Goal: Information Seeking & Learning: Learn about a topic

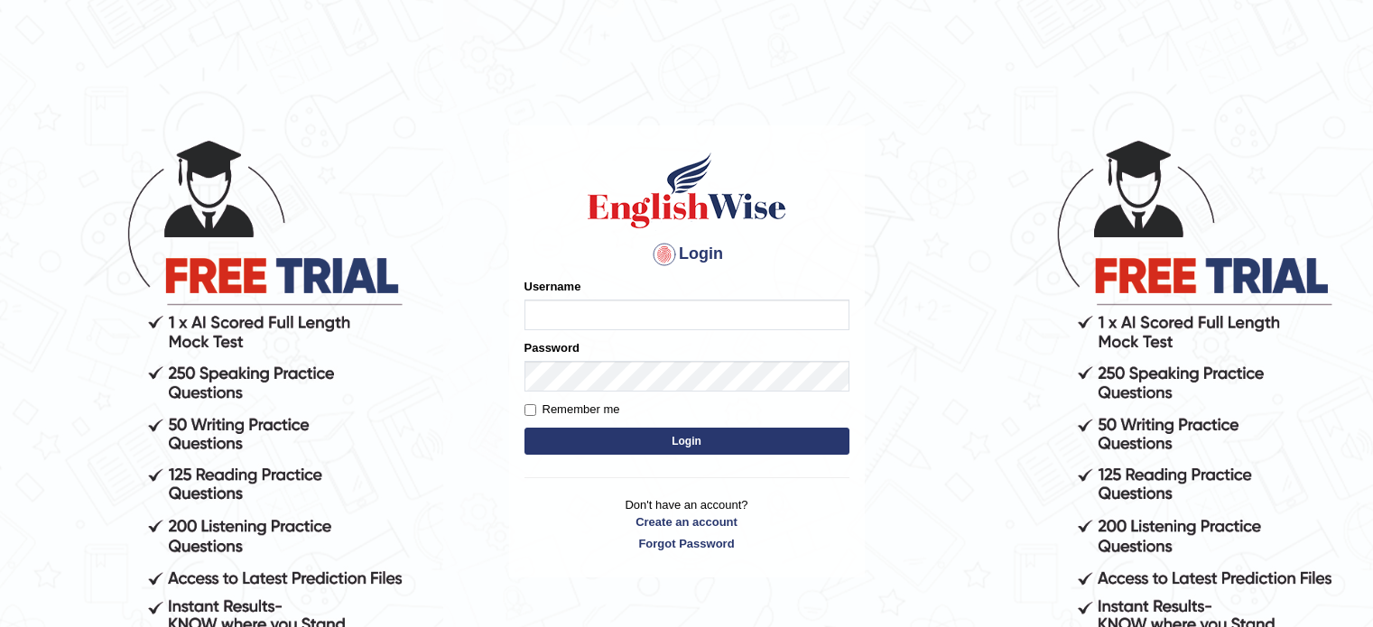
type input "0451698575"
drag, startPoint x: 0, startPoint y: 0, endPoint x: 607, endPoint y: 443, distance: 751.9
click at [607, 443] on button "Login" at bounding box center [686, 441] width 325 height 27
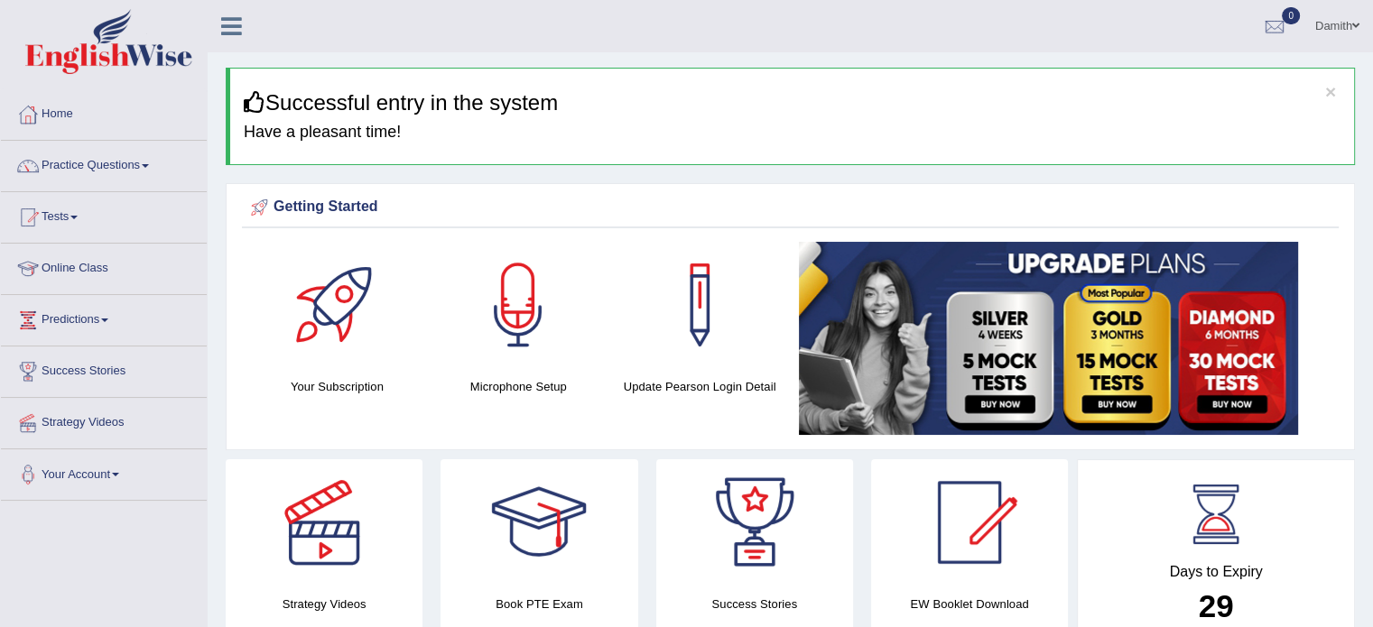
click at [98, 162] on link "Practice Questions" at bounding box center [104, 163] width 206 height 45
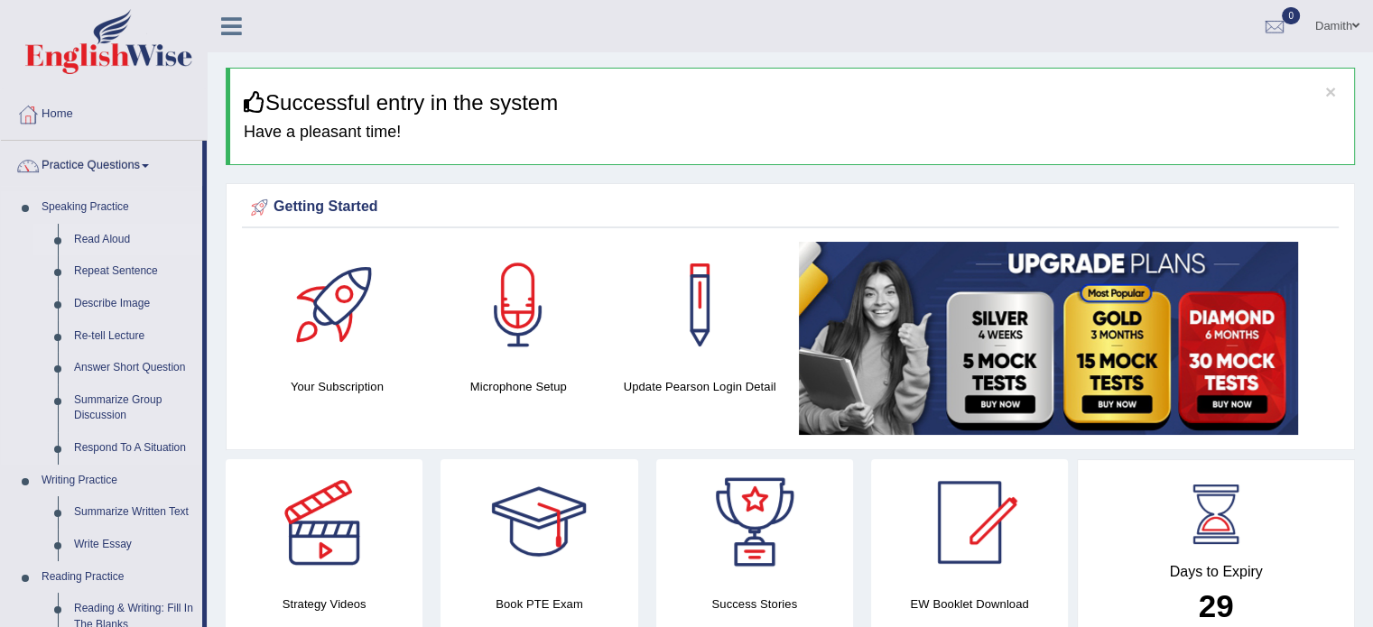
click at [102, 236] on link "Read Aloud" at bounding box center [134, 240] width 136 height 32
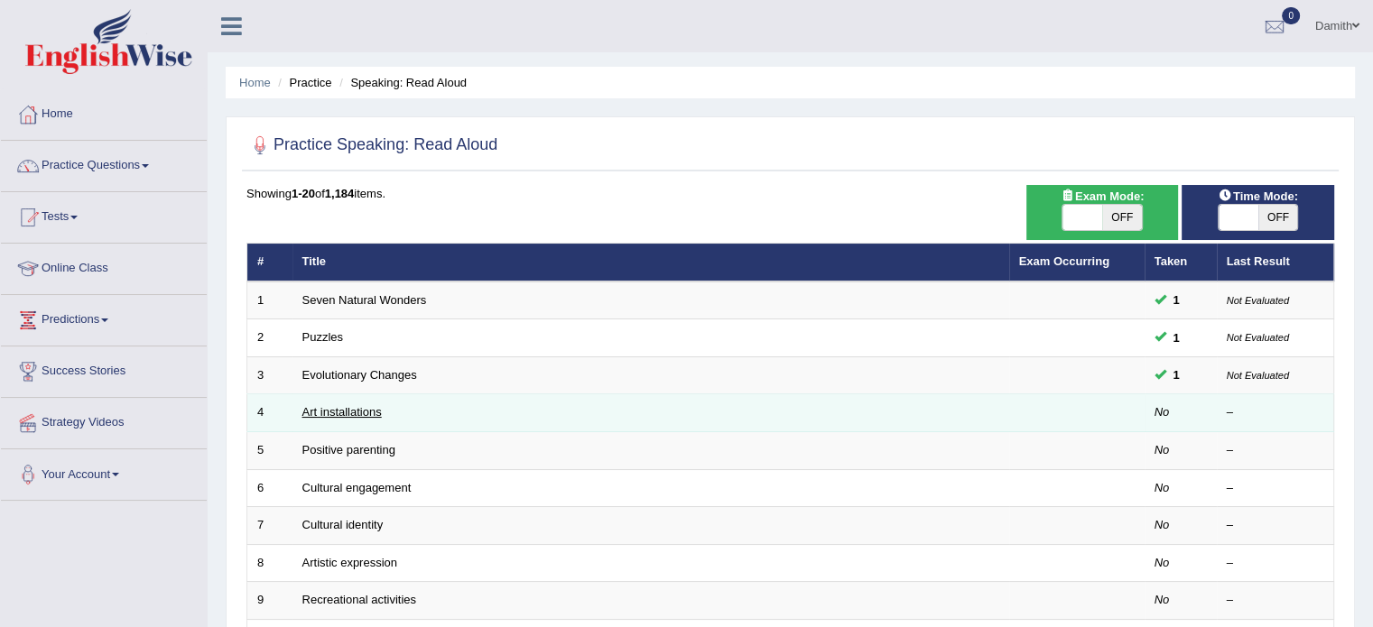
click at [362, 406] on link "Art installations" at bounding box center [341, 412] width 79 height 14
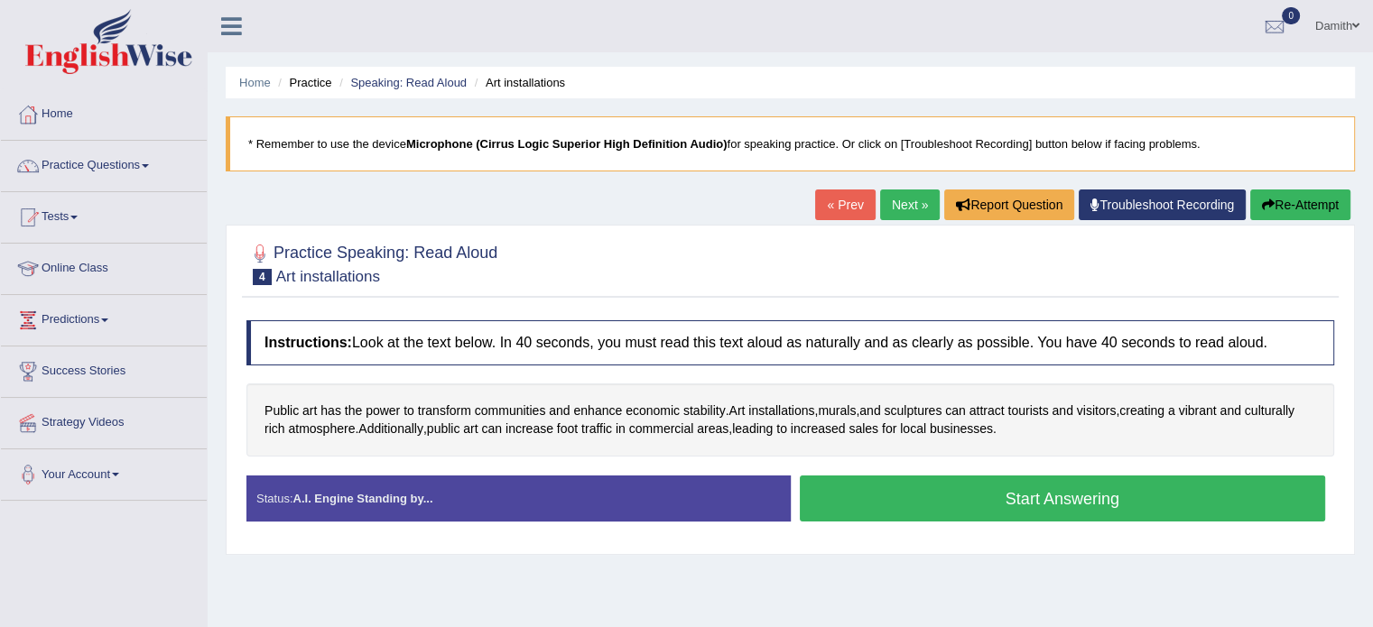
click at [920, 484] on button "Start Answering" at bounding box center [1063, 499] width 526 height 46
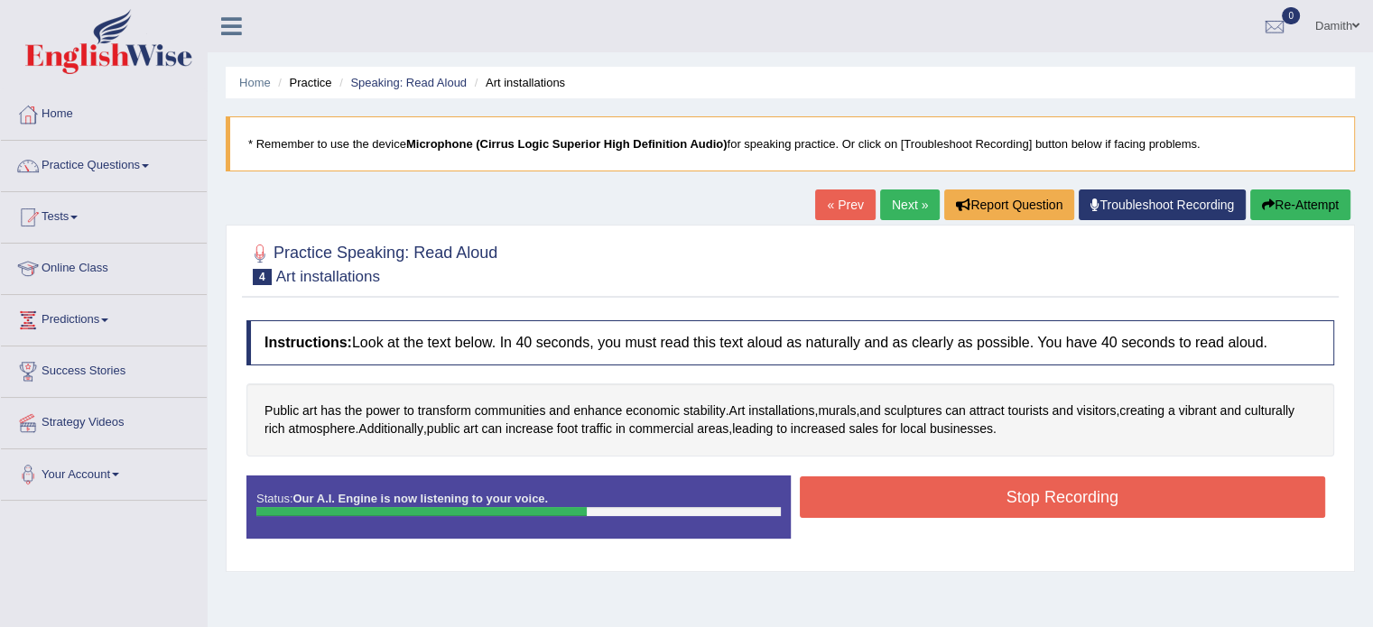
click at [920, 484] on button "Stop Recording" at bounding box center [1063, 498] width 526 height 42
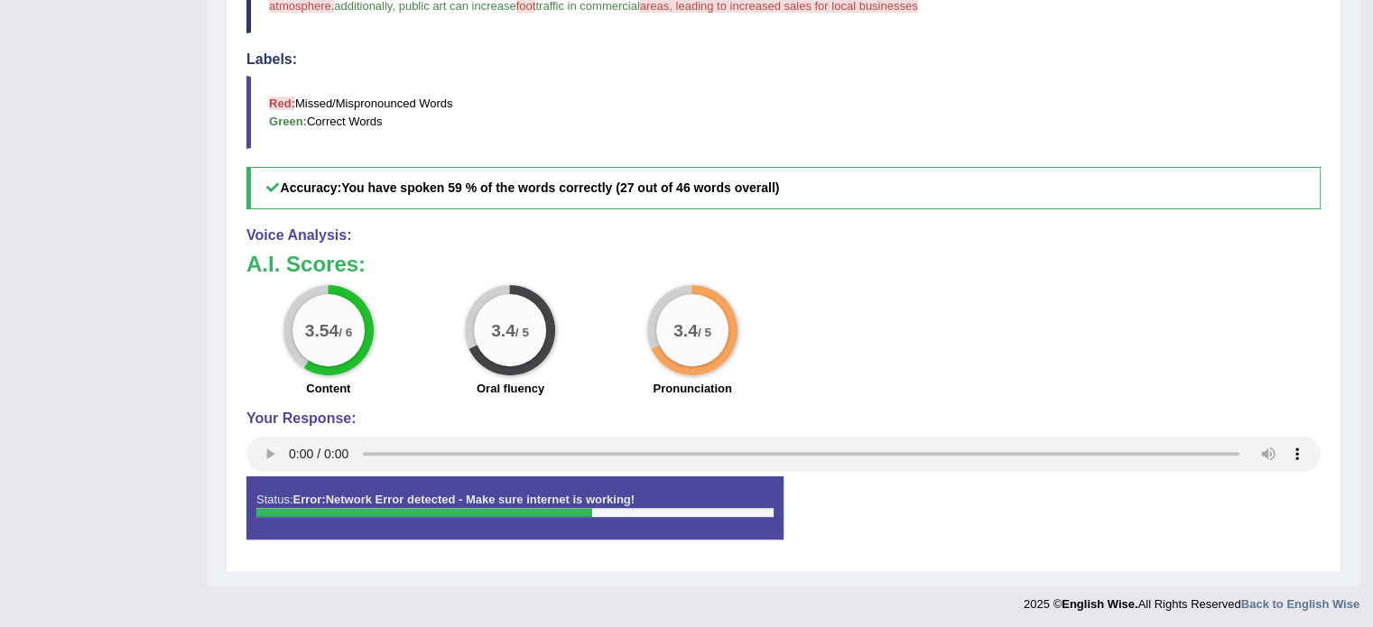
scroll to position [551, 0]
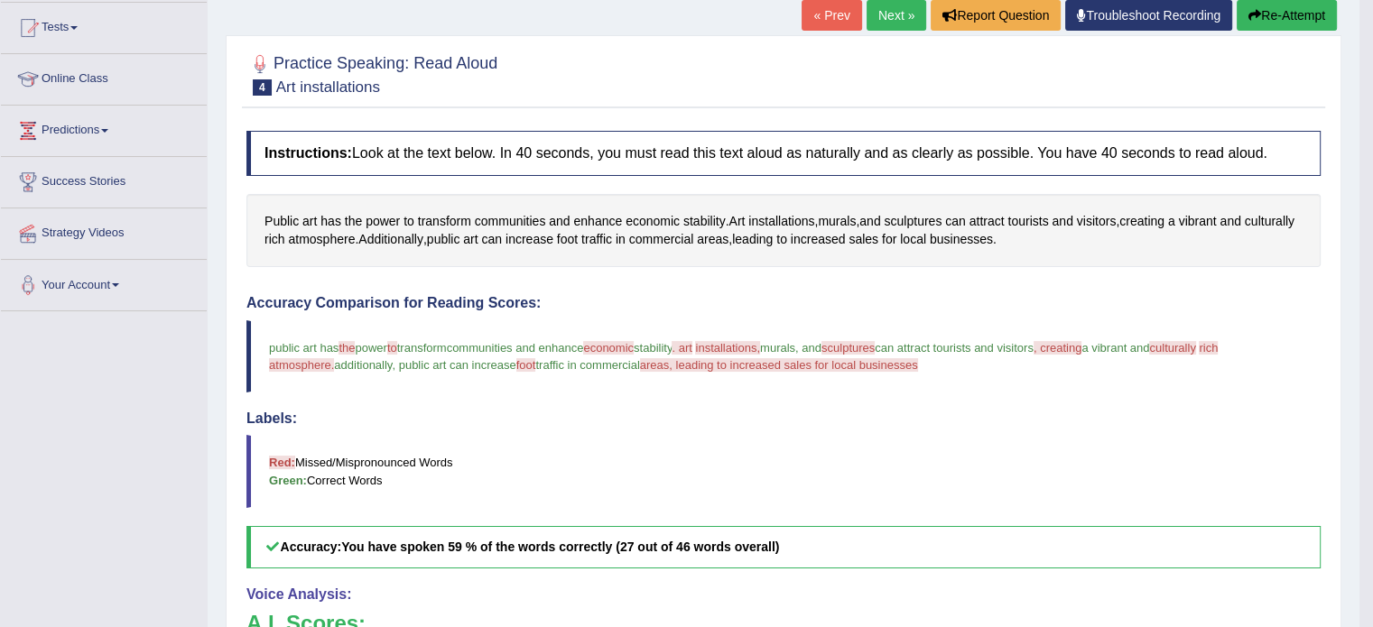
scroll to position [153, 0]
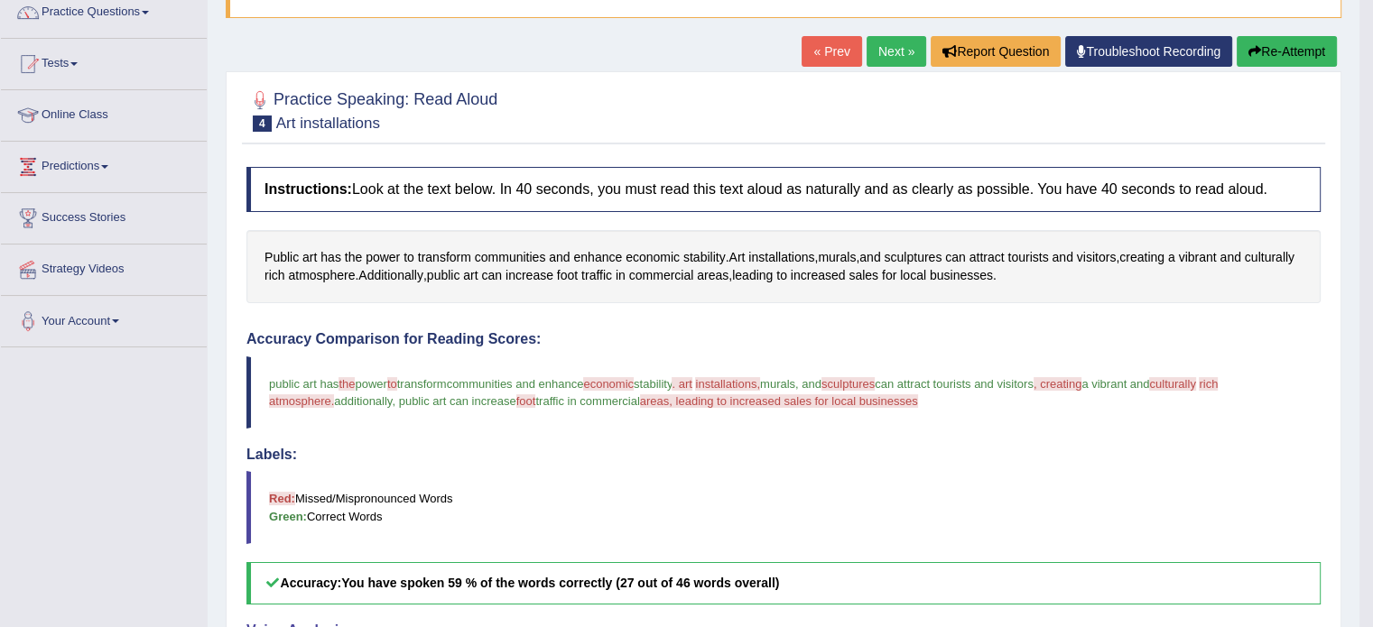
click at [1267, 515] on blockquote "Red: Missed/Mispronounced Words Green: Correct Words" at bounding box center [783, 507] width 1074 height 72
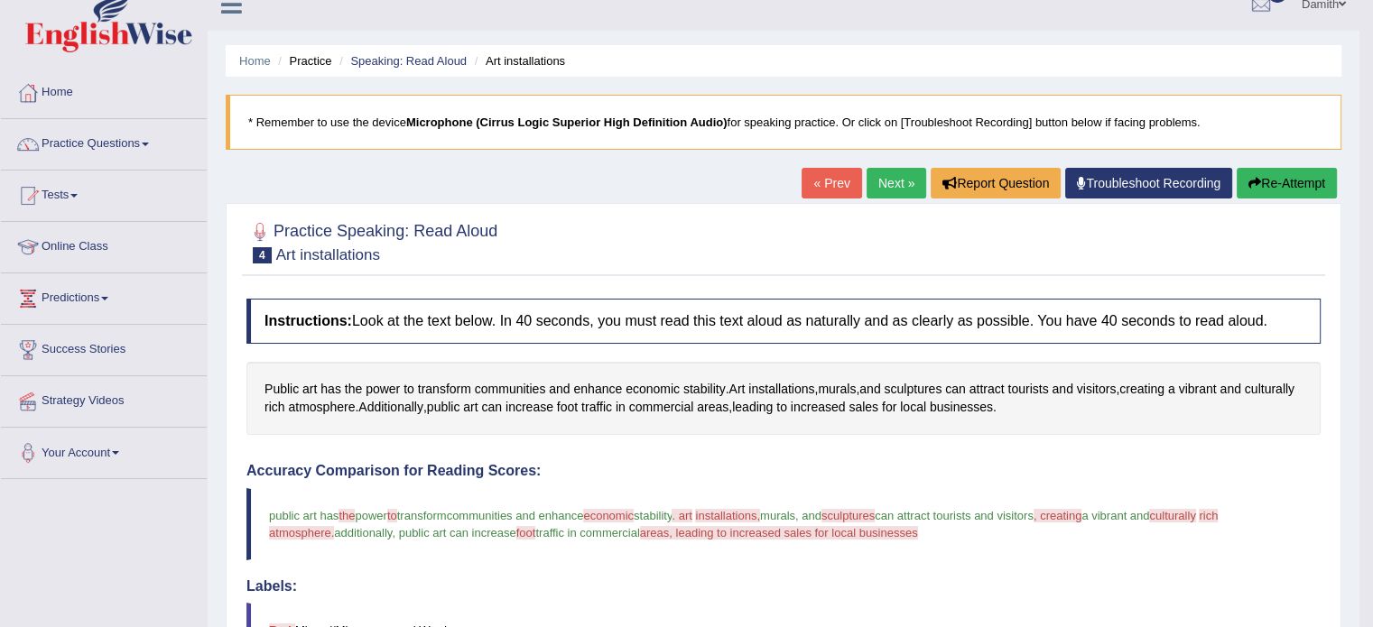
scroll to position [0, 0]
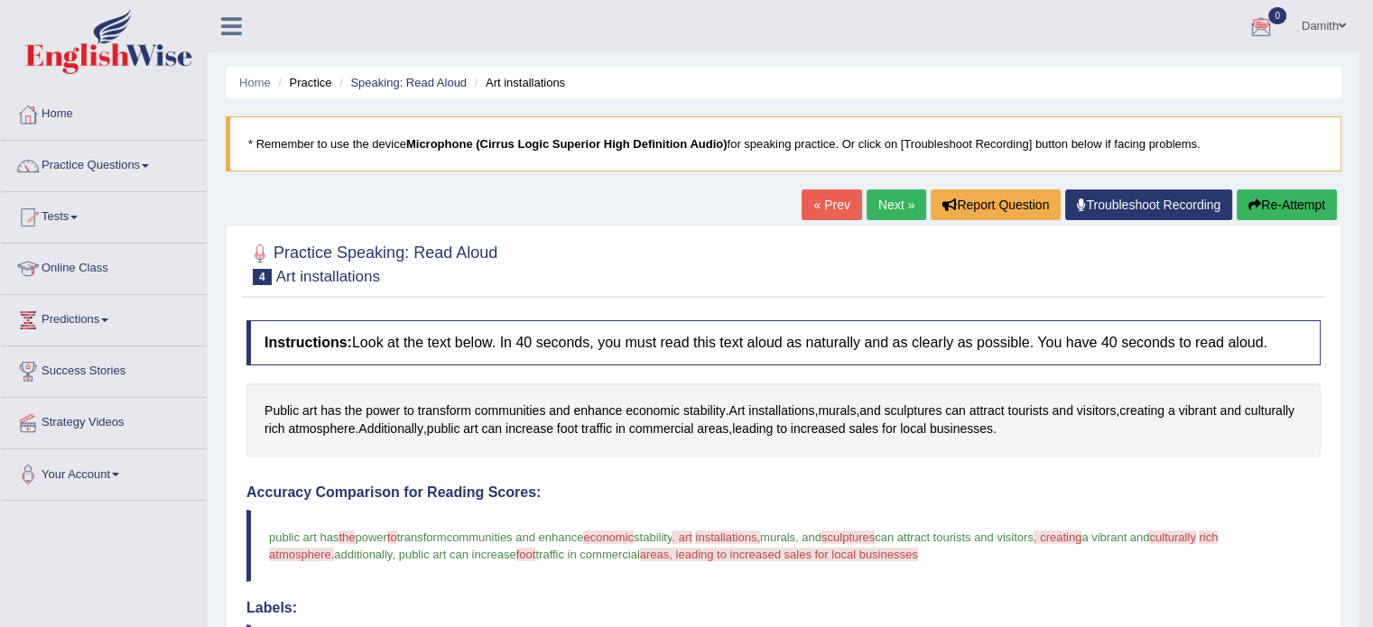
click at [883, 199] on link "Next »" at bounding box center [896, 205] width 60 height 31
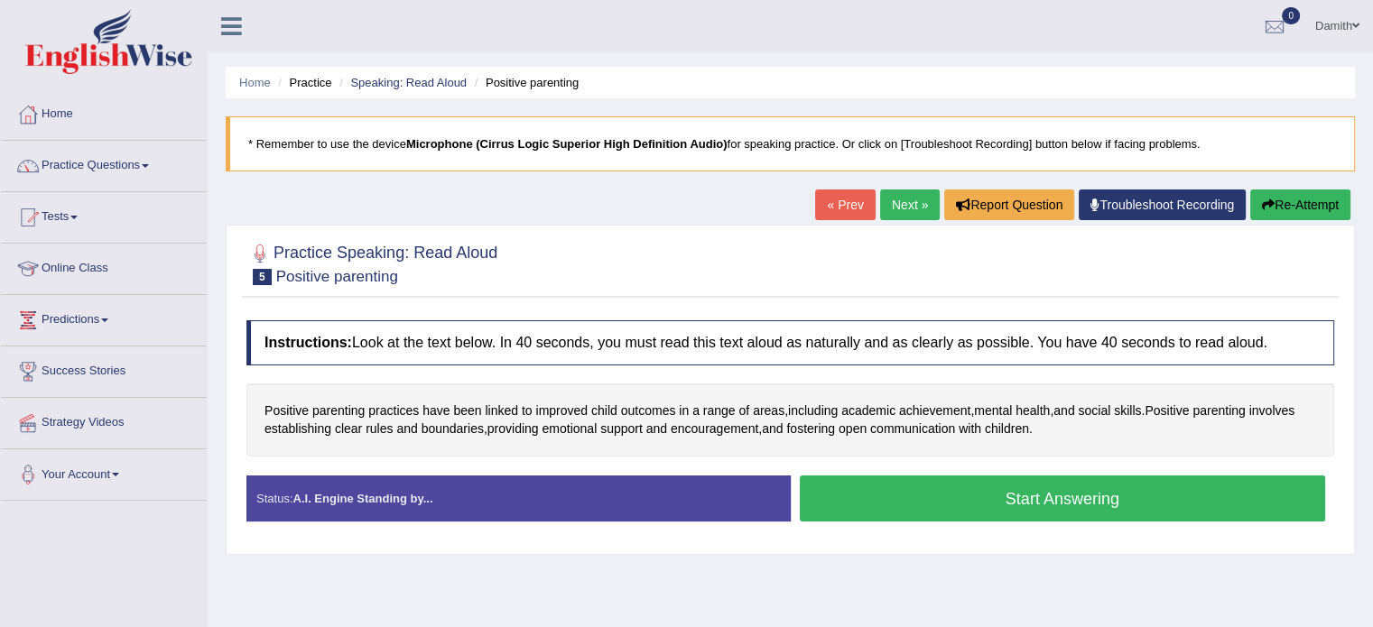
click at [954, 490] on button "Start Answering" at bounding box center [1063, 499] width 526 height 46
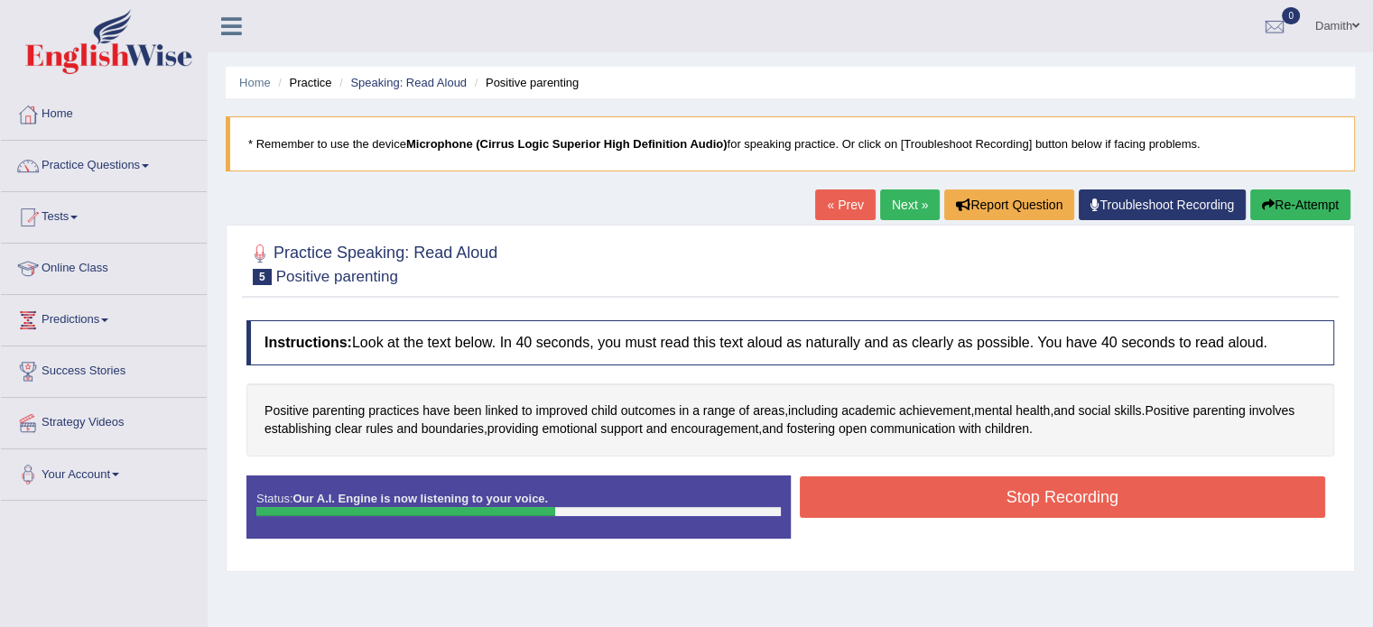
click at [954, 490] on button "Stop Recording" at bounding box center [1063, 498] width 526 height 42
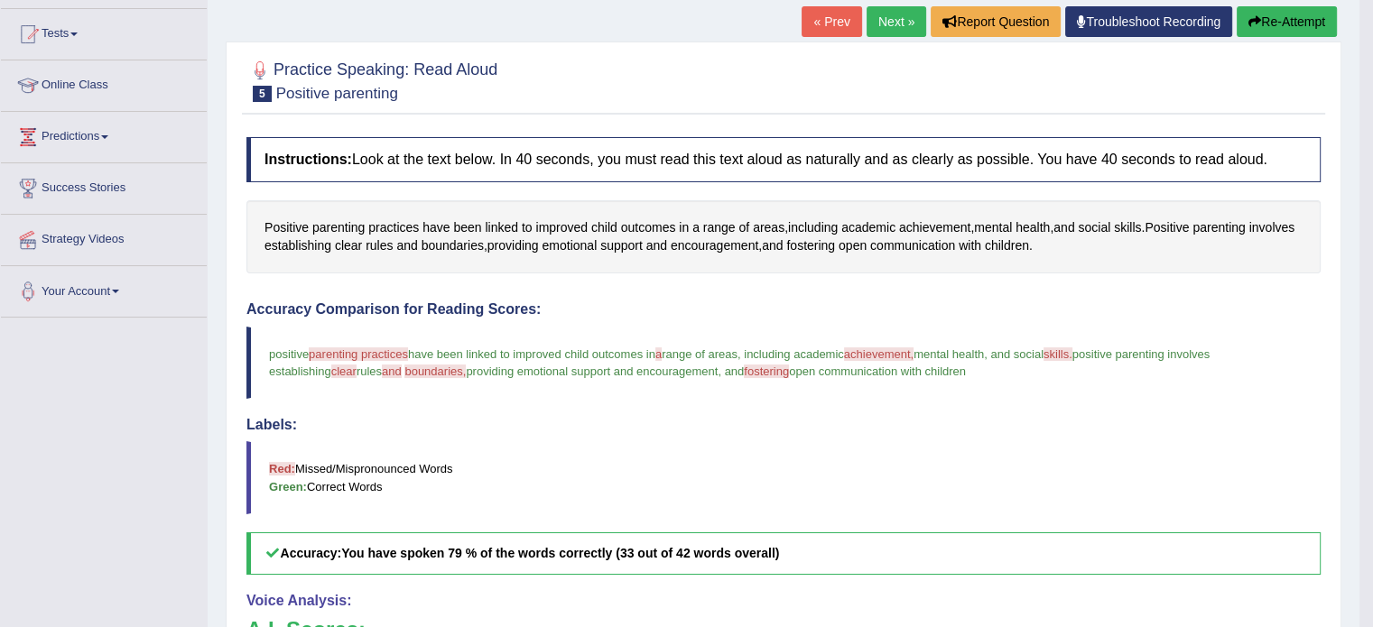
scroll to position [181, 0]
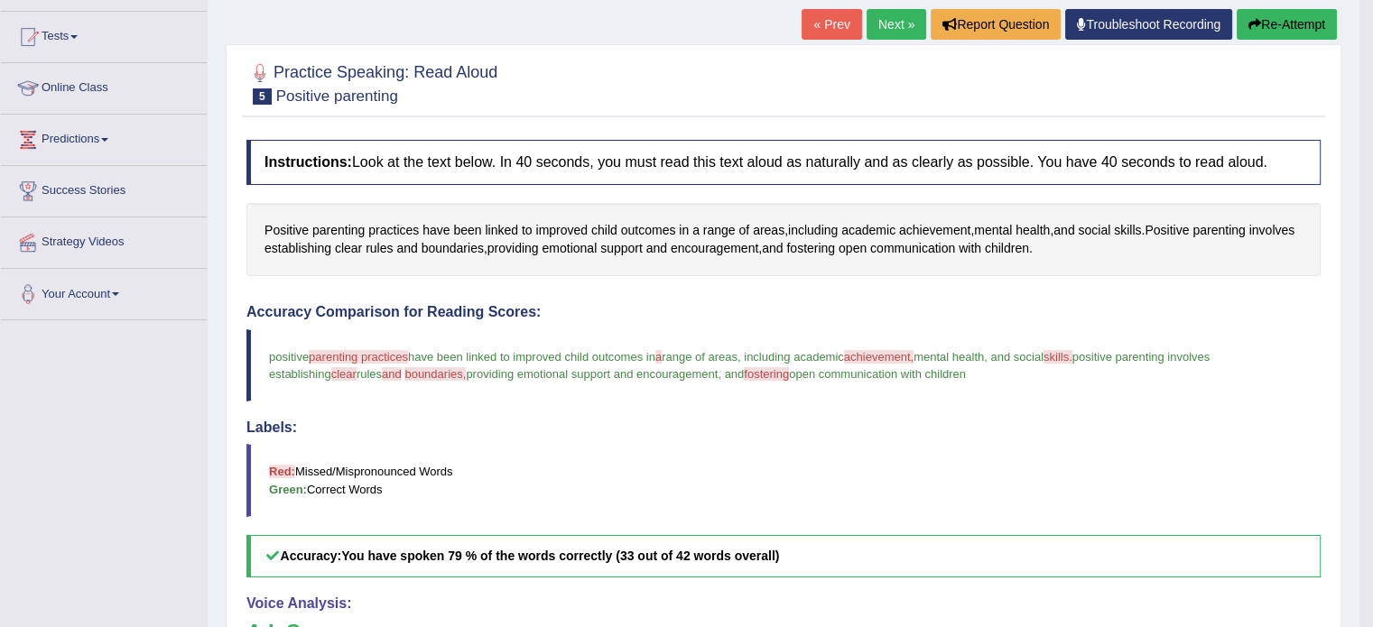
click at [888, 15] on link "Next »" at bounding box center [896, 24] width 60 height 31
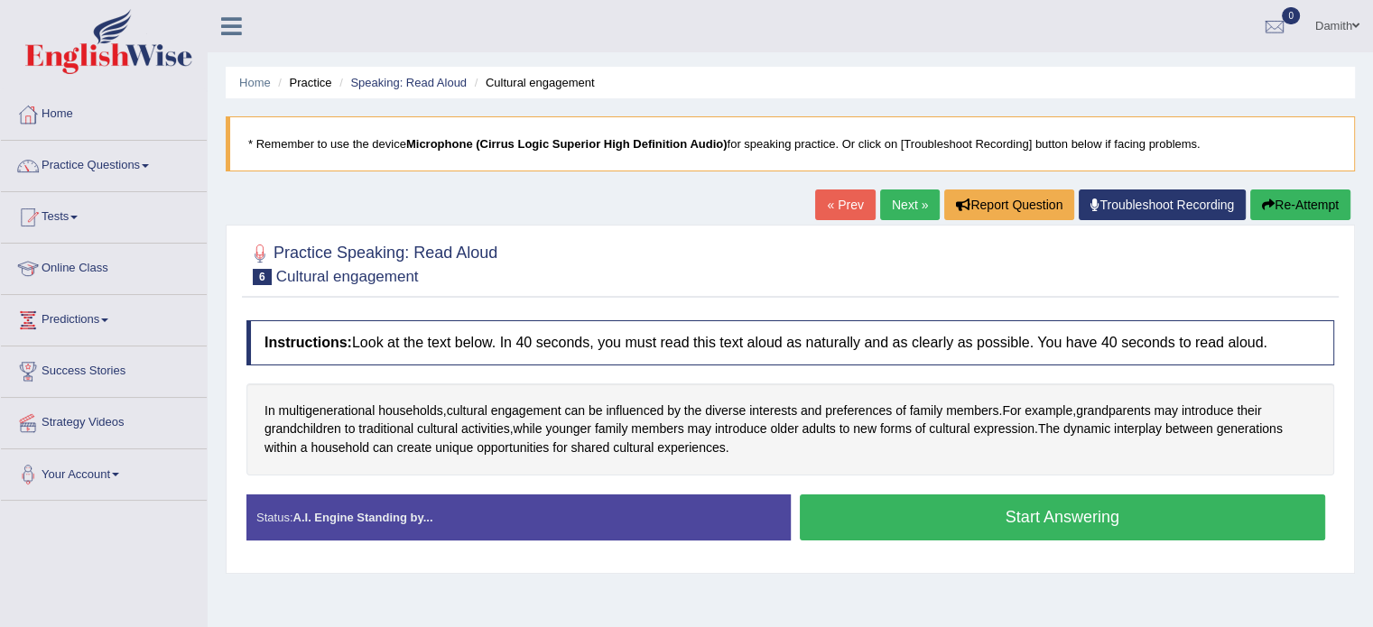
click at [946, 512] on button "Start Answering" at bounding box center [1063, 518] width 526 height 46
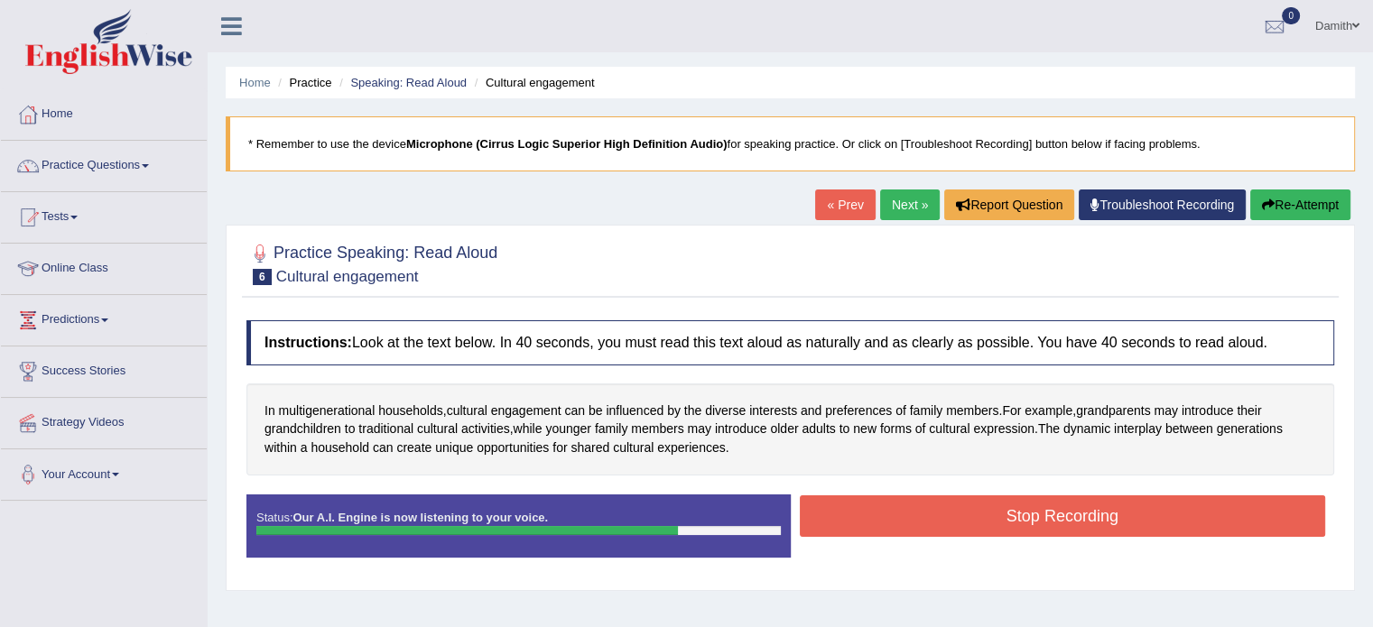
click at [946, 512] on button "Stop Recording" at bounding box center [1063, 516] width 526 height 42
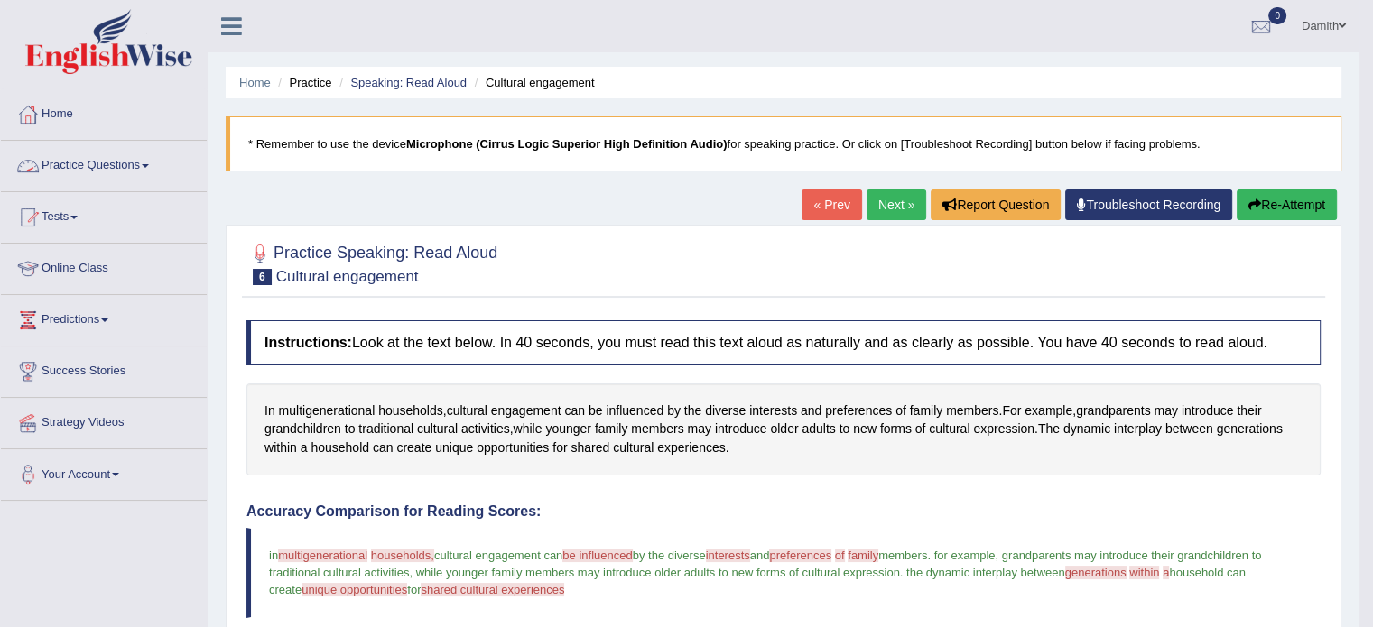
click at [85, 155] on link "Practice Questions" at bounding box center [104, 163] width 206 height 45
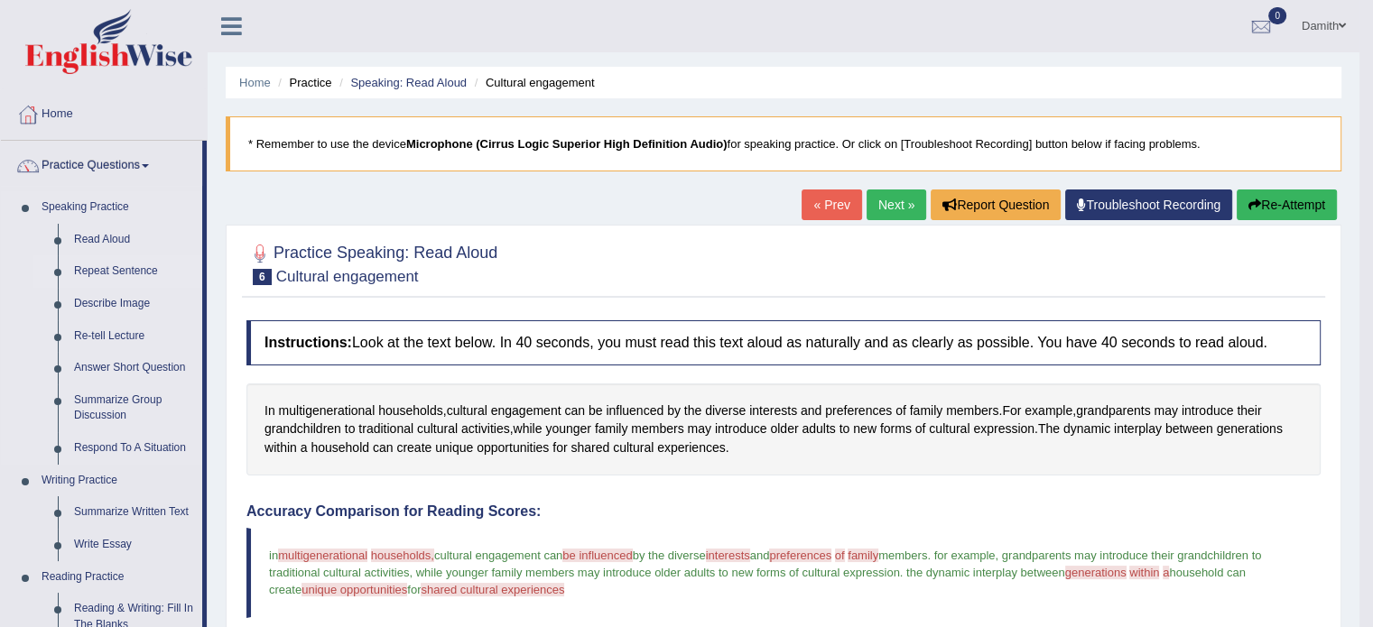
click at [113, 259] on link "Repeat Sentence" at bounding box center [134, 271] width 136 height 32
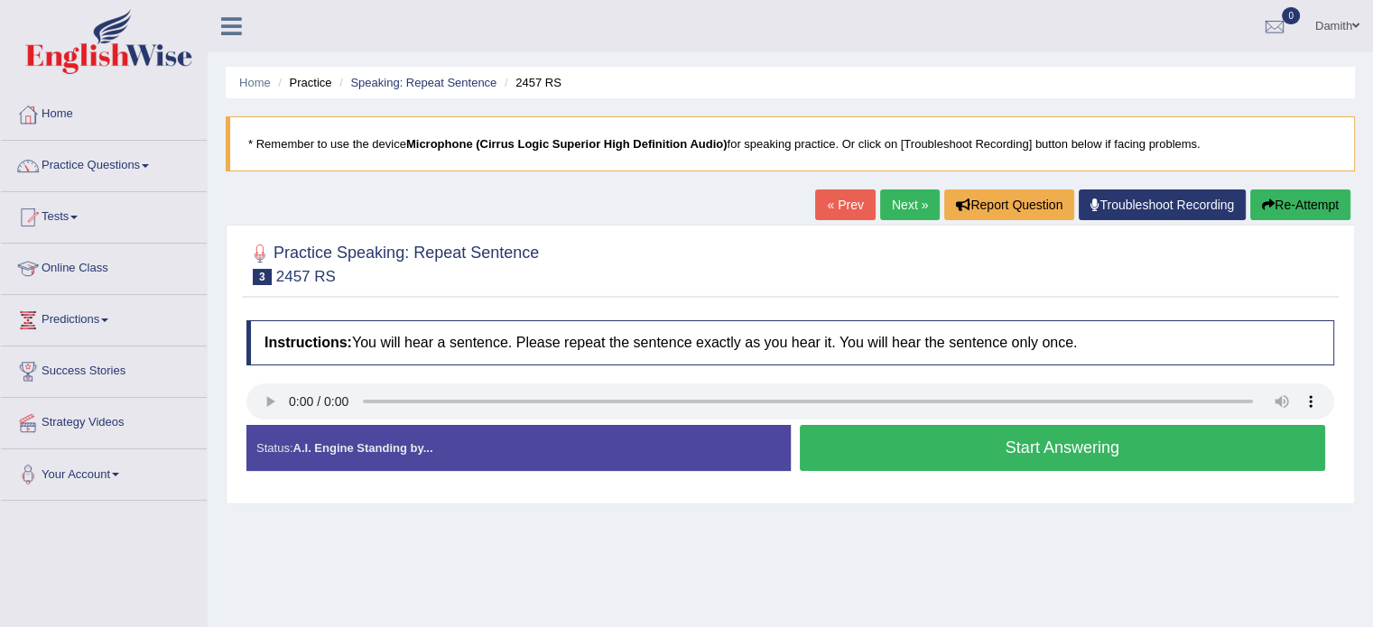
click at [996, 440] on button "Start Answering" at bounding box center [1063, 448] width 526 height 46
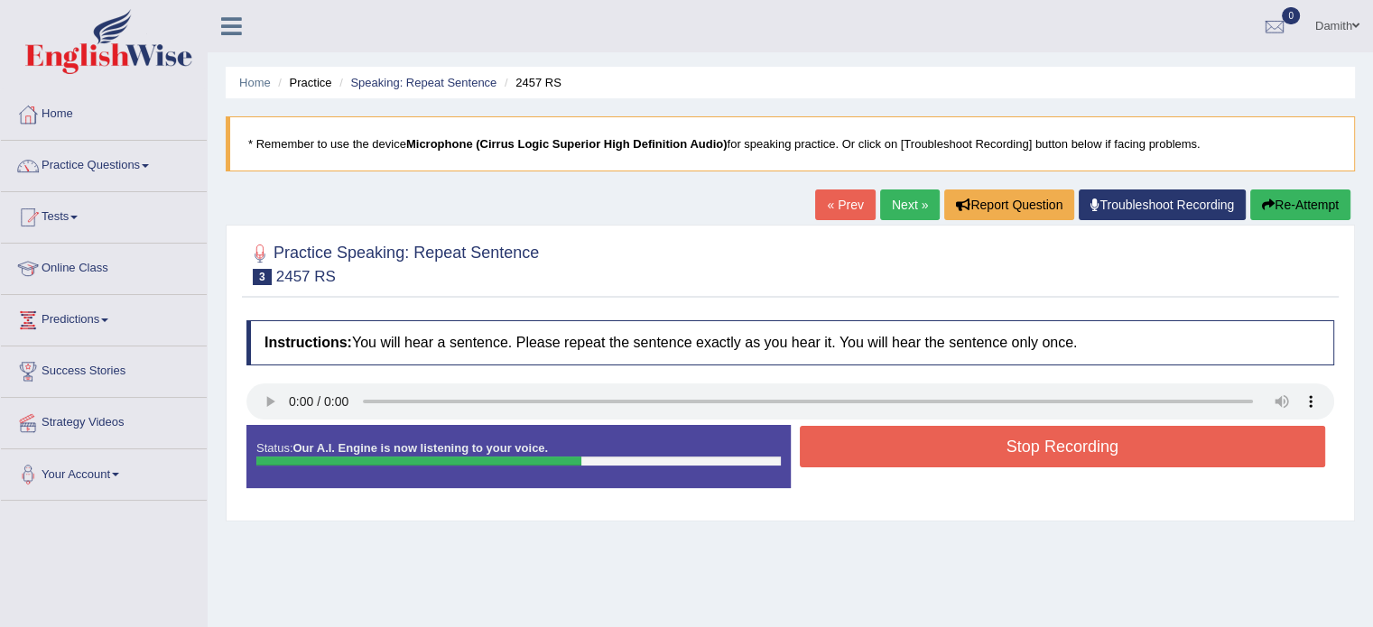
click at [996, 440] on button "Stop Recording" at bounding box center [1063, 447] width 526 height 42
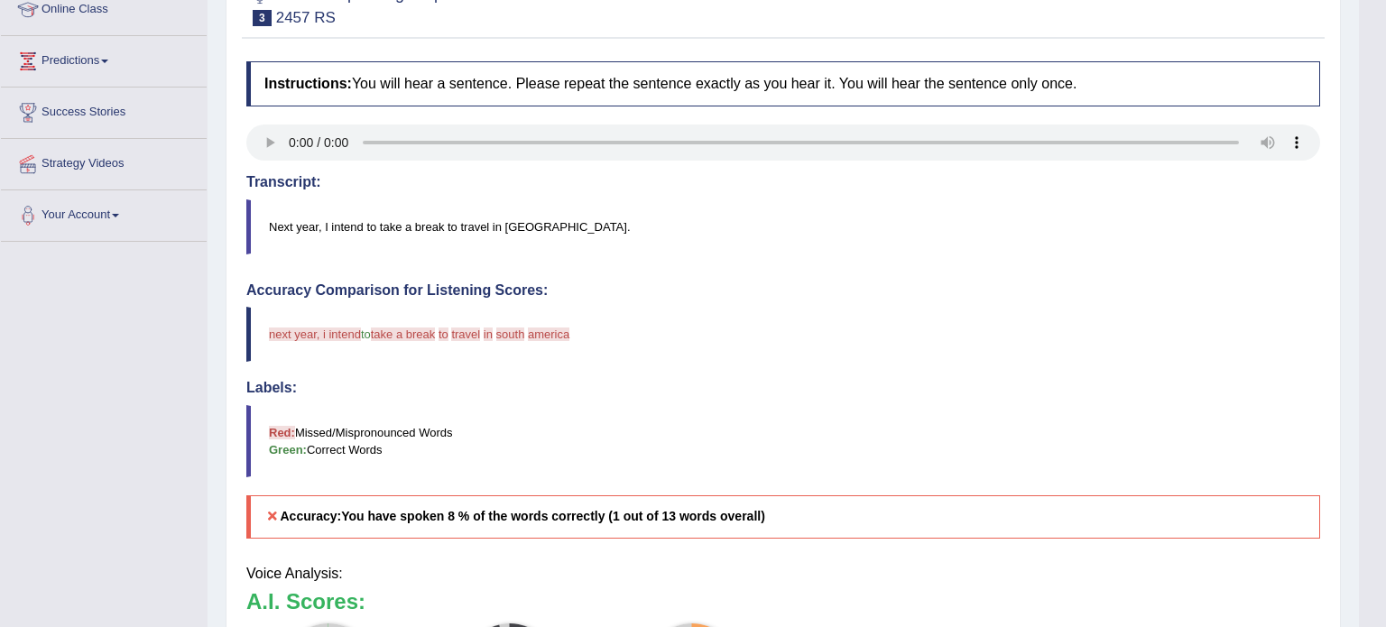
click at [1372, 368] on html "Toggle navigation Home Practice Questions Speaking Practice Read Aloud Repeat S…" at bounding box center [693, 54] width 1386 height 627
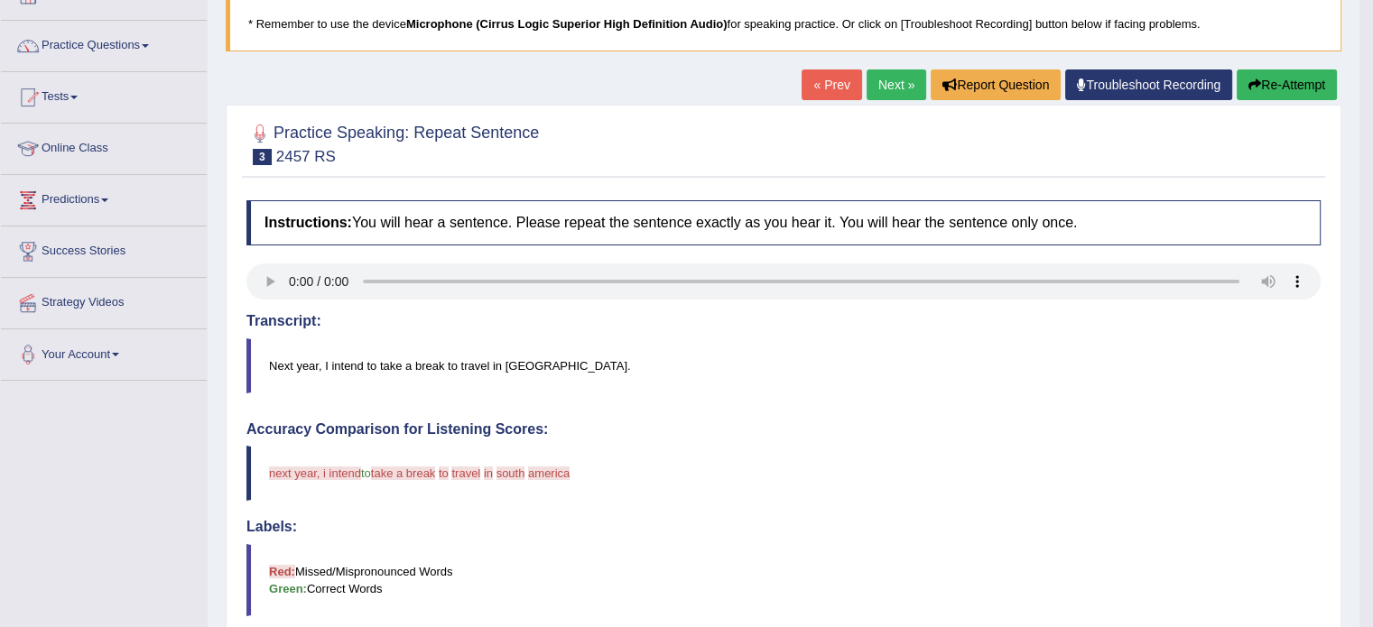
scroll to position [96, 0]
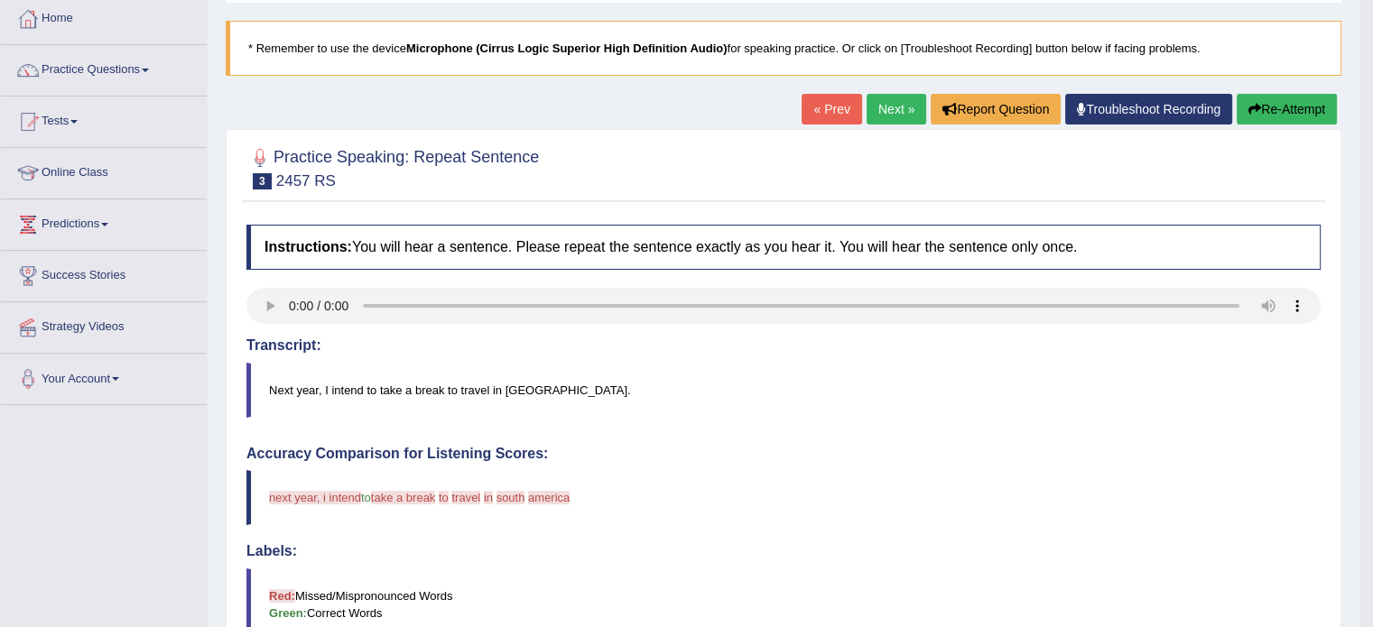
click at [895, 106] on link "Next »" at bounding box center [896, 109] width 60 height 31
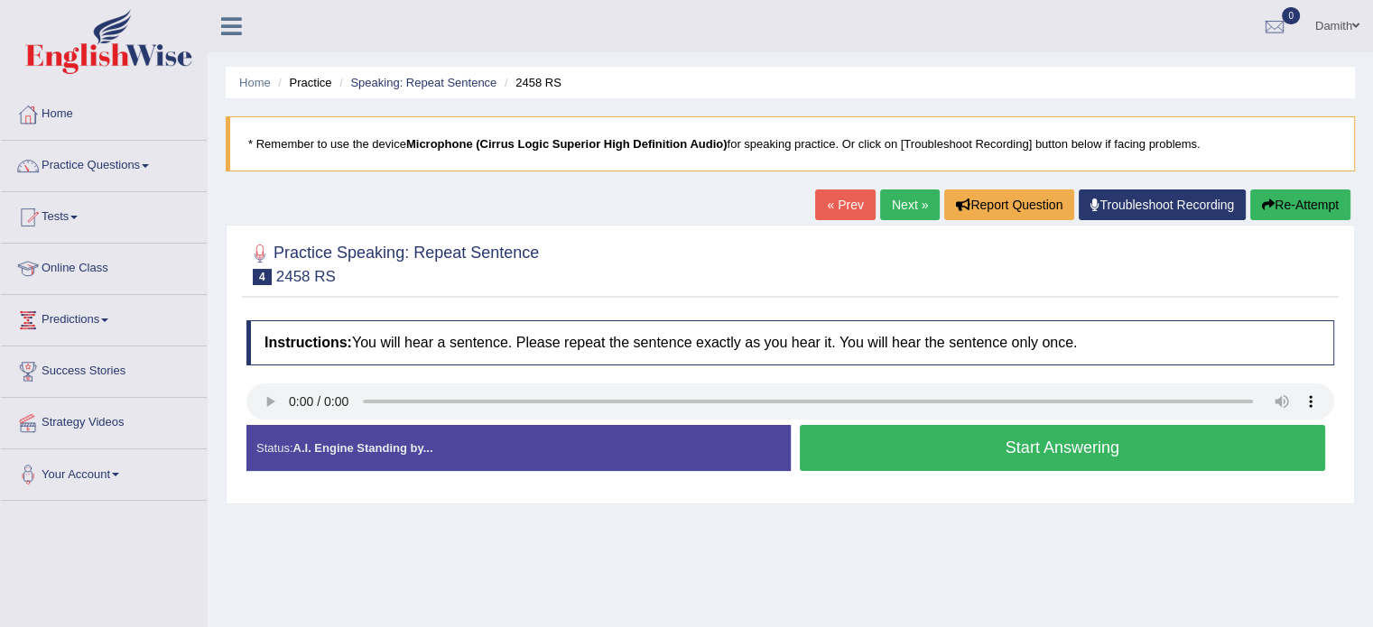
click at [925, 449] on button "Start Answering" at bounding box center [1063, 448] width 526 height 46
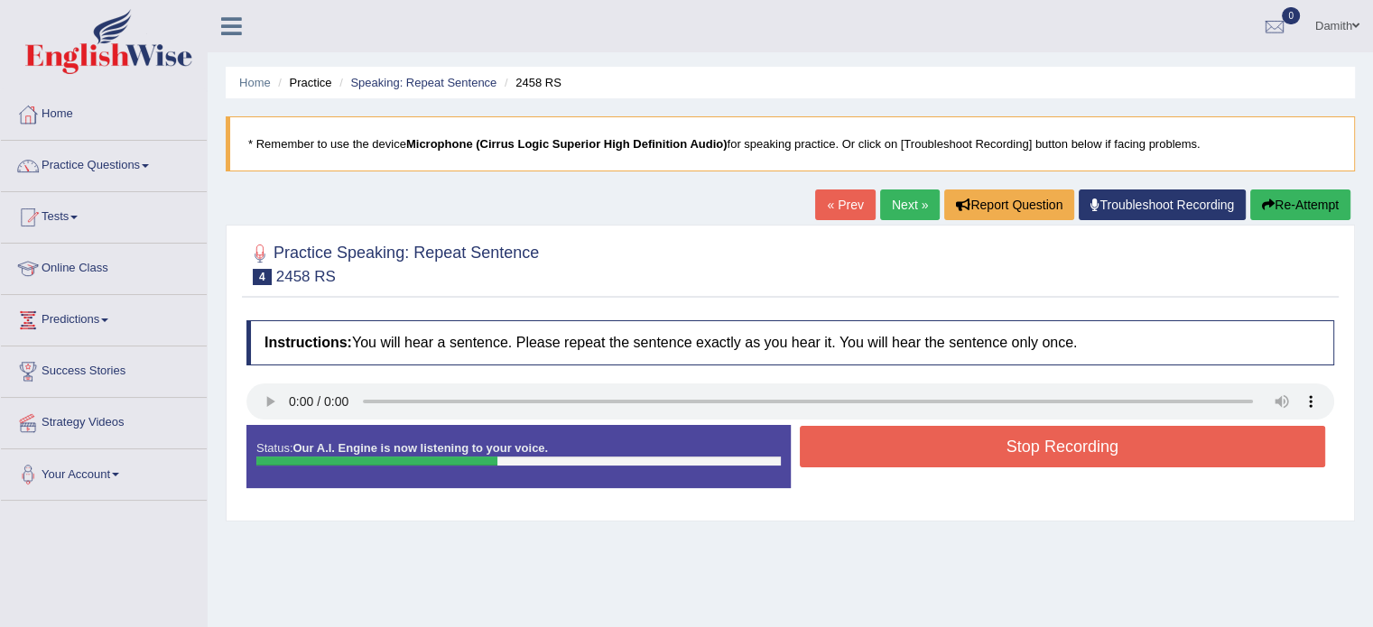
click at [925, 449] on button "Stop Recording" at bounding box center [1063, 447] width 526 height 42
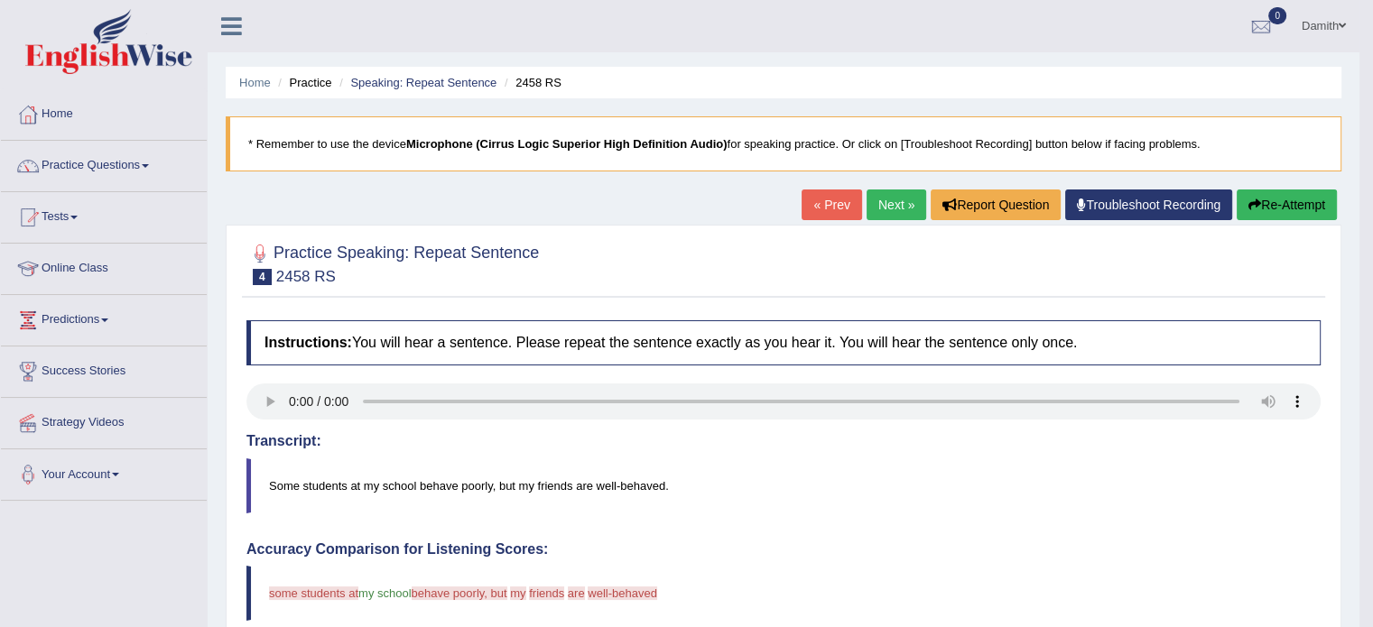
click at [1266, 205] on button "Re-Attempt" at bounding box center [1286, 205] width 100 height 31
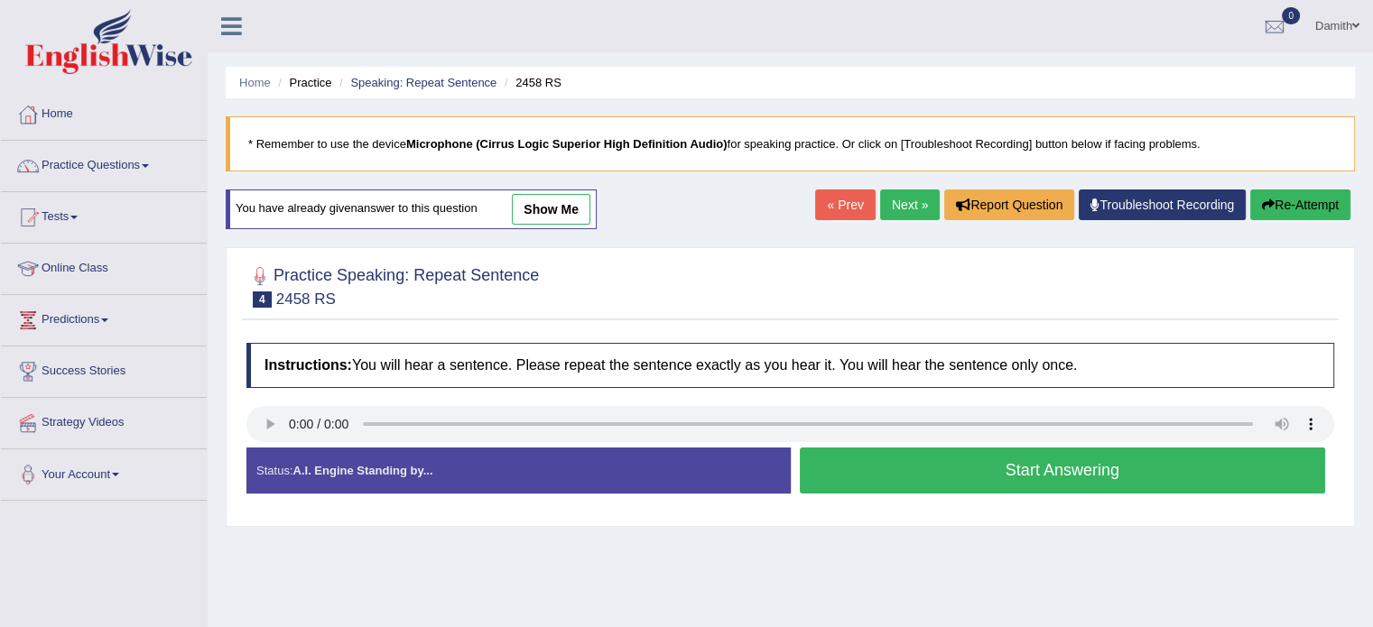
click at [903, 476] on button "Start Answering" at bounding box center [1063, 471] width 526 height 46
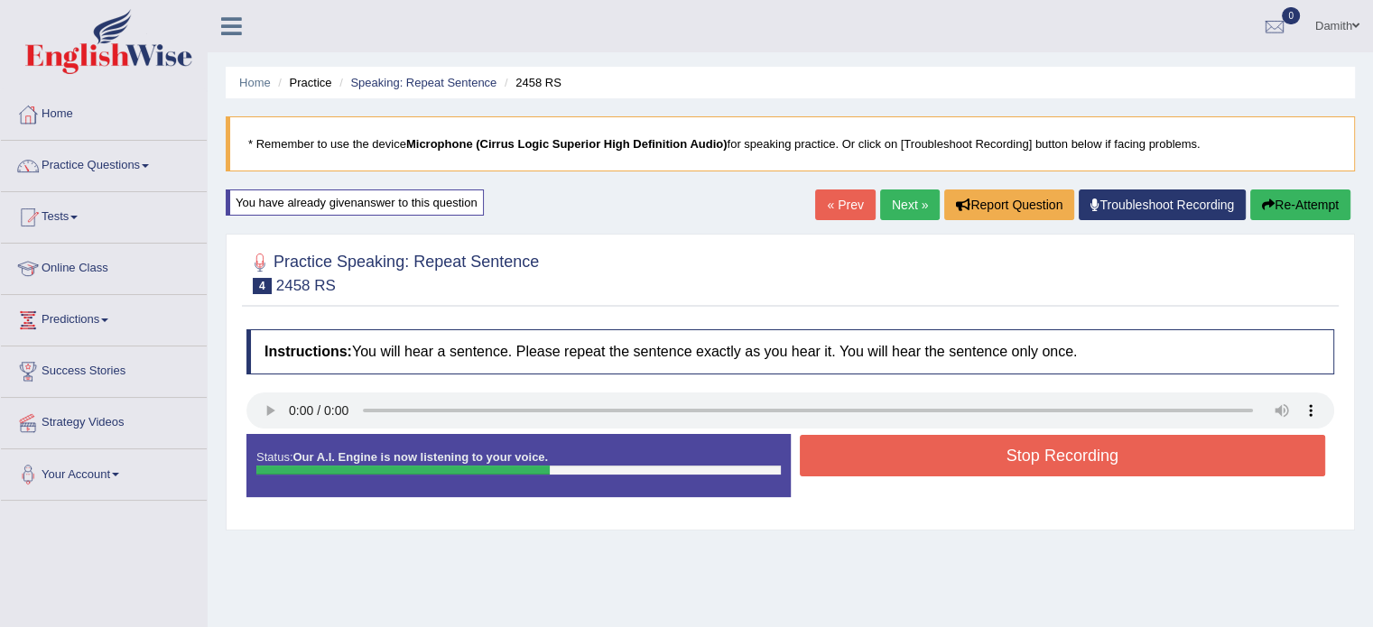
click at [910, 453] on button "Stop Recording" at bounding box center [1063, 456] width 526 height 42
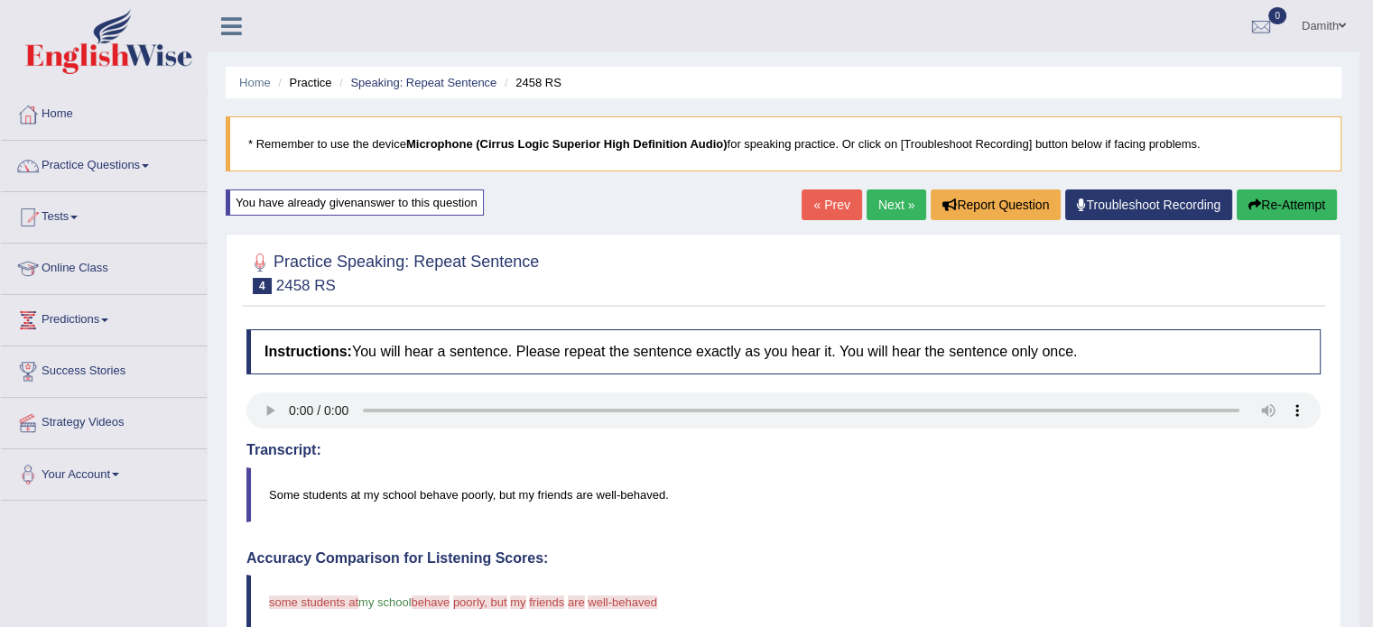
click at [878, 196] on link "Next »" at bounding box center [896, 205] width 60 height 31
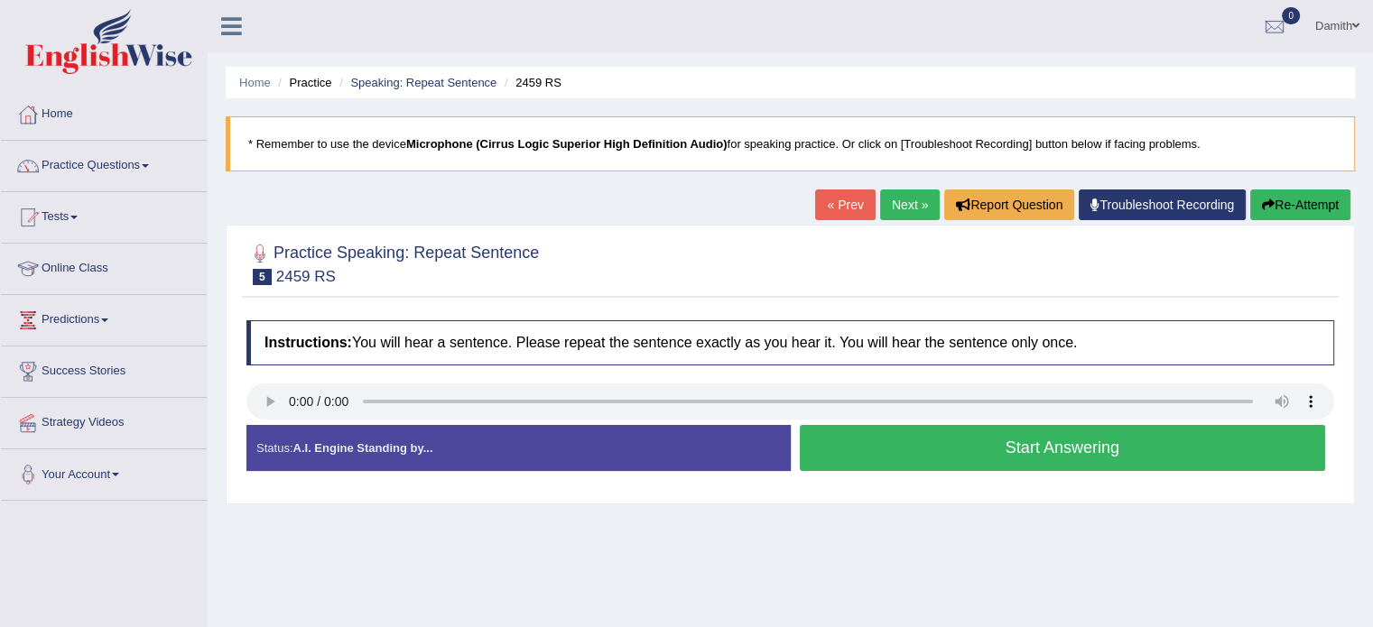
click at [841, 443] on button "Start Answering" at bounding box center [1063, 448] width 526 height 46
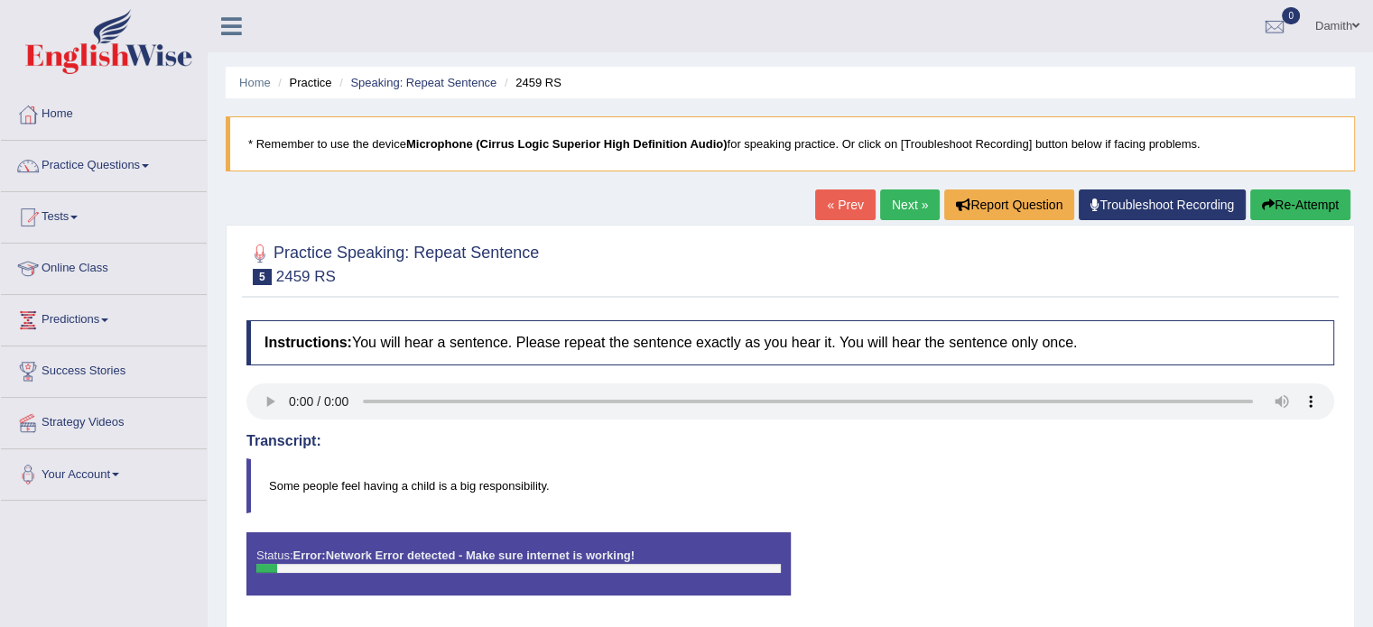
click at [1311, 205] on button "Re-Attempt" at bounding box center [1300, 205] width 100 height 31
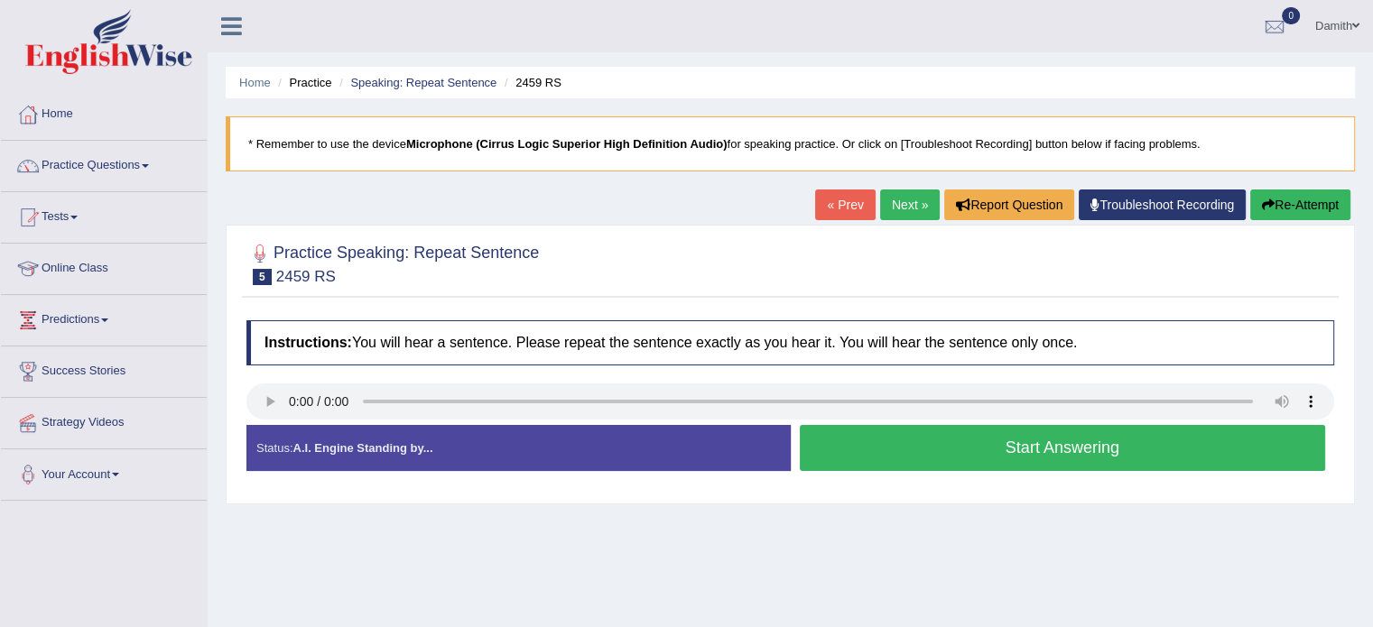
click at [939, 446] on button "Start Answering" at bounding box center [1063, 448] width 526 height 46
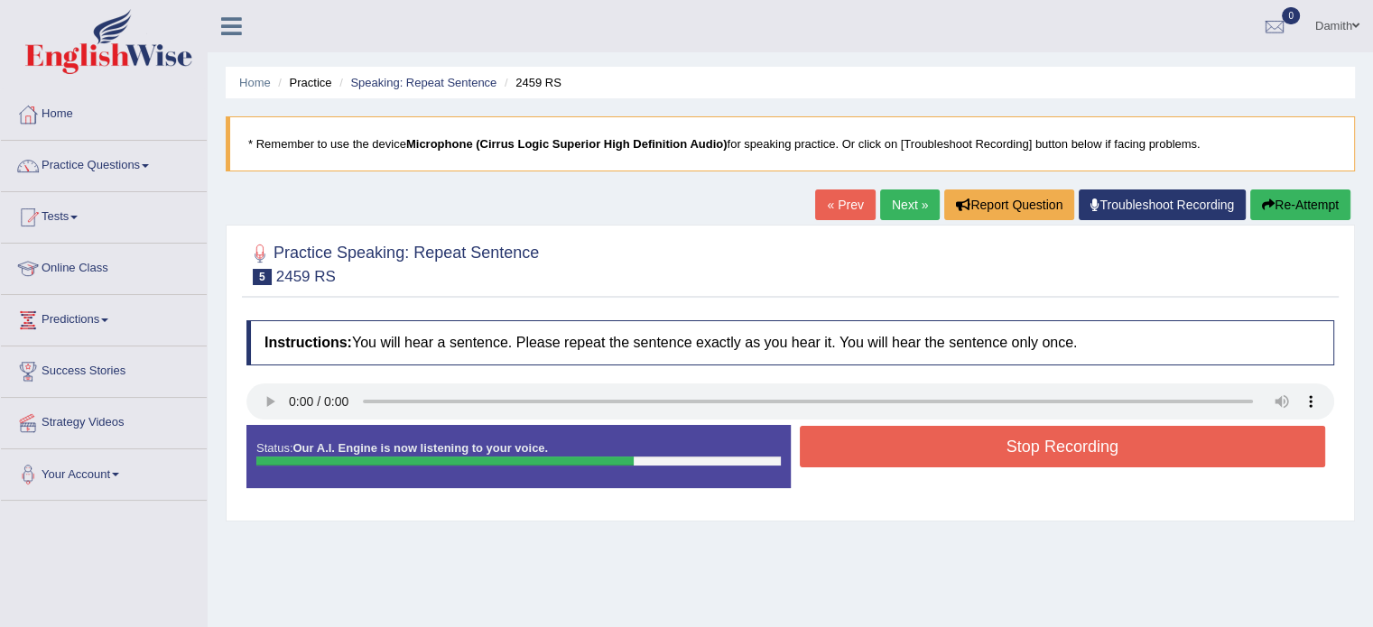
click at [939, 446] on button "Stop Recording" at bounding box center [1063, 447] width 526 height 42
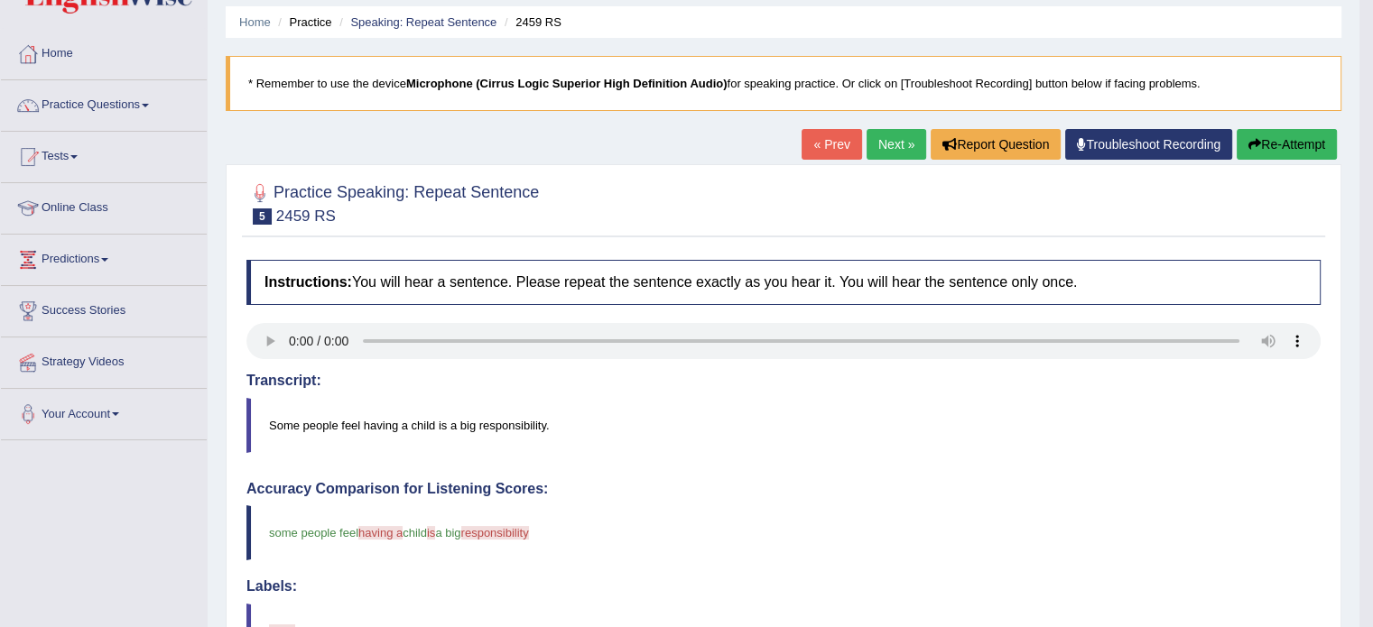
scroll to position [48, 0]
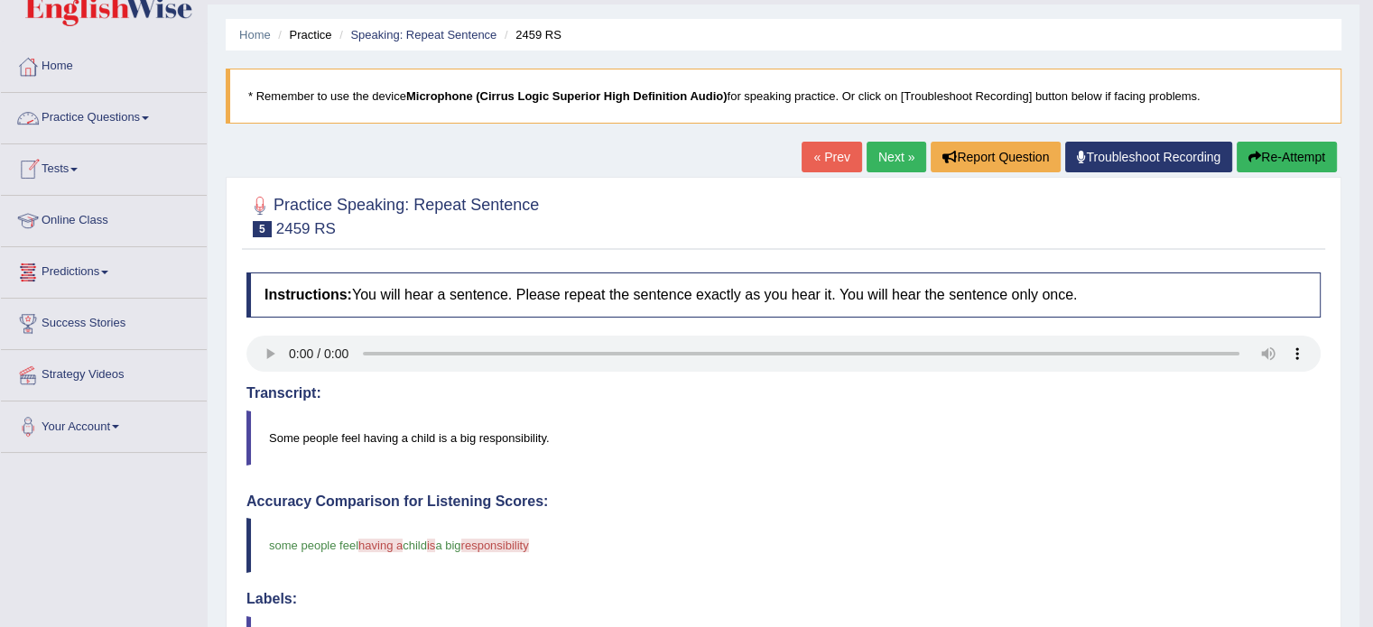
click at [97, 122] on link "Practice Questions" at bounding box center [104, 115] width 206 height 45
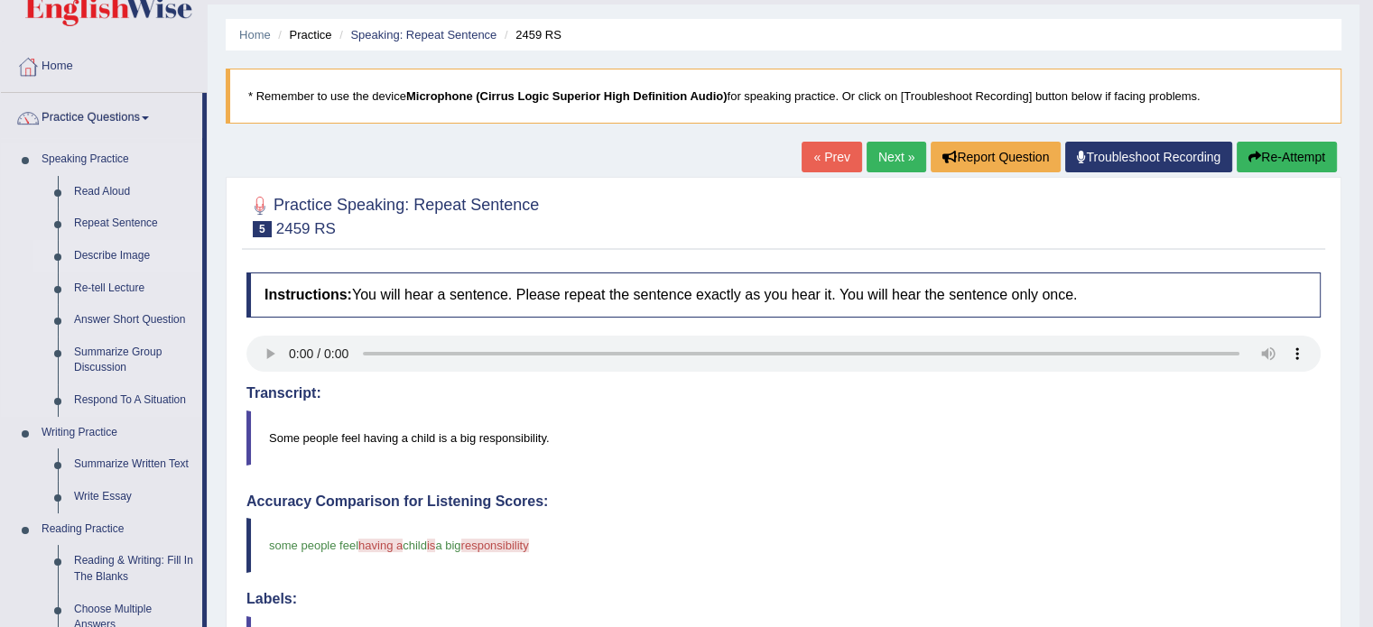
click at [113, 245] on link "Describe Image" at bounding box center [134, 256] width 136 height 32
click at [84, 250] on link "Describe Image" at bounding box center [134, 256] width 136 height 32
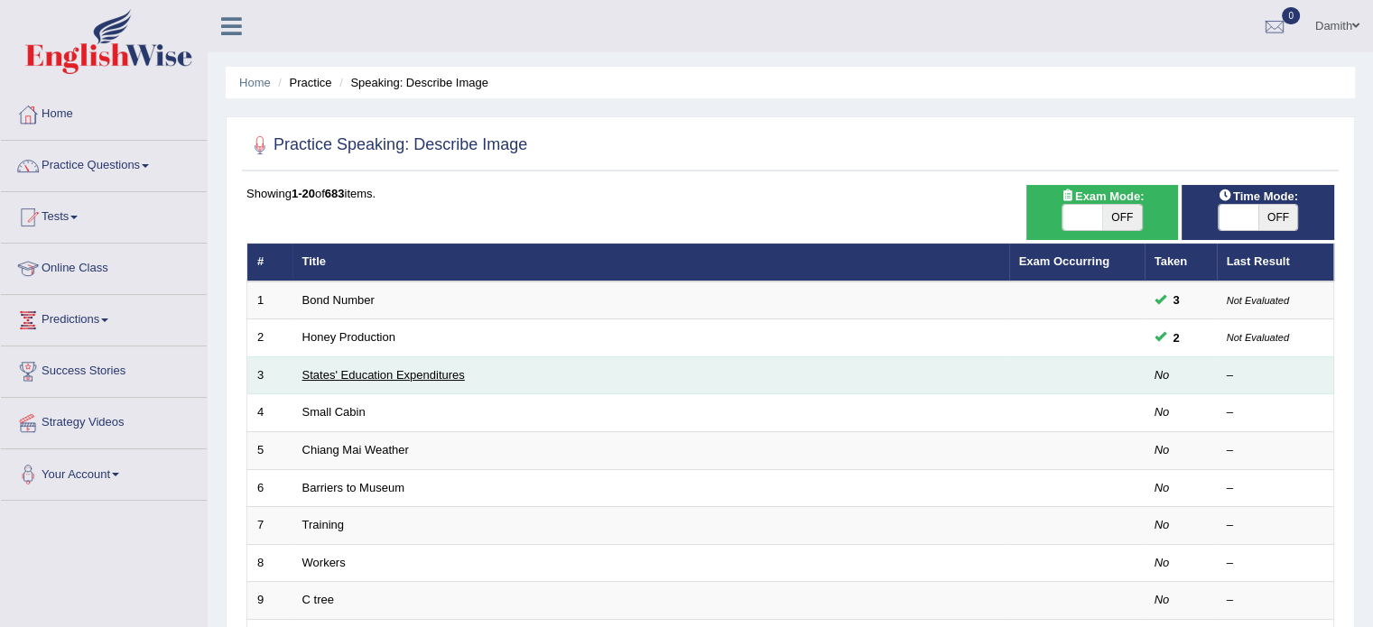
click at [329, 373] on link "States' Education Expenditures" at bounding box center [383, 375] width 162 height 14
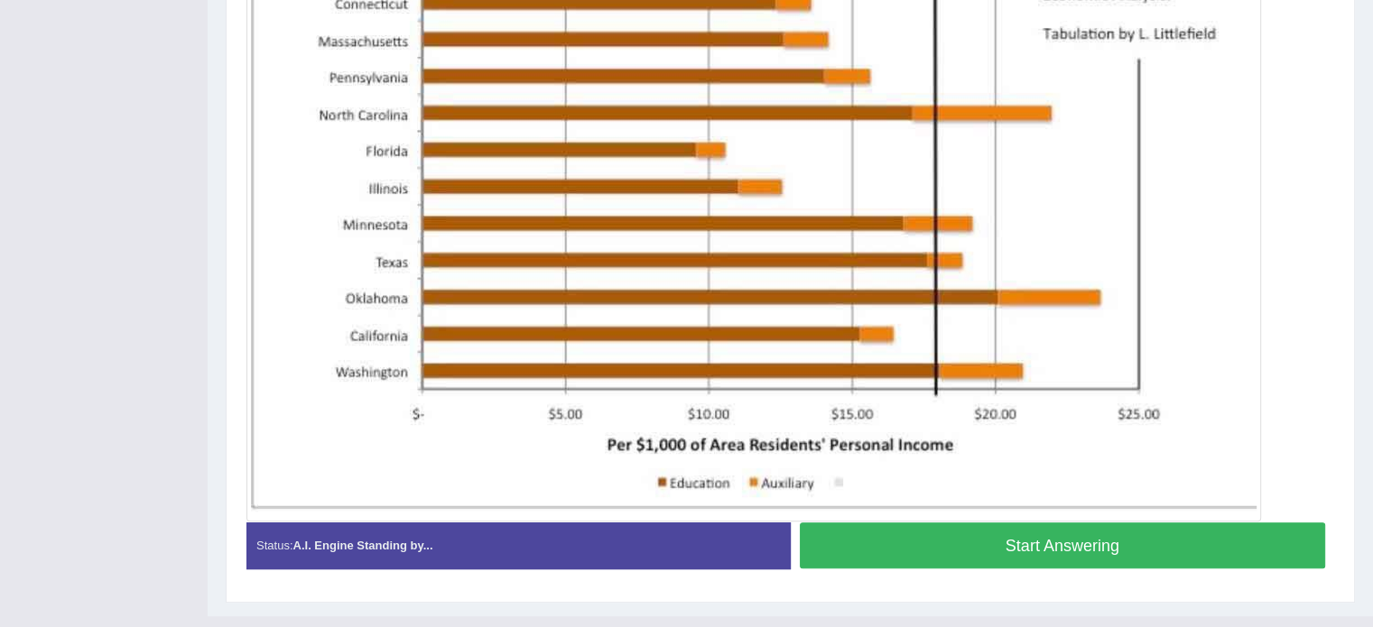
scroll to position [614, 0]
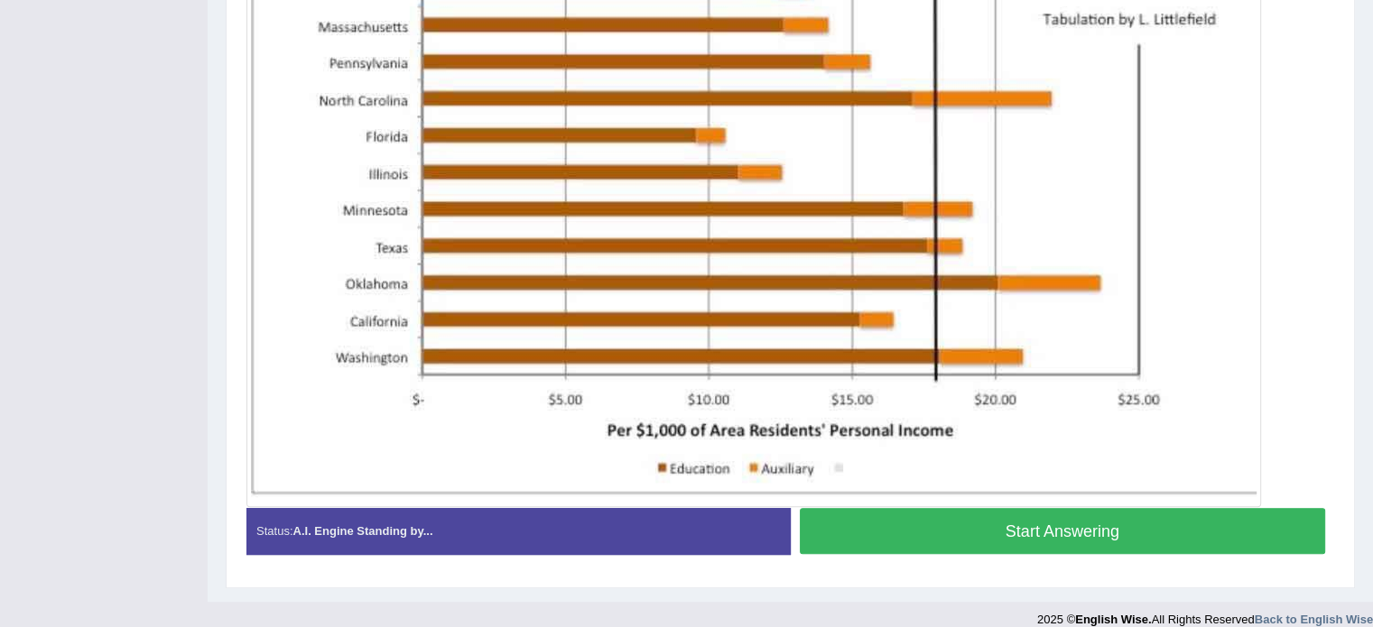
click at [1285, 522] on button "Start Answering" at bounding box center [1063, 531] width 526 height 46
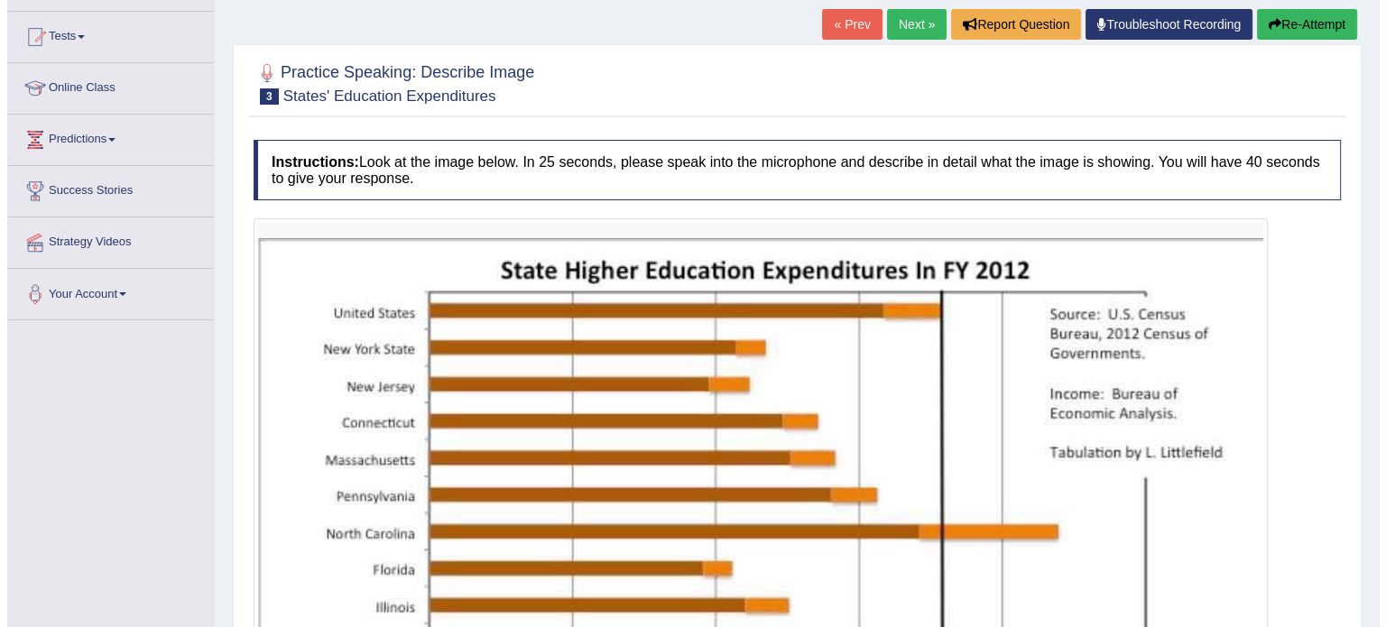
scroll to position [120, 0]
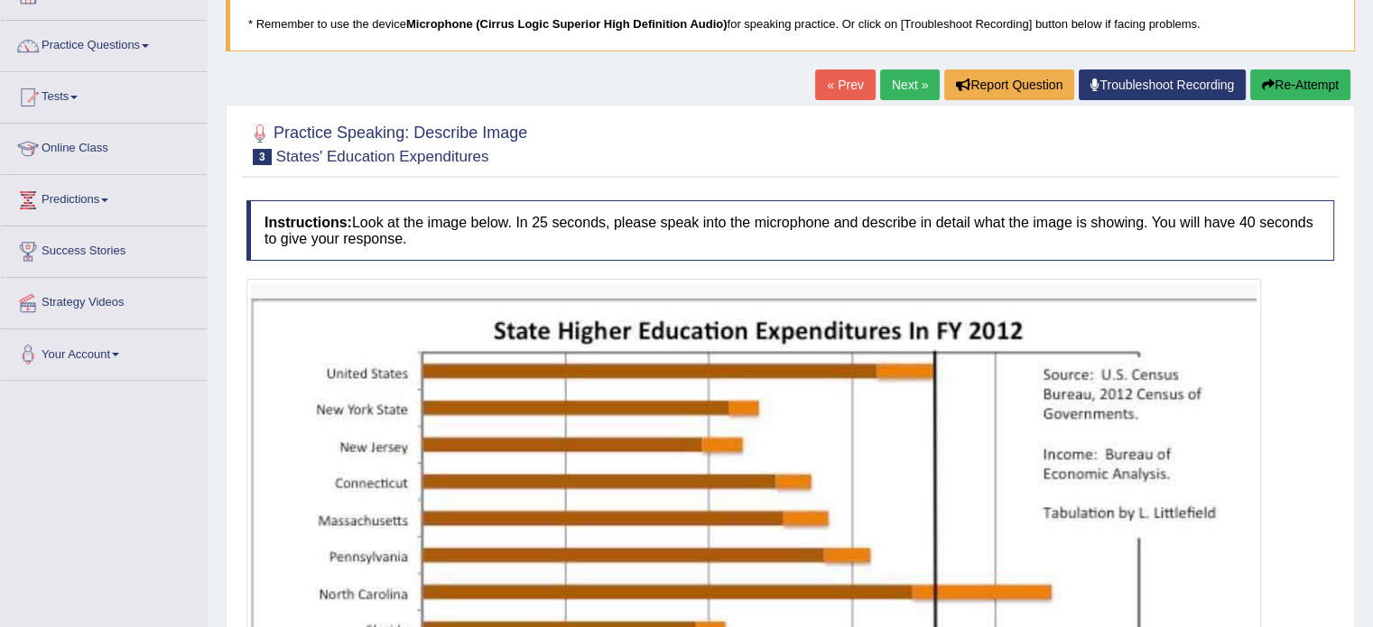
click at [1292, 89] on button "Re-Attempt" at bounding box center [1300, 84] width 100 height 31
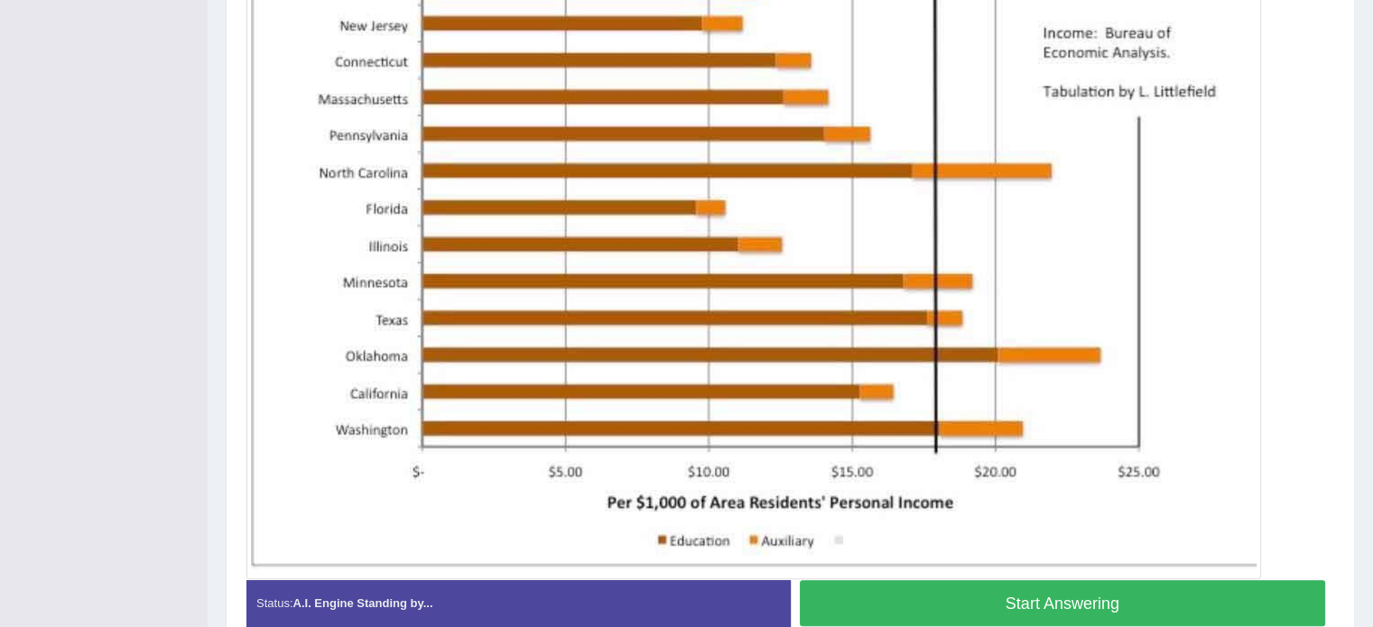
scroll to position [542, 0]
click at [1256, 589] on button "Start Answering" at bounding box center [1063, 603] width 526 height 46
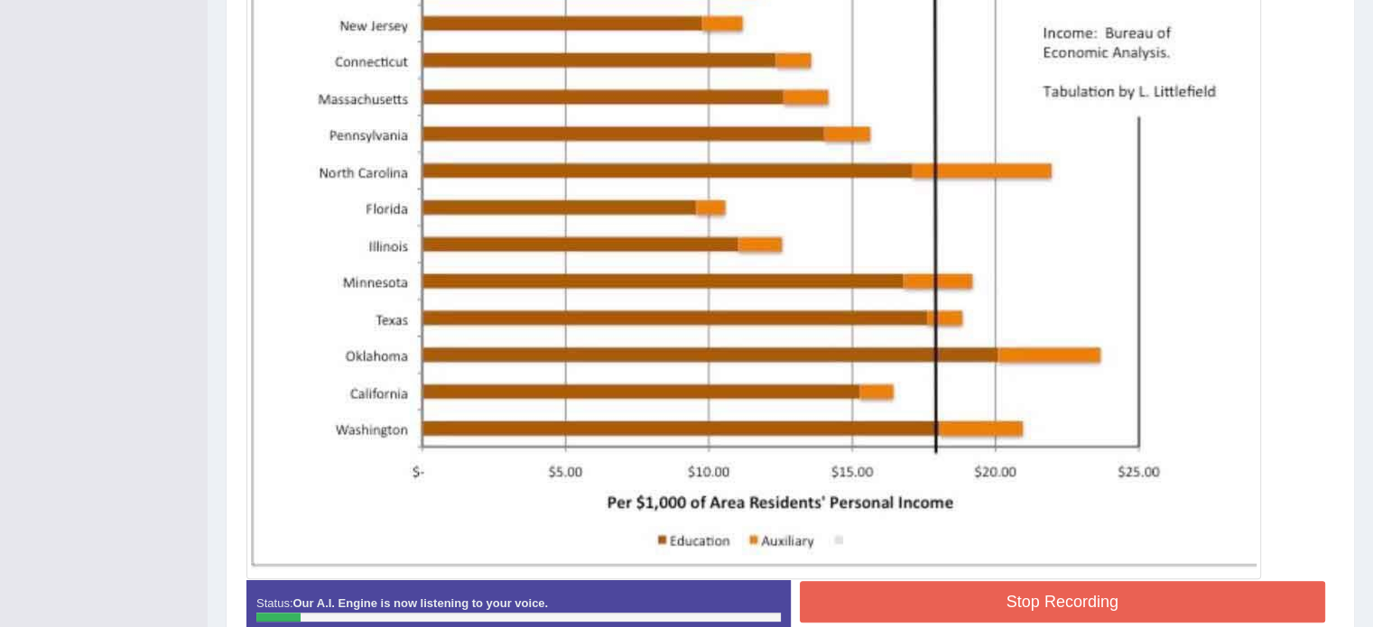
click at [1371, 15] on div "Home Practice Speaking: Describe Image States' Education Expenditures * Remembe…" at bounding box center [790, 74] width 1165 height 1233
click at [1365, 15] on div "Home Practice Speaking: Describe Image States' Education Expenditures * Remembe…" at bounding box center [790, 74] width 1165 height 1233
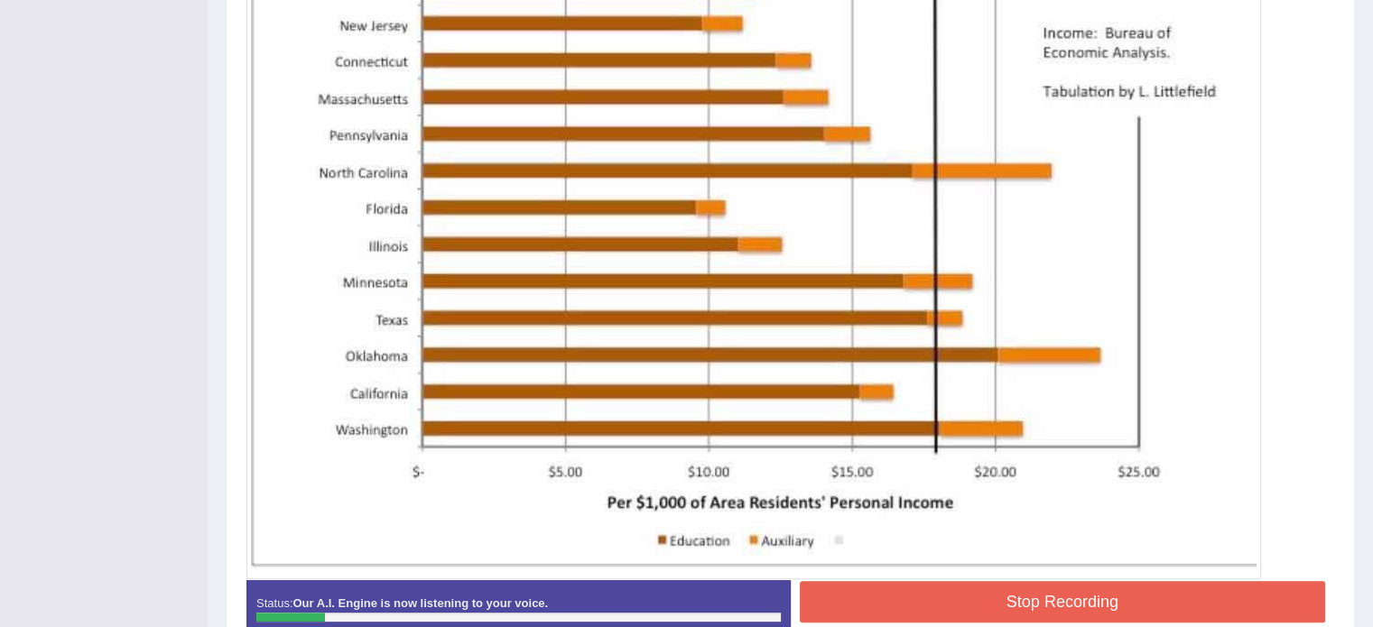
click at [1365, 15] on div "Home Practice Speaking: Describe Image States' Education Expenditures * Remembe…" at bounding box center [790, 74] width 1165 height 1233
drag, startPoint x: 1365, startPoint y: 15, endPoint x: 1380, endPoint y: 6, distance: 17.0
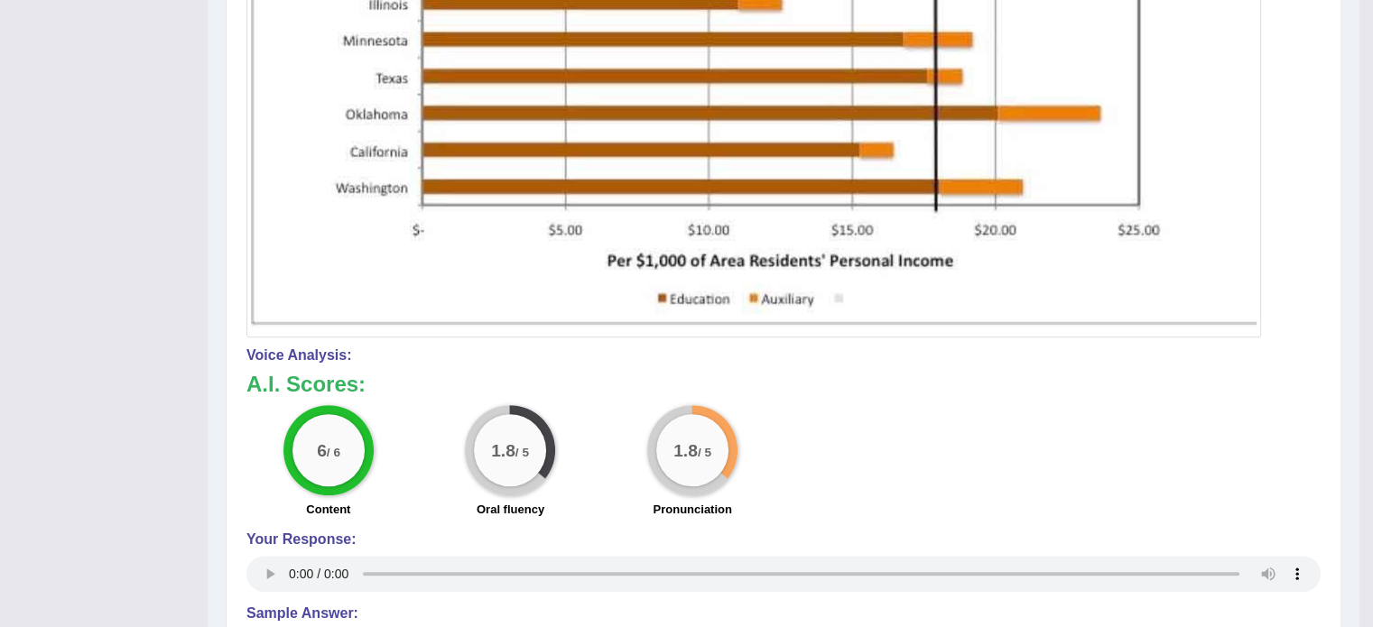
scroll to position [844, 0]
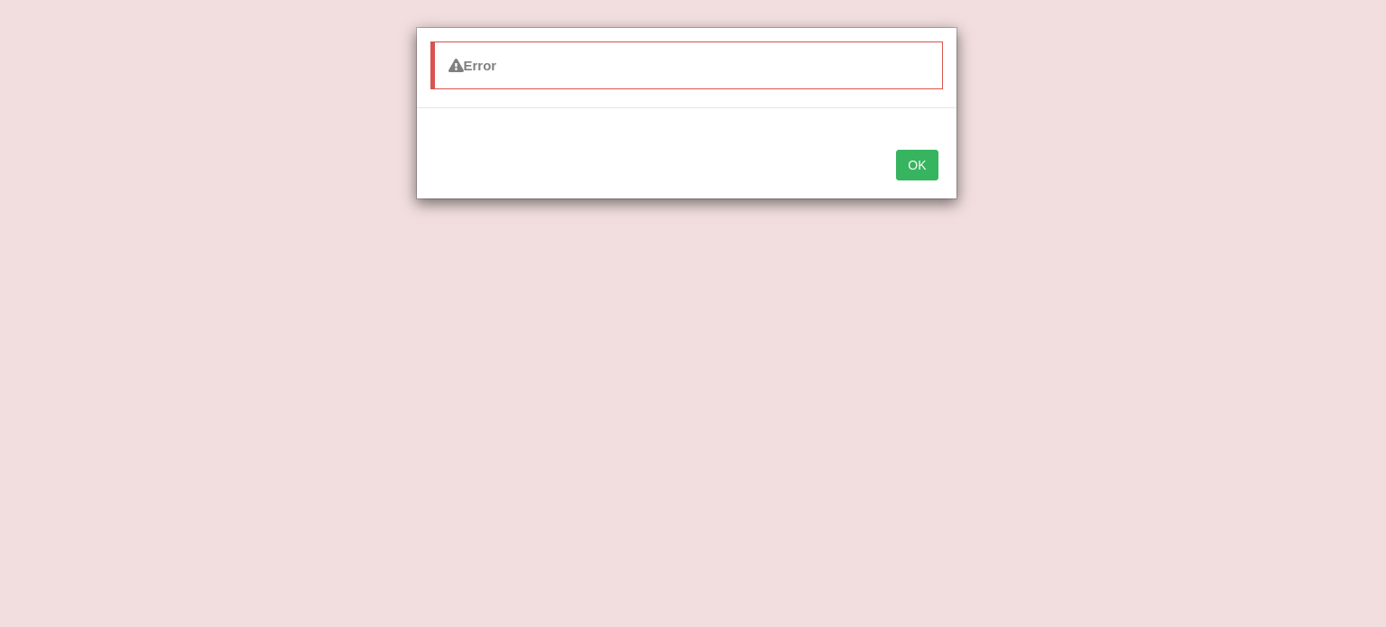
click at [917, 174] on button "OK" at bounding box center [917, 165] width 42 height 31
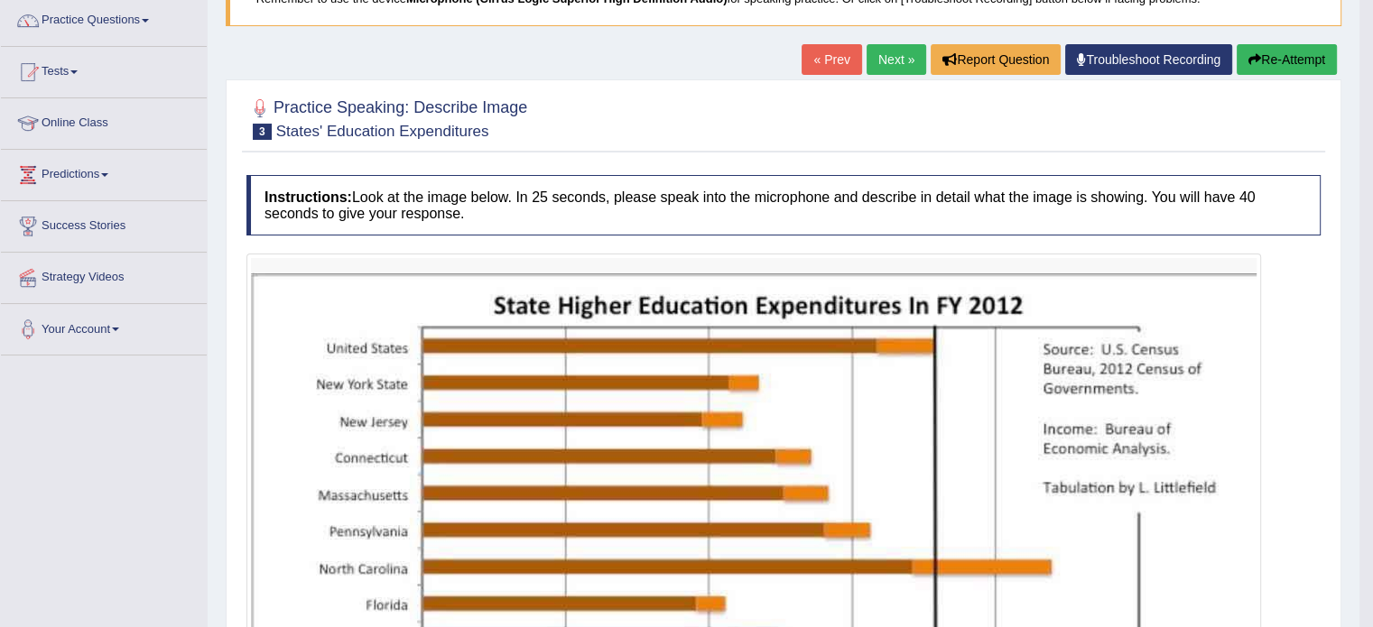
scroll to position [109, 0]
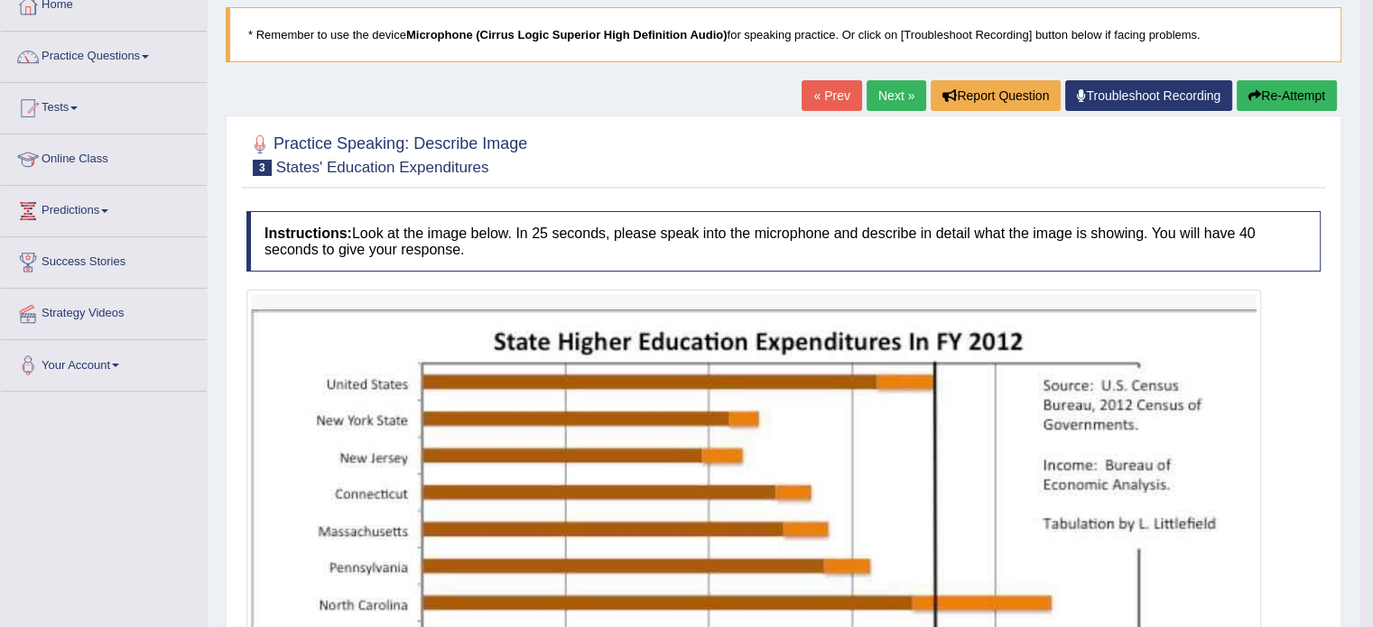
click at [1299, 100] on button "Re-Attempt" at bounding box center [1286, 95] width 100 height 31
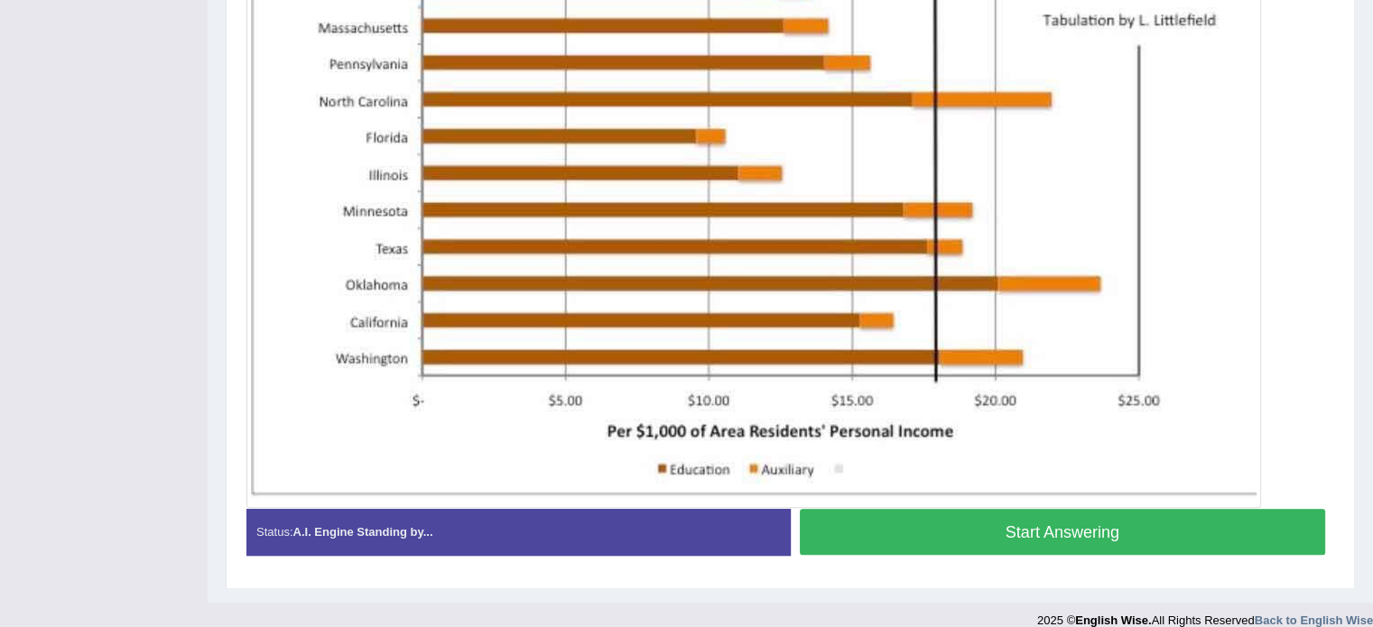
scroll to position [653, 0]
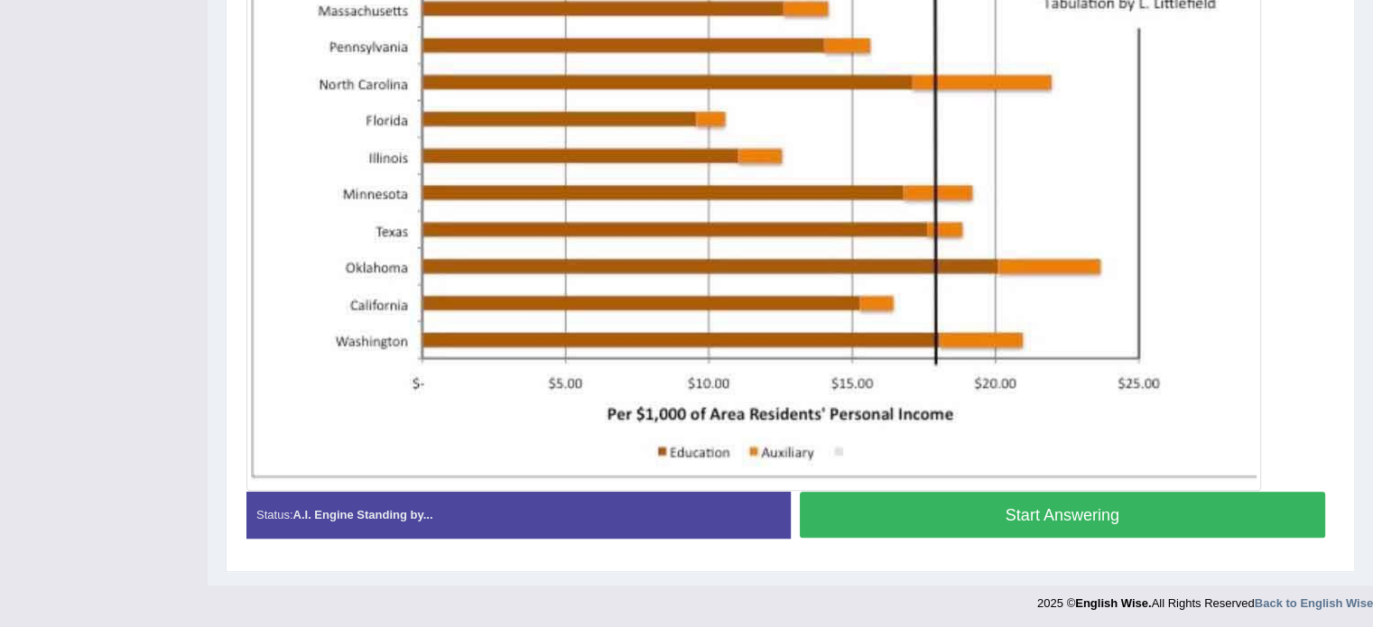
click at [1238, 512] on button "Start Answering" at bounding box center [1063, 515] width 526 height 46
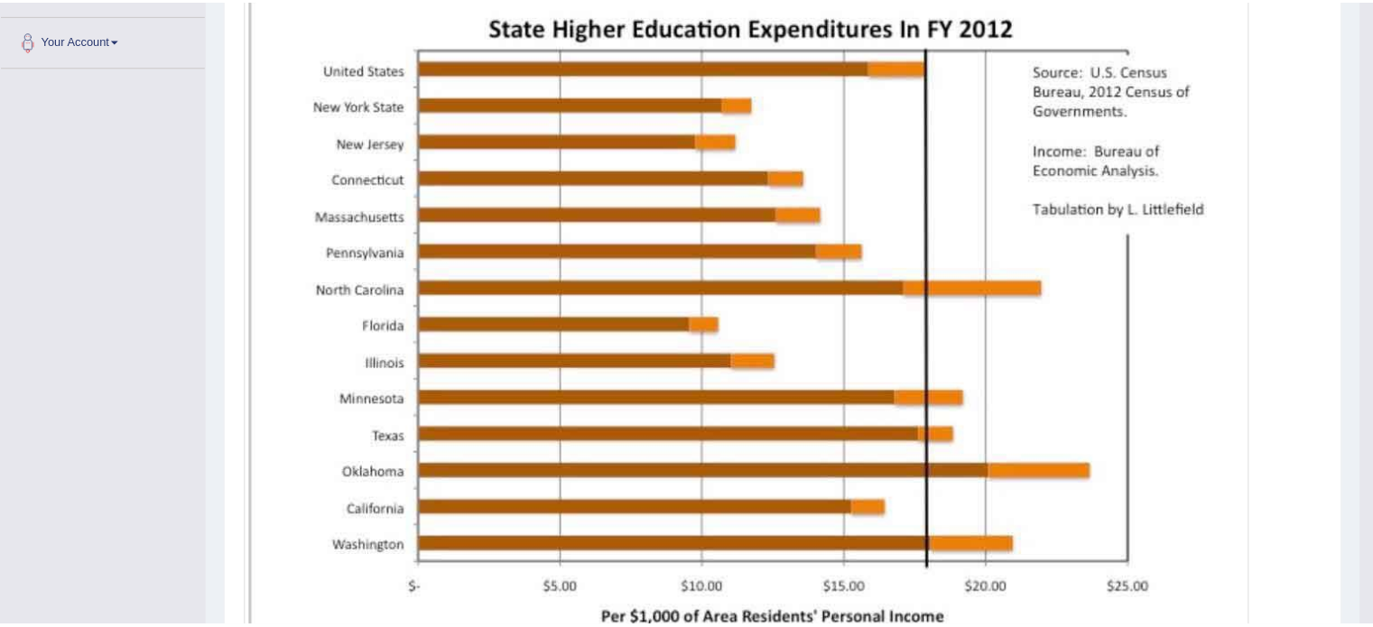
scroll to position [447, 0]
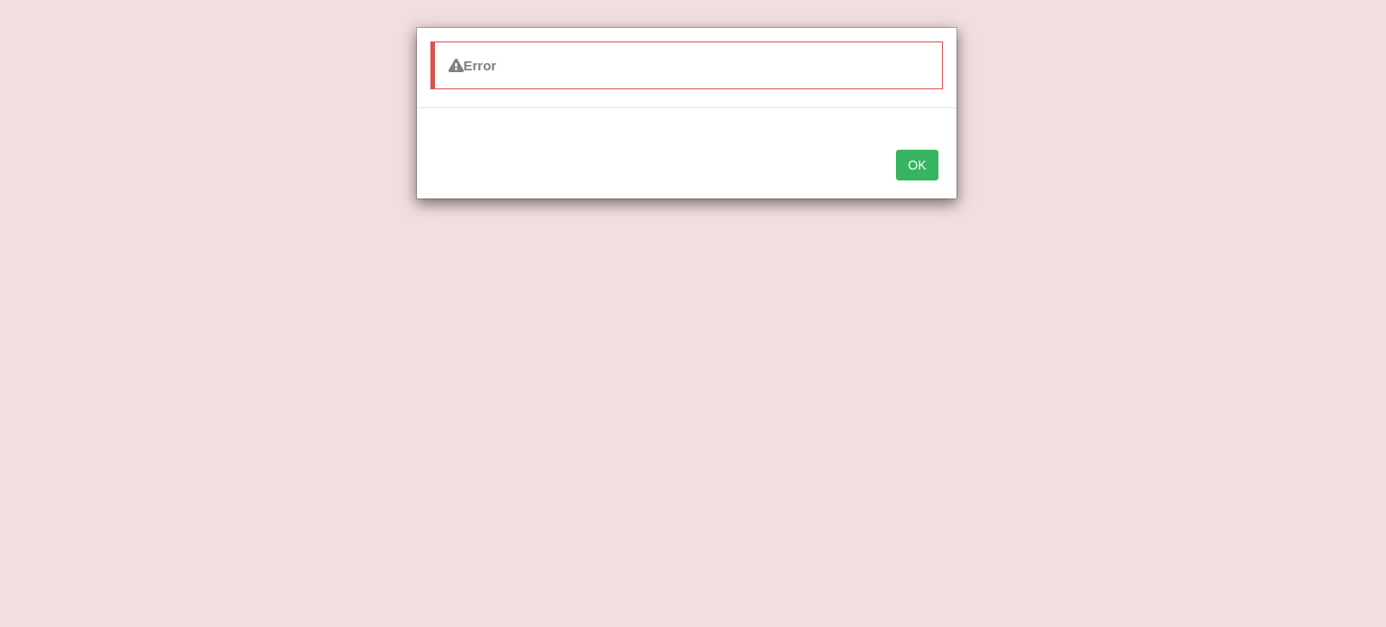
click at [902, 168] on button "OK" at bounding box center [917, 165] width 42 height 31
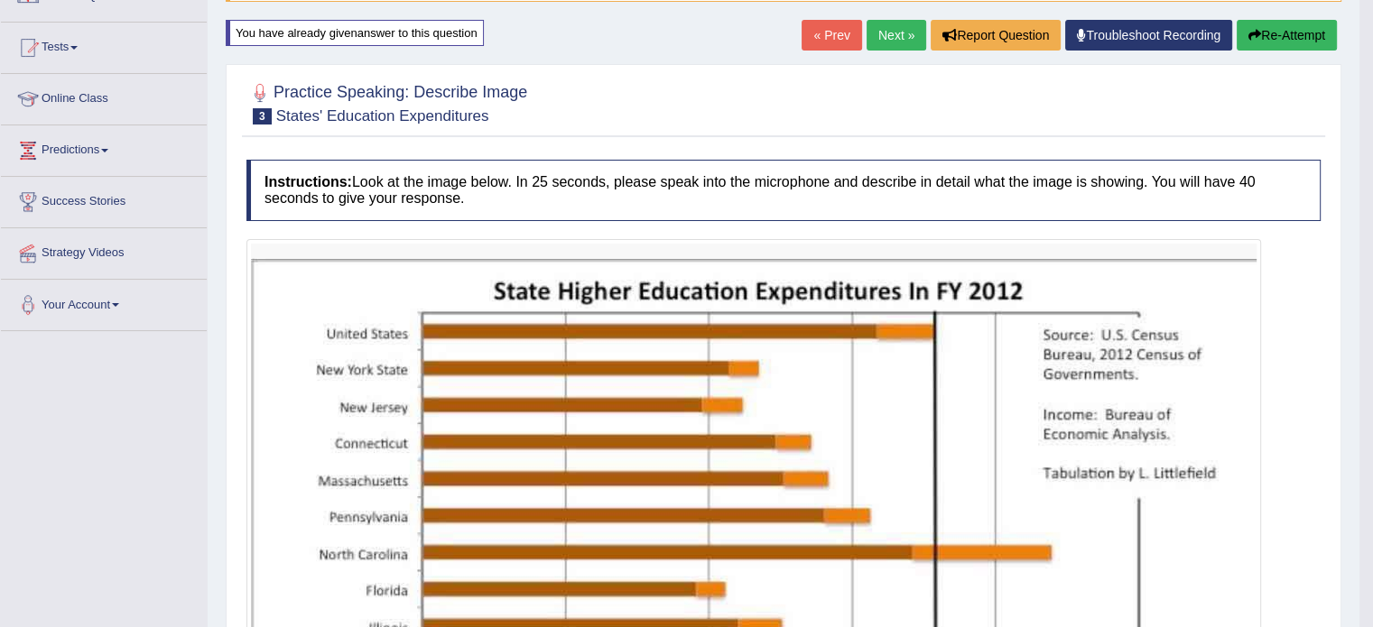
scroll to position [146, 0]
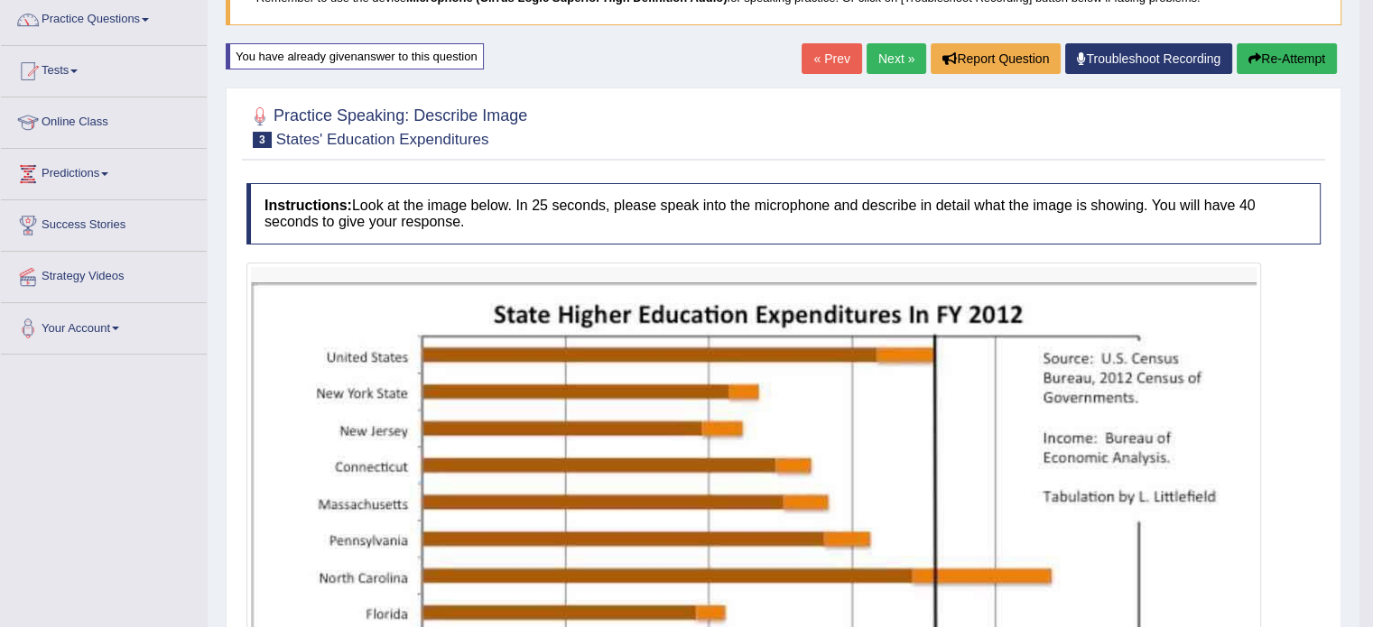
click at [897, 59] on link "Next »" at bounding box center [896, 58] width 60 height 31
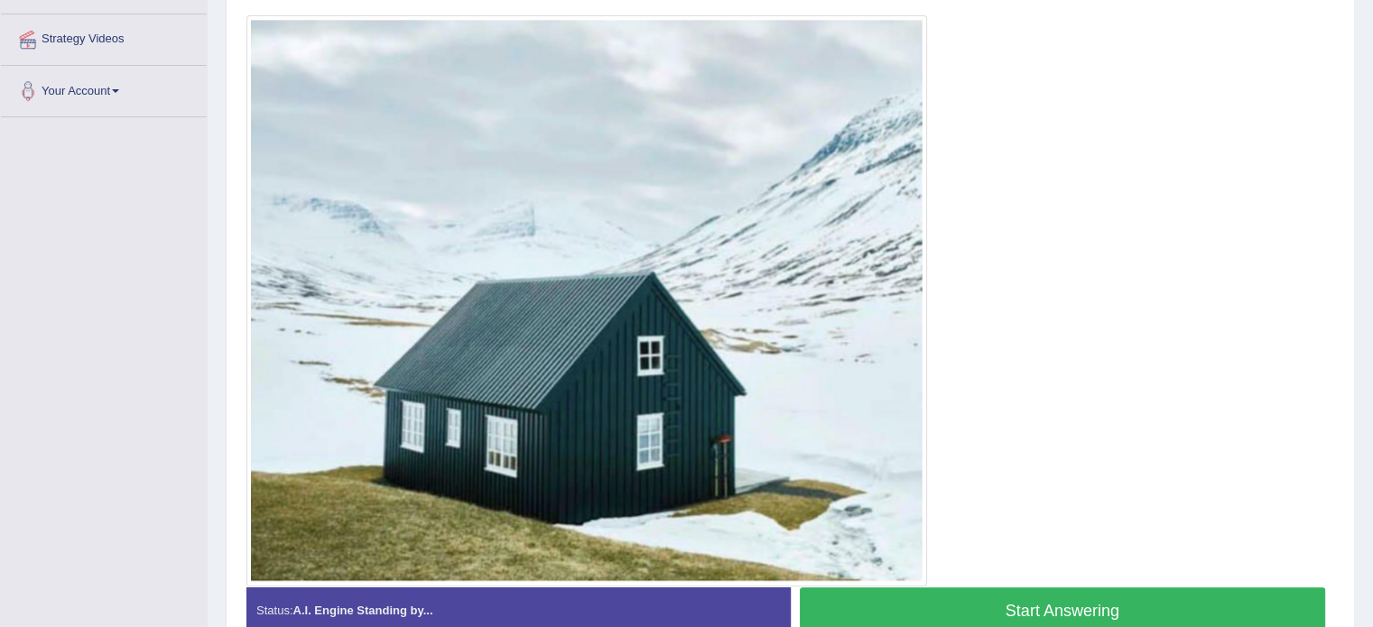
scroll to position [397, 0]
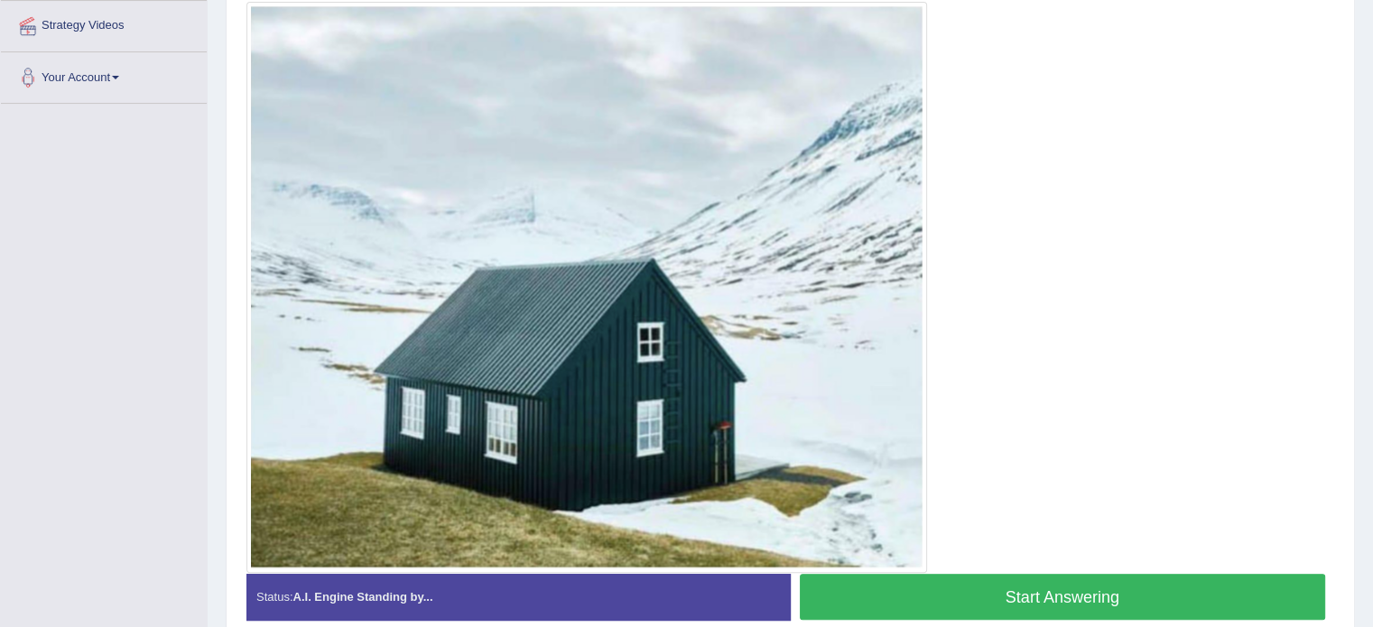
click at [1049, 589] on button "Start Answering" at bounding box center [1063, 597] width 526 height 46
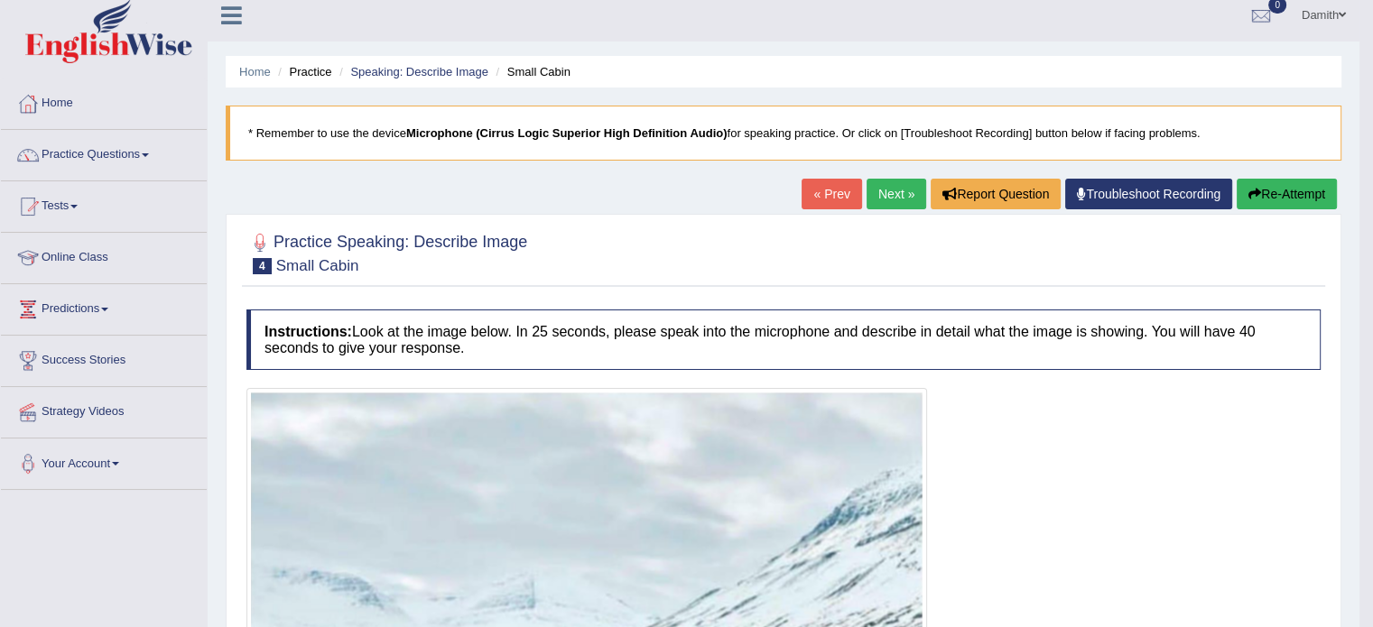
scroll to position [0, 0]
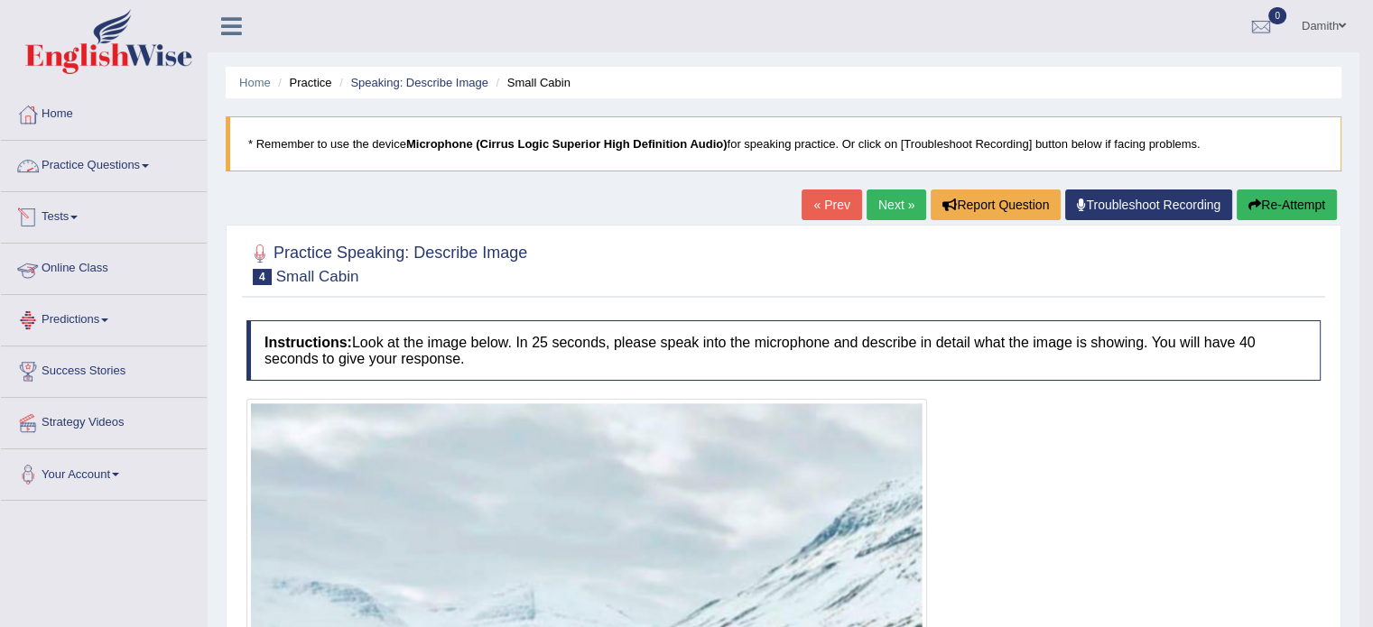
click at [123, 173] on link "Practice Questions" at bounding box center [104, 163] width 206 height 45
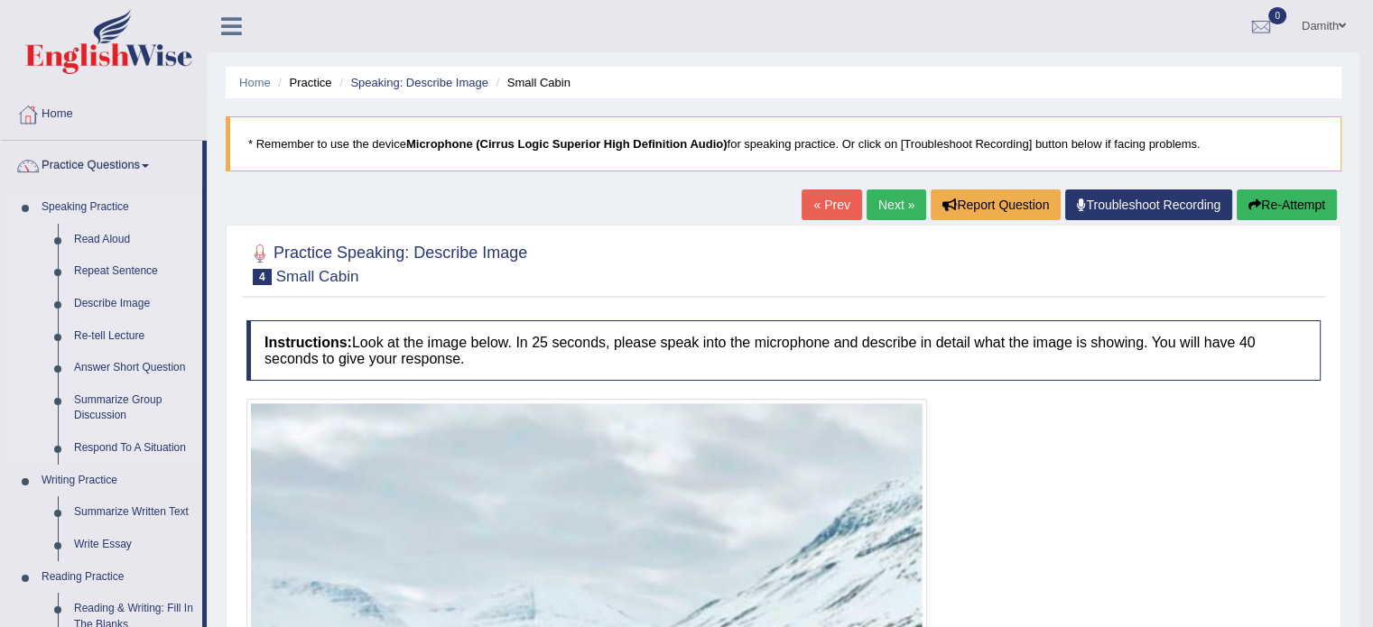
click at [114, 331] on link "Re-tell Lecture" at bounding box center [134, 336] width 136 height 32
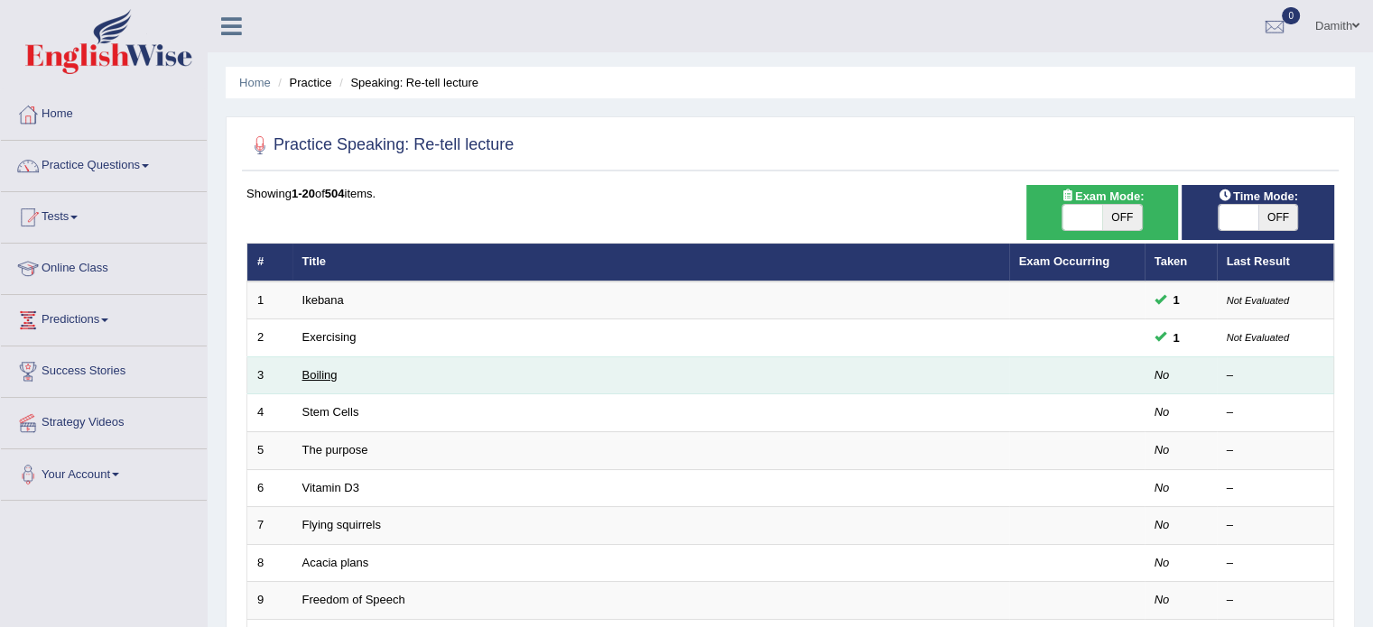
click at [321, 374] on link "Boiling" at bounding box center [319, 375] width 35 height 14
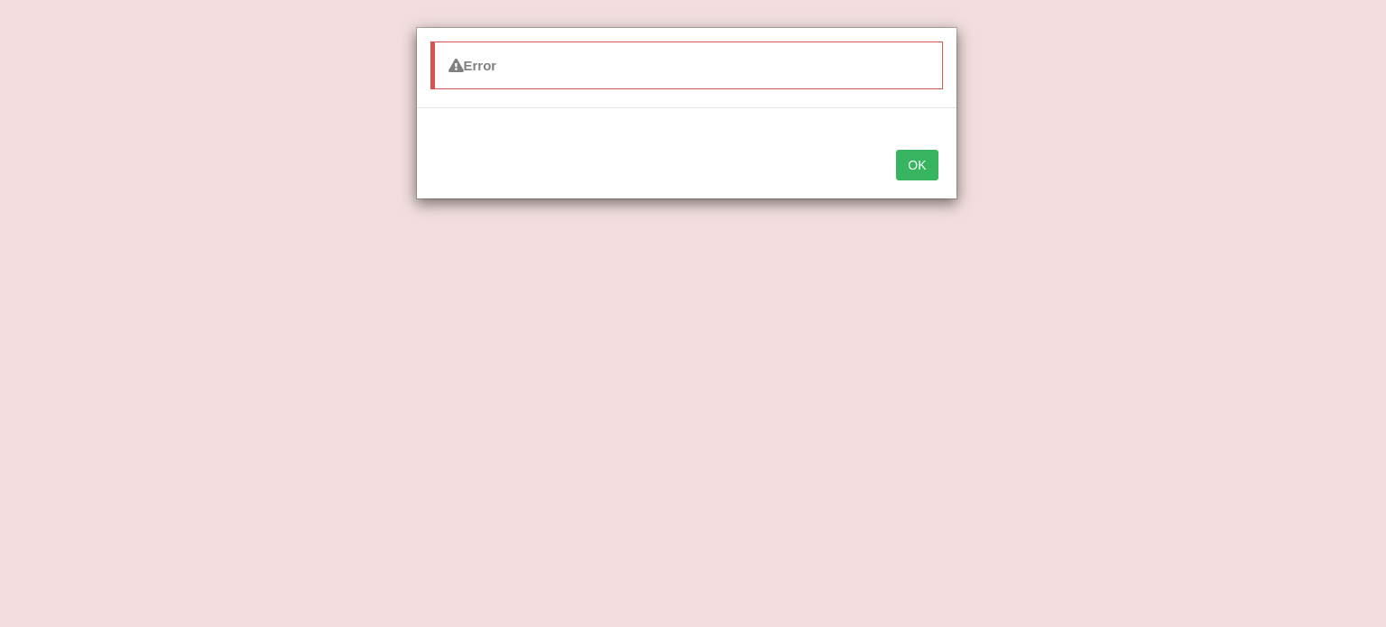
click at [921, 166] on button "OK" at bounding box center [917, 165] width 42 height 31
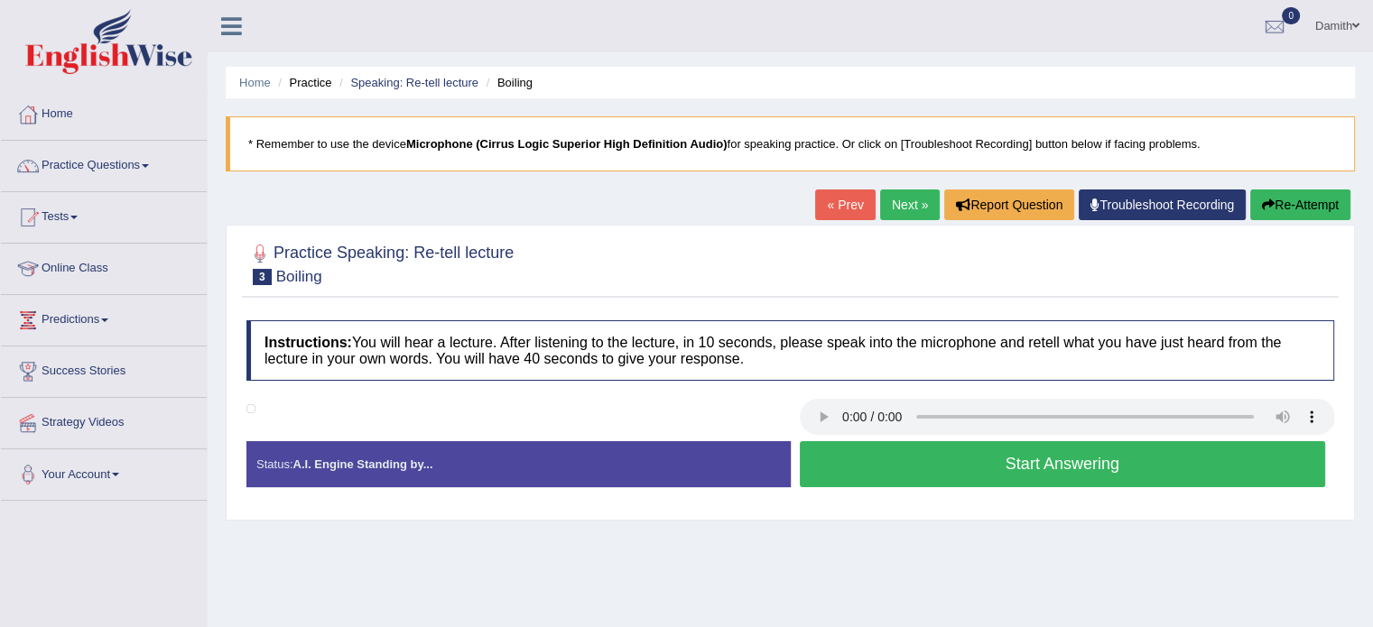
click at [878, 468] on button "Start Answering" at bounding box center [1063, 464] width 526 height 46
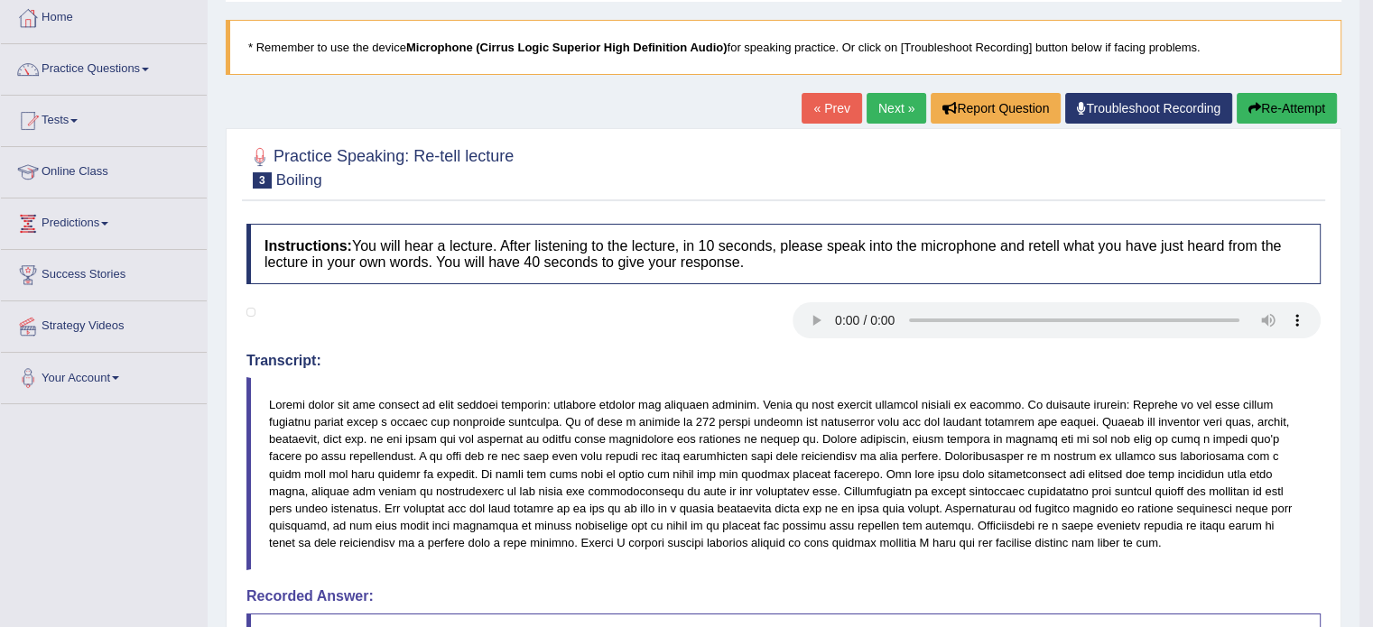
scroll to position [13, 0]
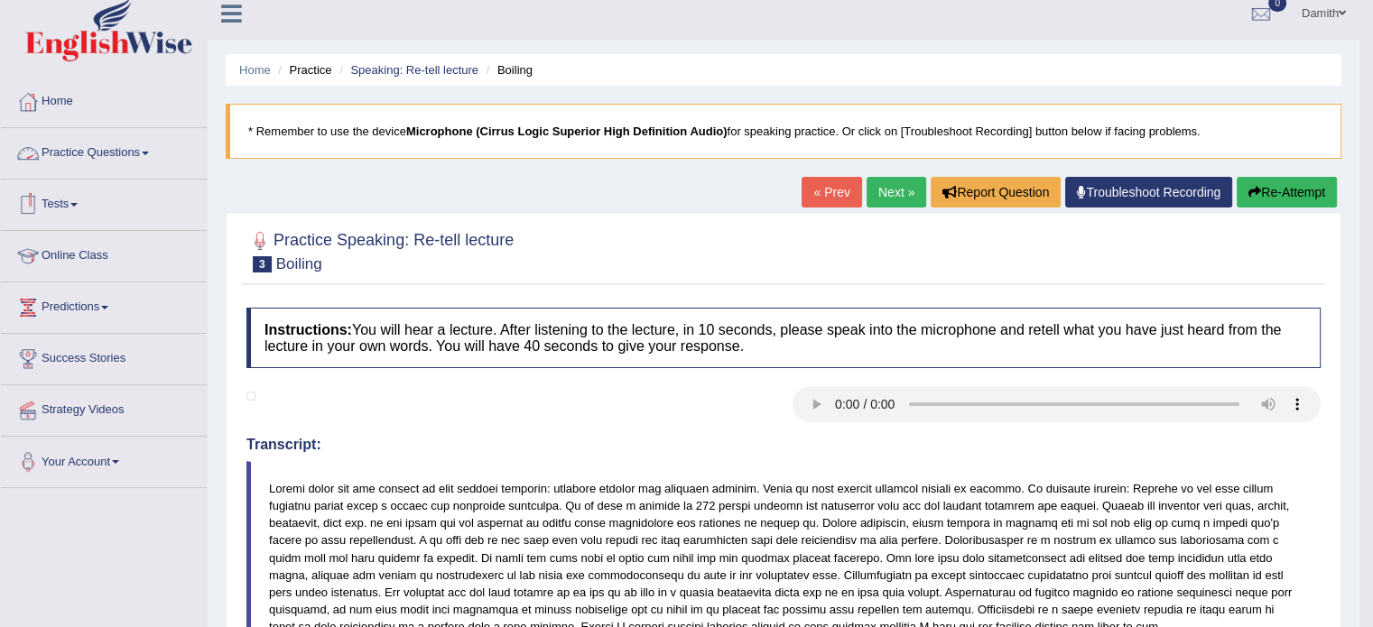
click at [148, 148] on link "Practice Questions" at bounding box center [104, 150] width 206 height 45
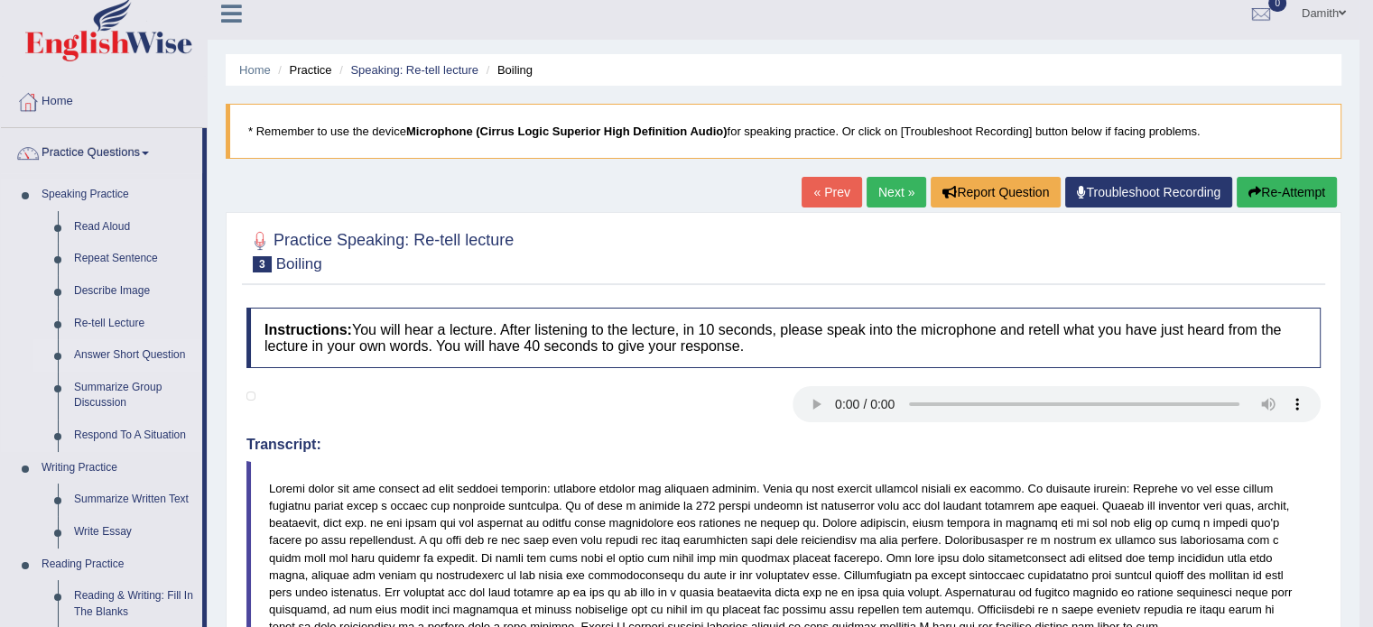
click at [138, 353] on link "Answer Short Question" at bounding box center [134, 355] width 136 height 32
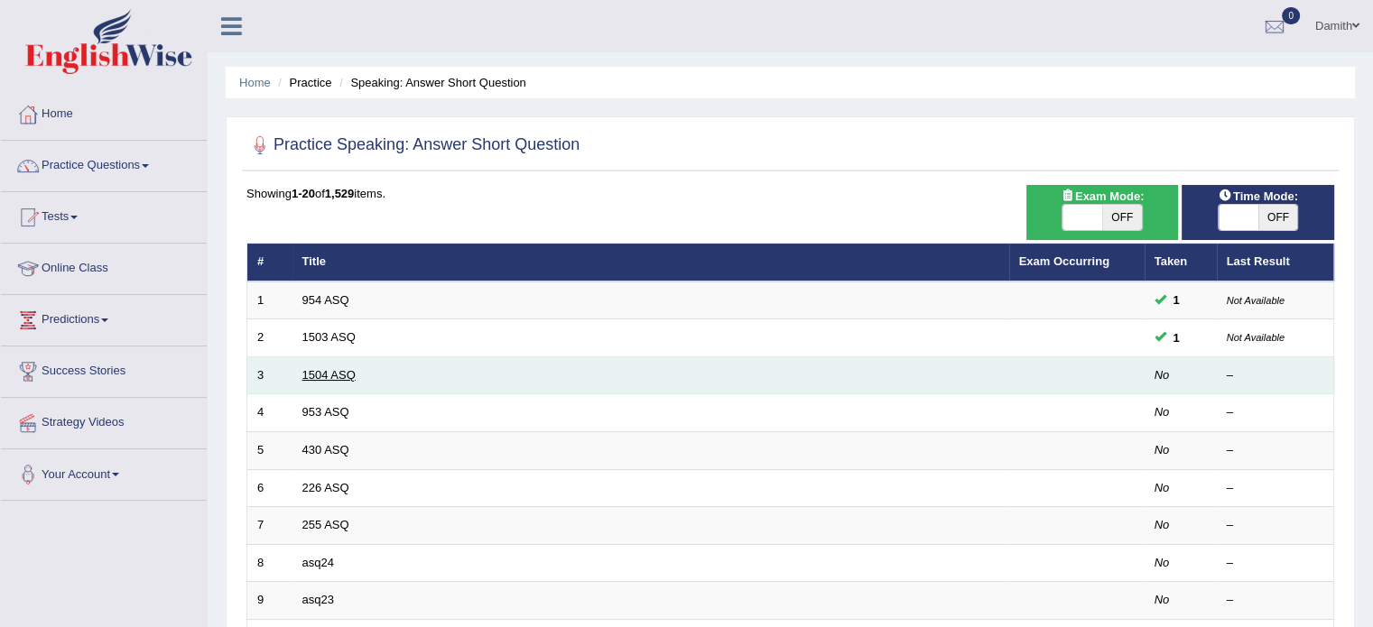
click at [312, 368] on link "1504 ASQ" at bounding box center [328, 375] width 53 height 14
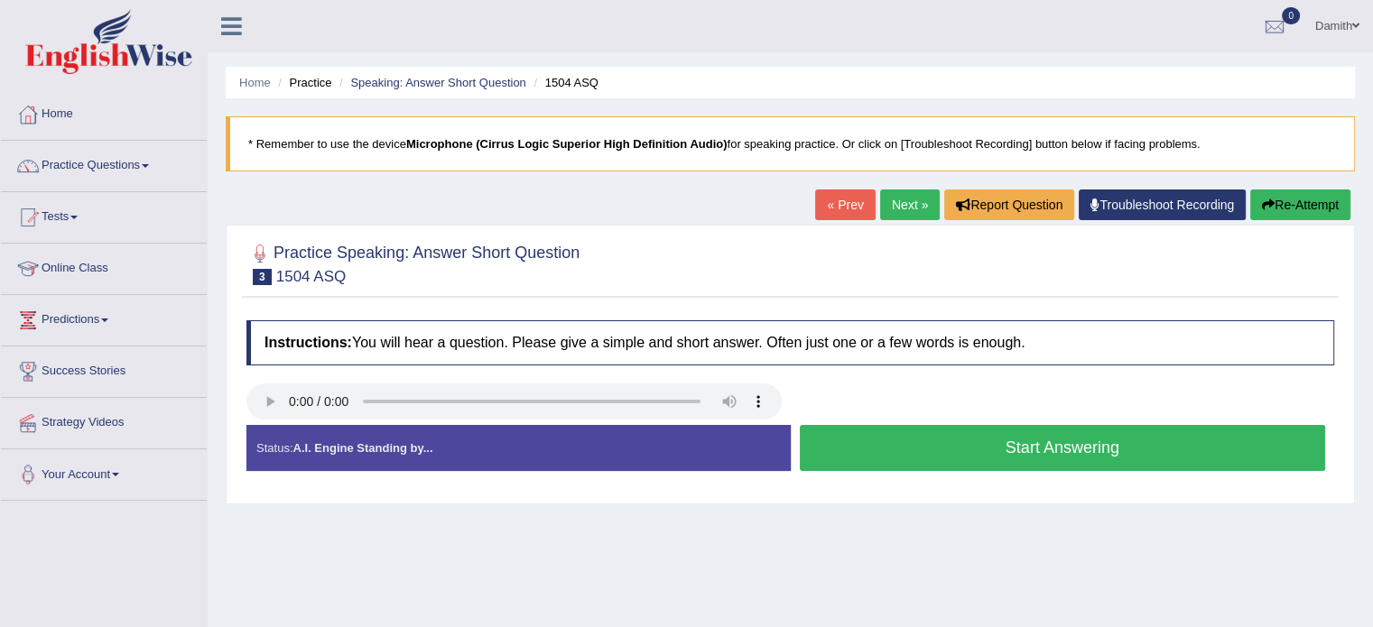
click at [910, 454] on button "Start Answering" at bounding box center [1063, 448] width 526 height 46
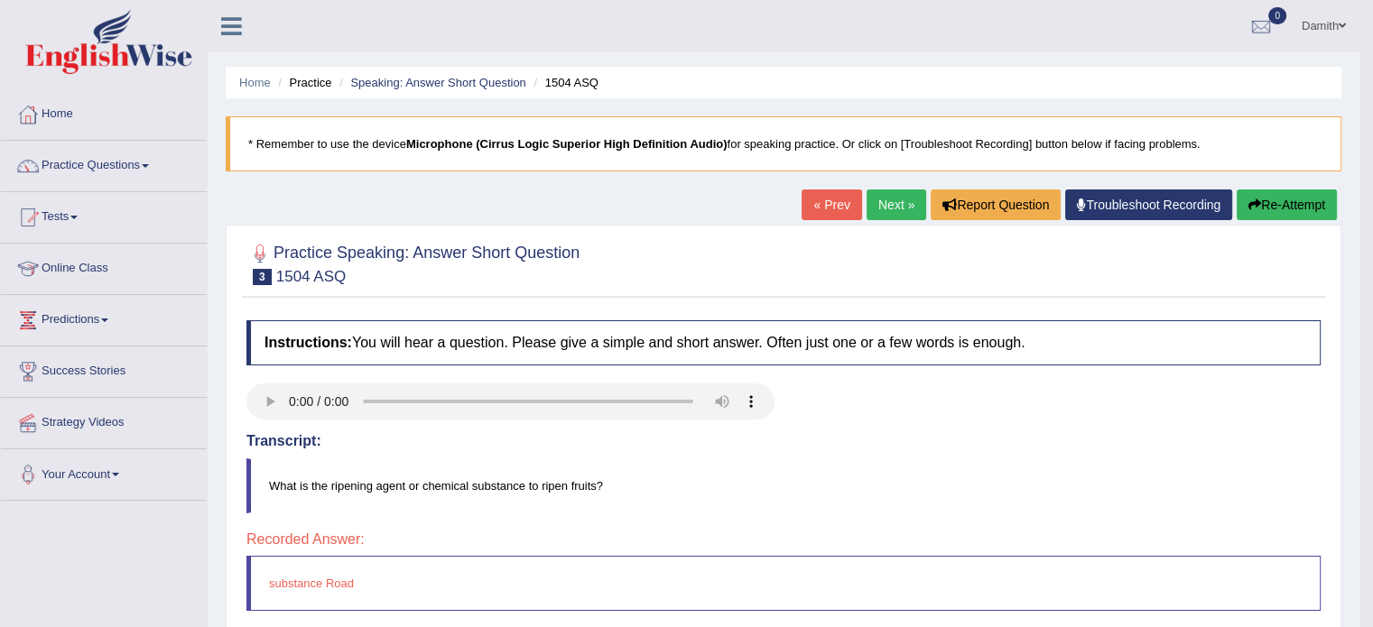
click at [877, 208] on link "Next »" at bounding box center [896, 205] width 60 height 31
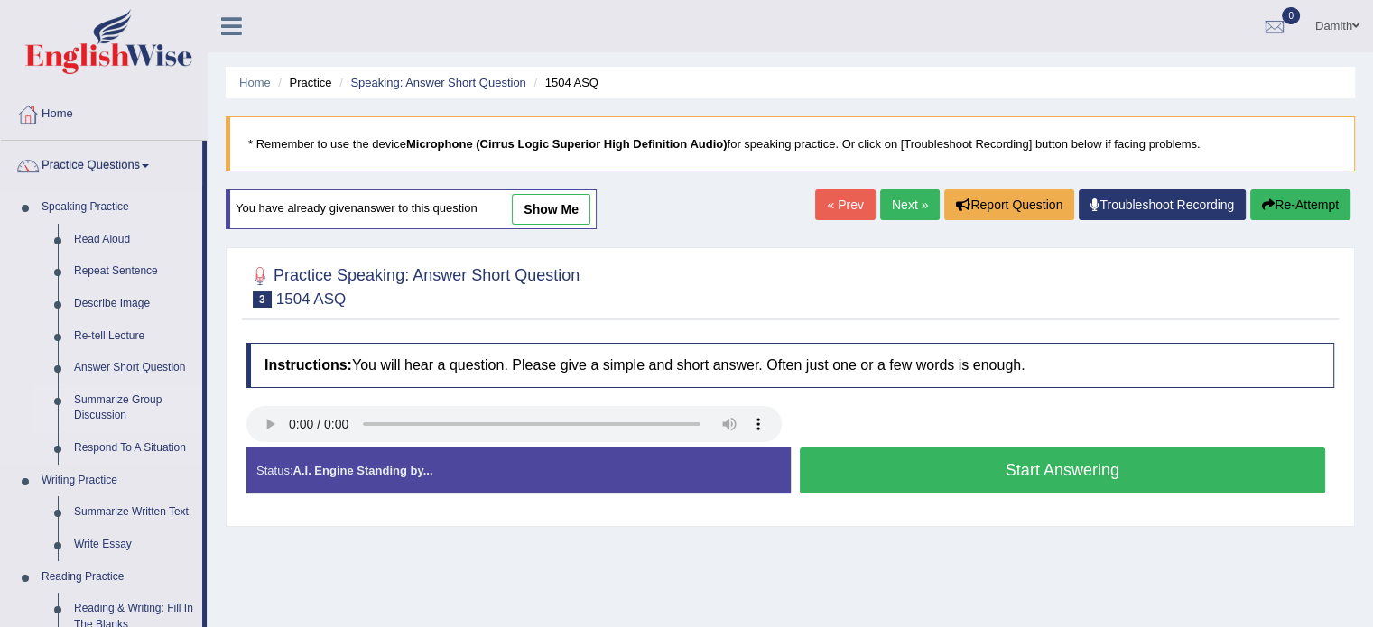
click at [94, 396] on link "Summarize Group Discussion" at bounding box center [134, 408] width 136 height 48
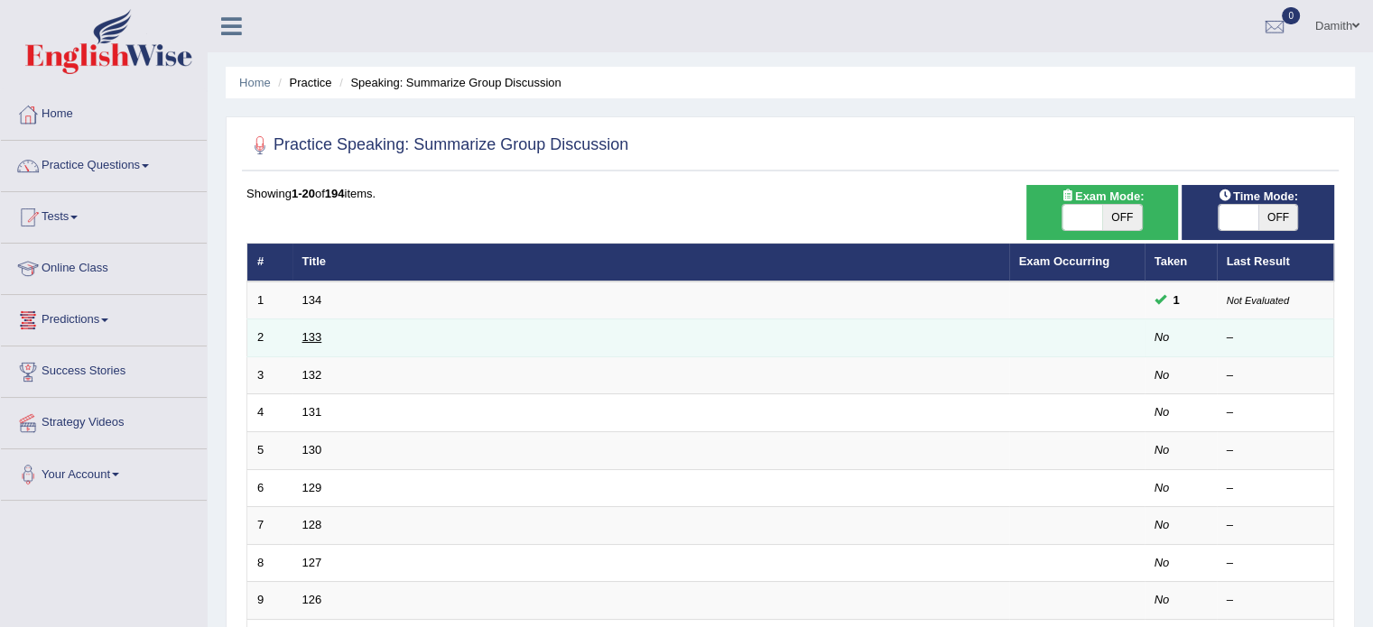
click at [320, 331] on link "133" at bounding box center [312, 337] width 20 height 14
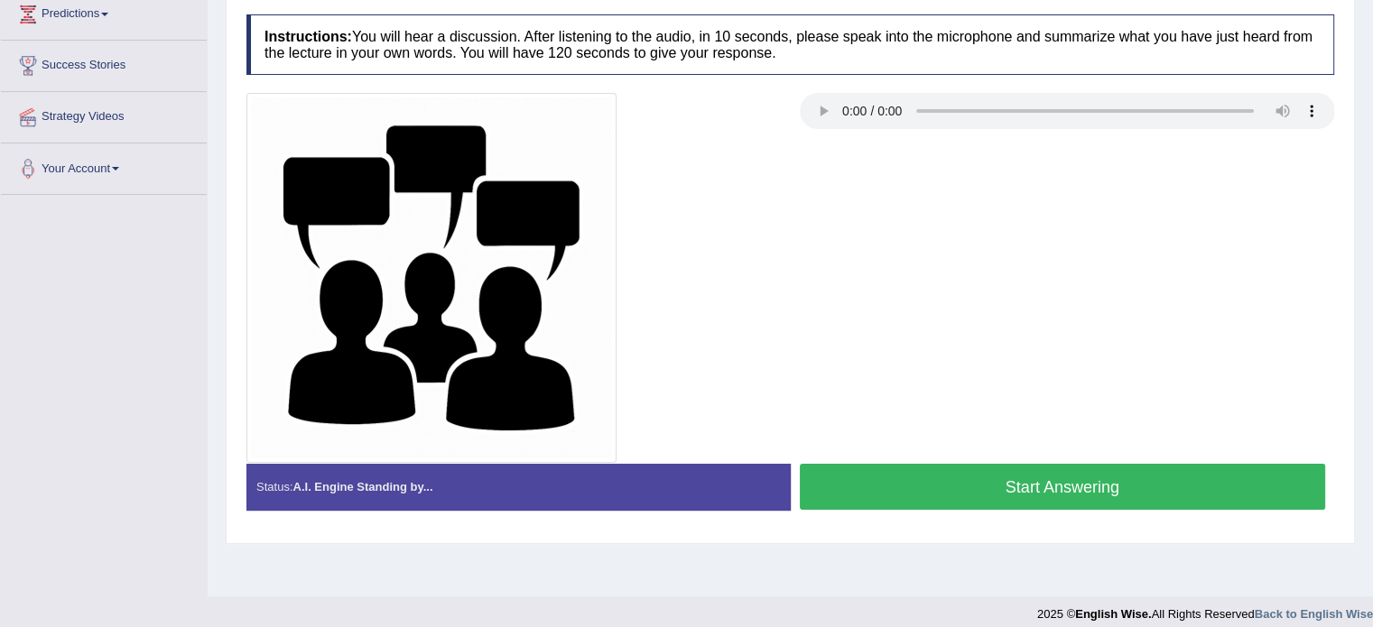
scroll to position [320, 0]
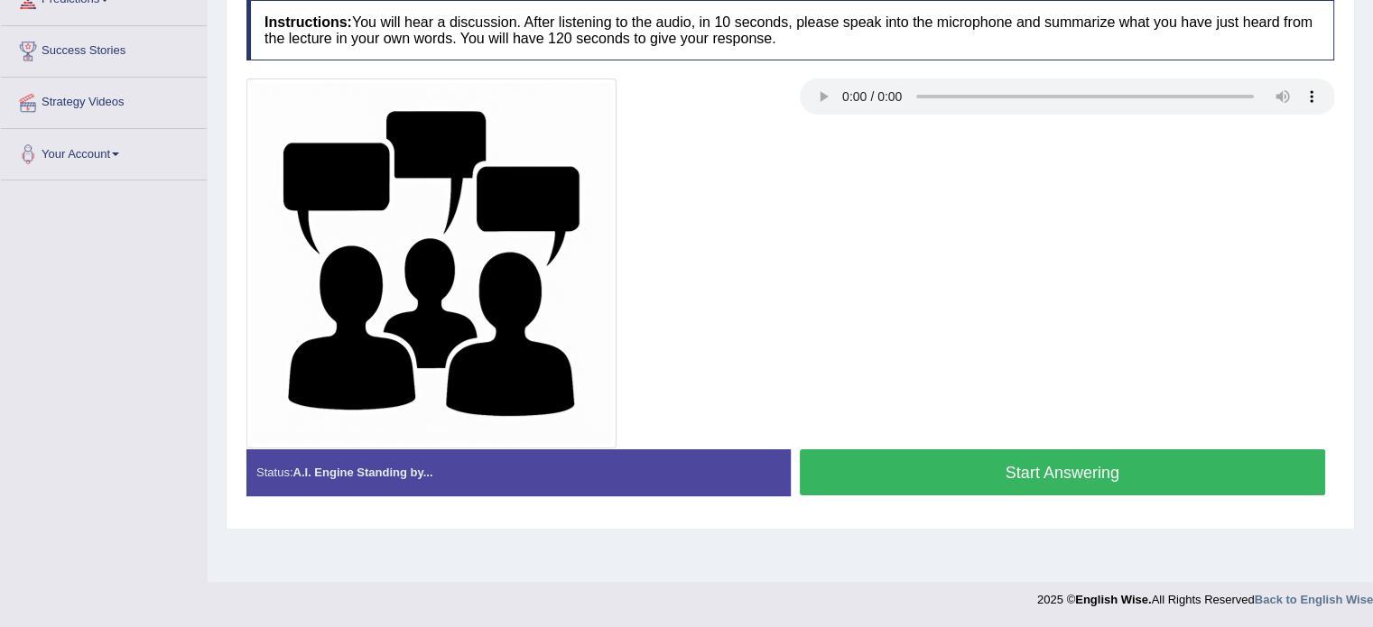
click at [1128, 477] on button "Start Answering" at bounding box center [1063, 472] width 526 height 46
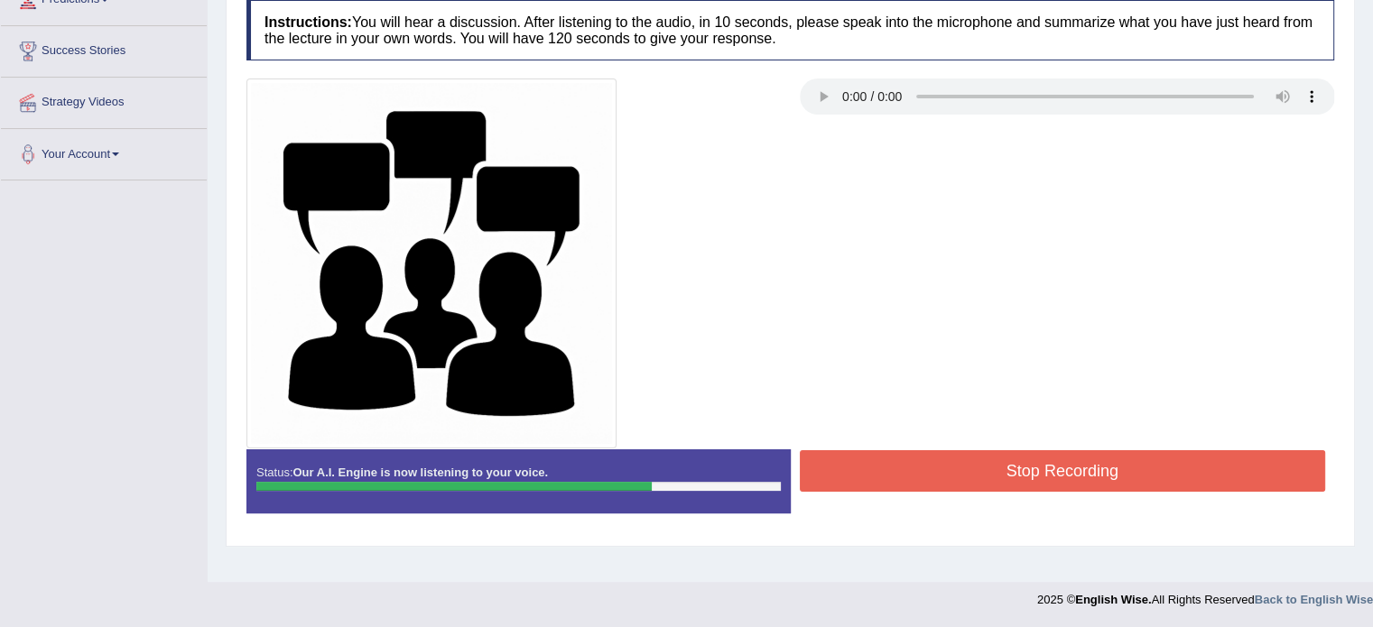
click at [1128, 477] on button "Stop Recording" at bounding box center [1063, 471] width 526 height 42
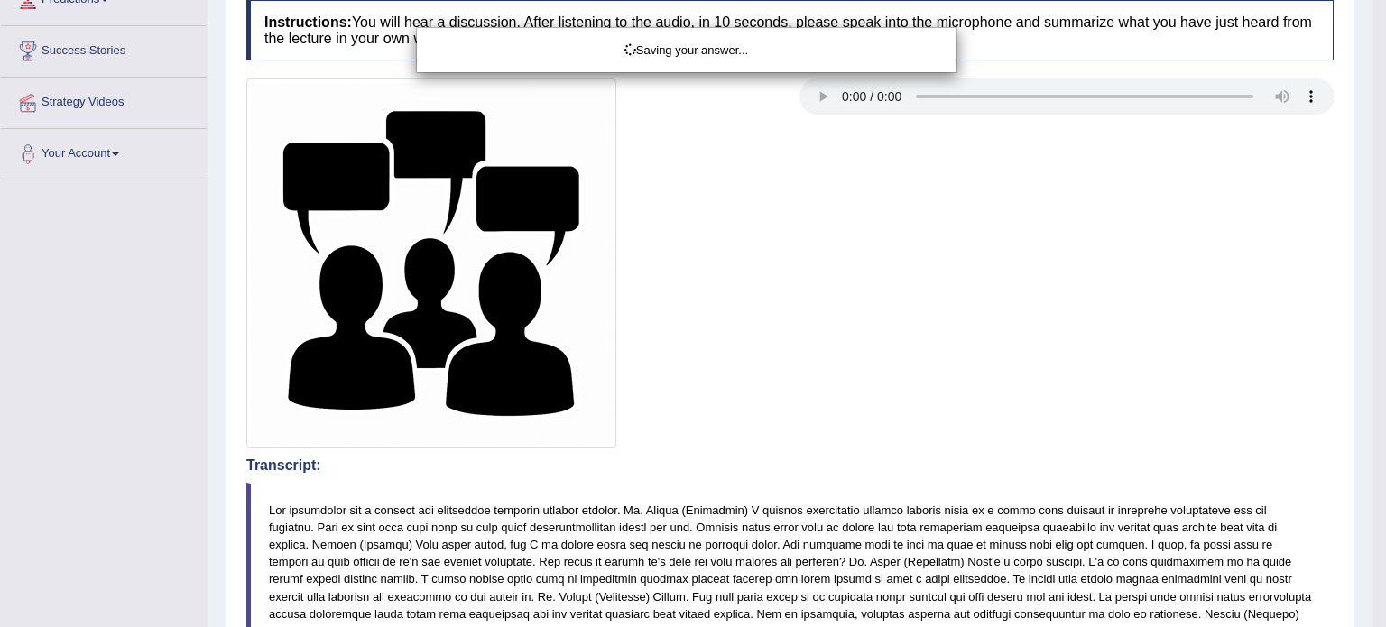
click at [1372, 604] on div "Saving your answer..." at bounding box center [693, 313] width 1386 height 627
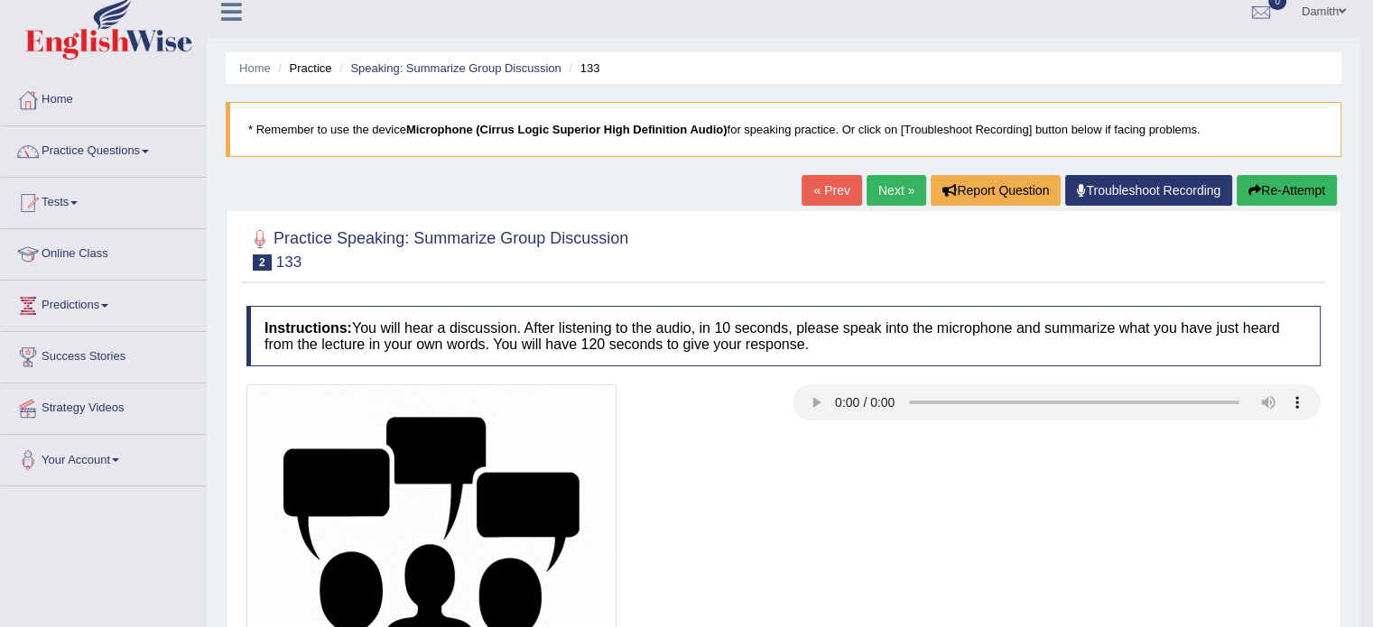
scroll to position [0, 0]
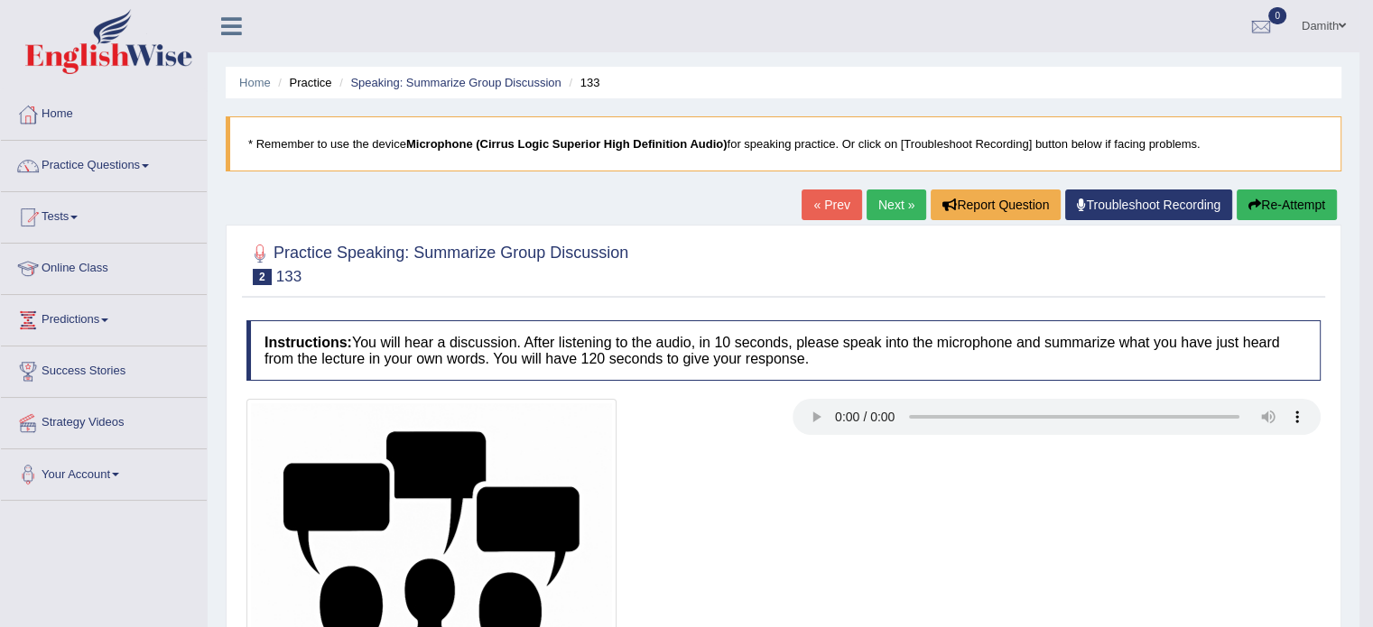
click at [147, 161] on link "Practice Questions" at bounding box center [104, 163] width 206 height 45
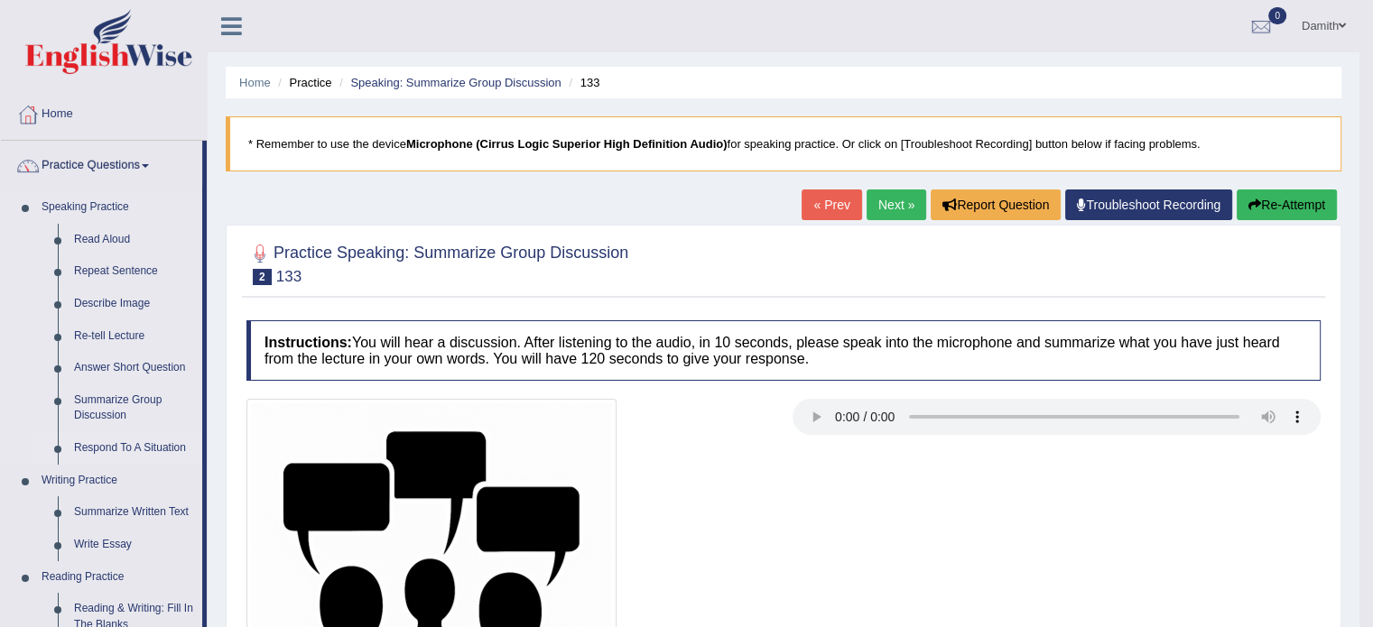
click at [144, 436] on link "Respond To A Situation" at bounding box center [134, 448] width 136 height 32
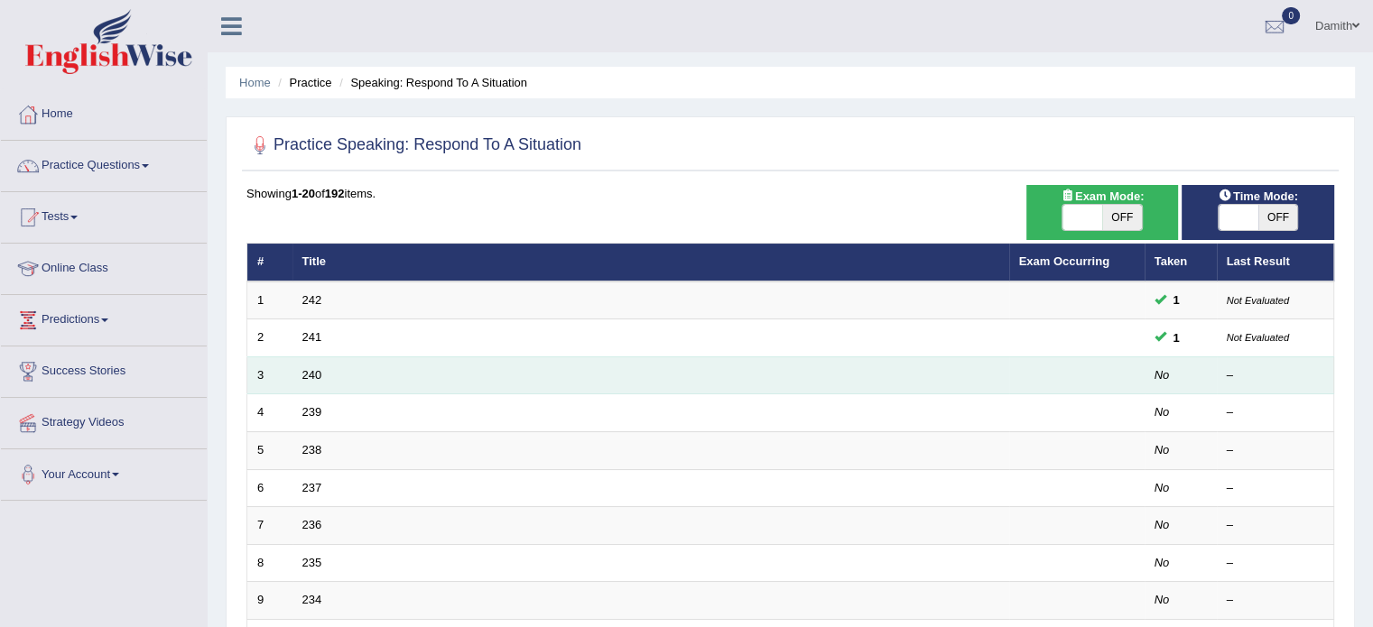
click at [321, 368] on td "240" at bounding box center [650, 375] width 717 height 38
click at [312, 374] on link "240" at bounding box center [312, 375] width 20 height 14
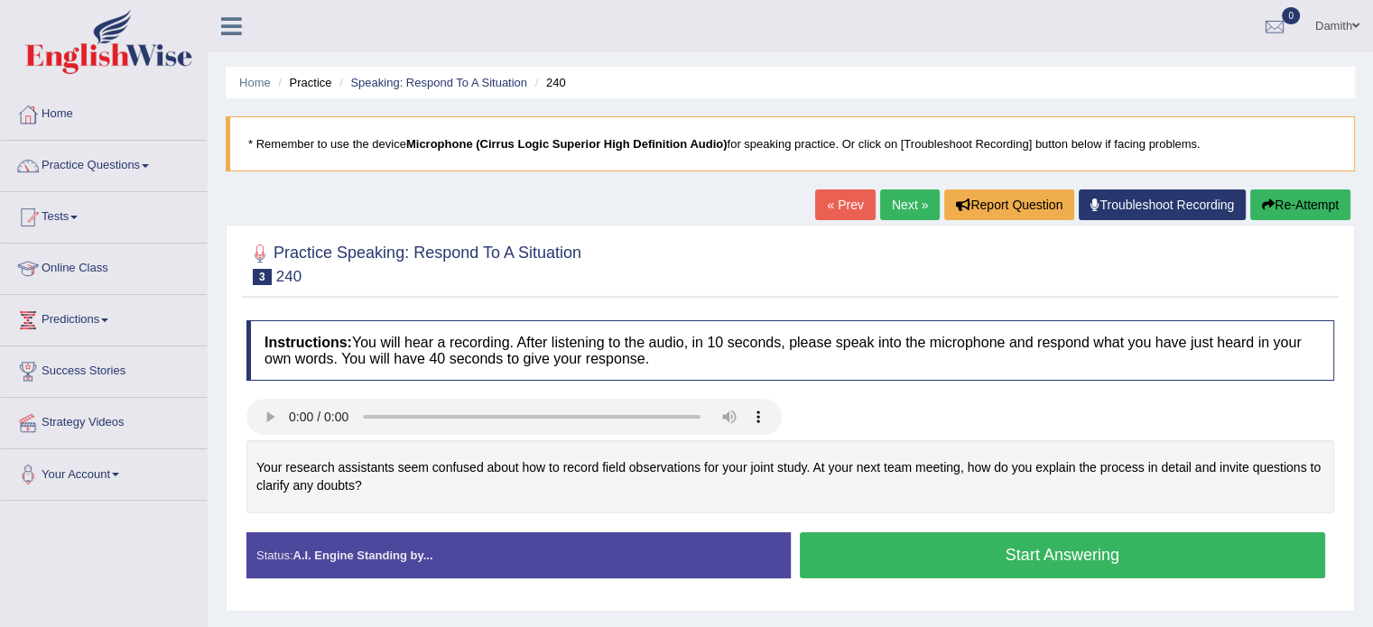
click at [851, 553] on button "Start Answering" at bounding box center [1063, 555] width 526 height 46
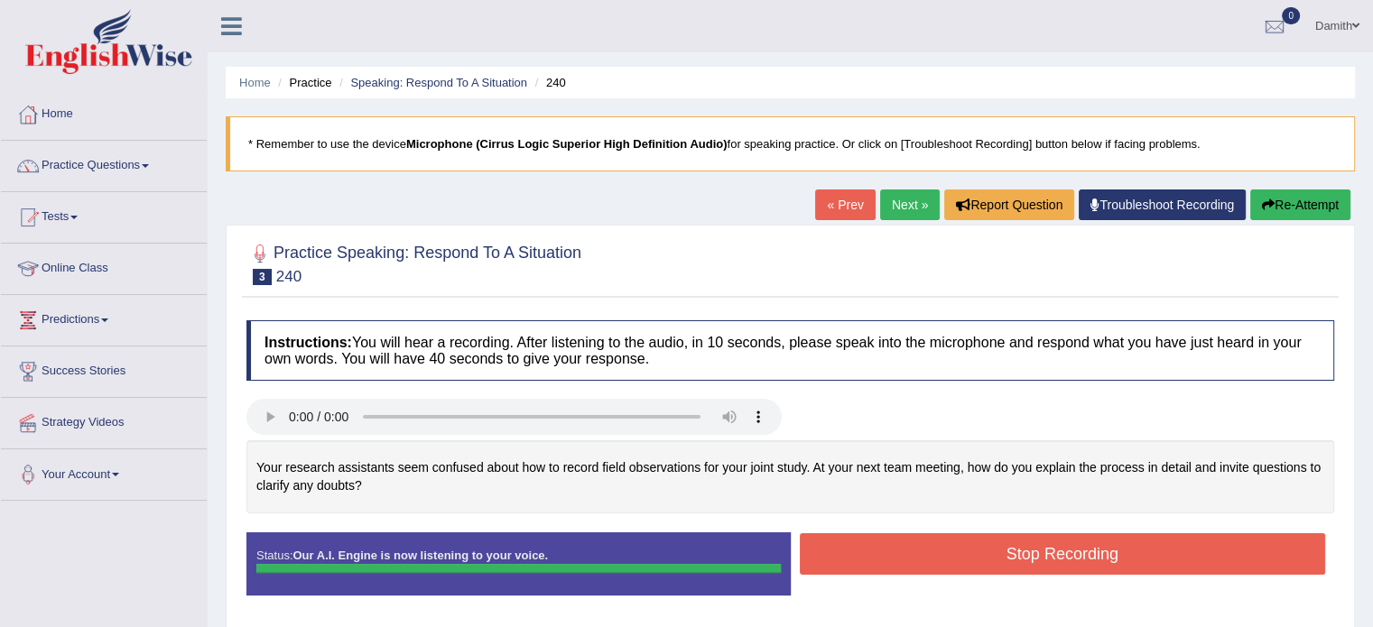
click at [851, 553] on button "Stop Recording" at bounding box center [1063, 554] width 526 height 42
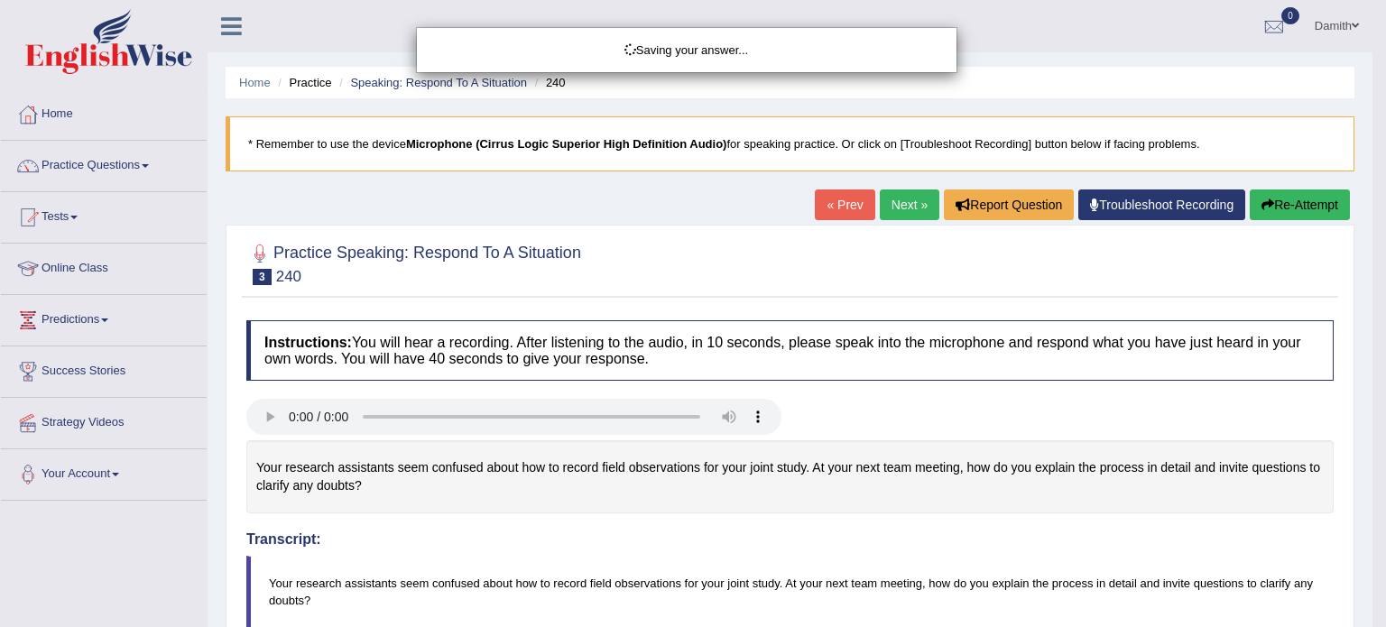
click at [1372, 615] on div "Saving your answer..." at bounding box center [693, 313] width 1386 height 627
drag, startPoint x: 1375, startPoint y: 615, endPoint x: 1357, endPoint y: 515, distance: 100.9
click at [1357, 515] on div "Saving your answer..." at bounding box center [693, 313] width 1386 height 627
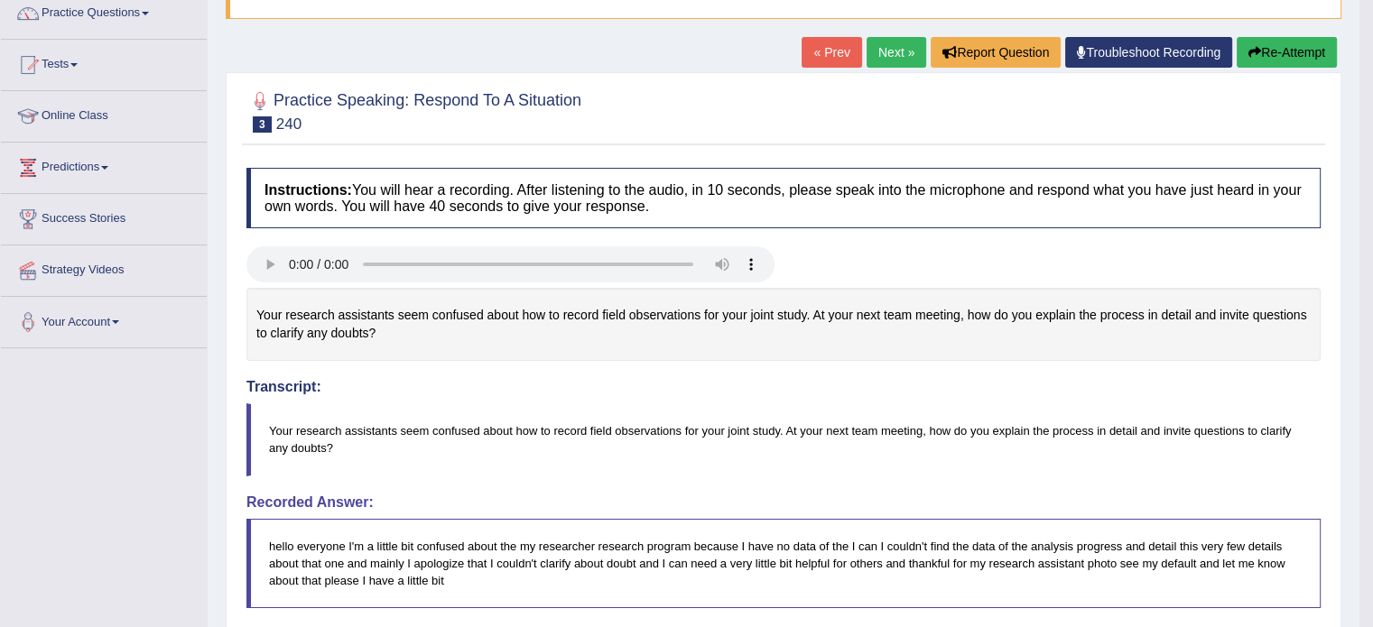
scroll to position [141, 0]
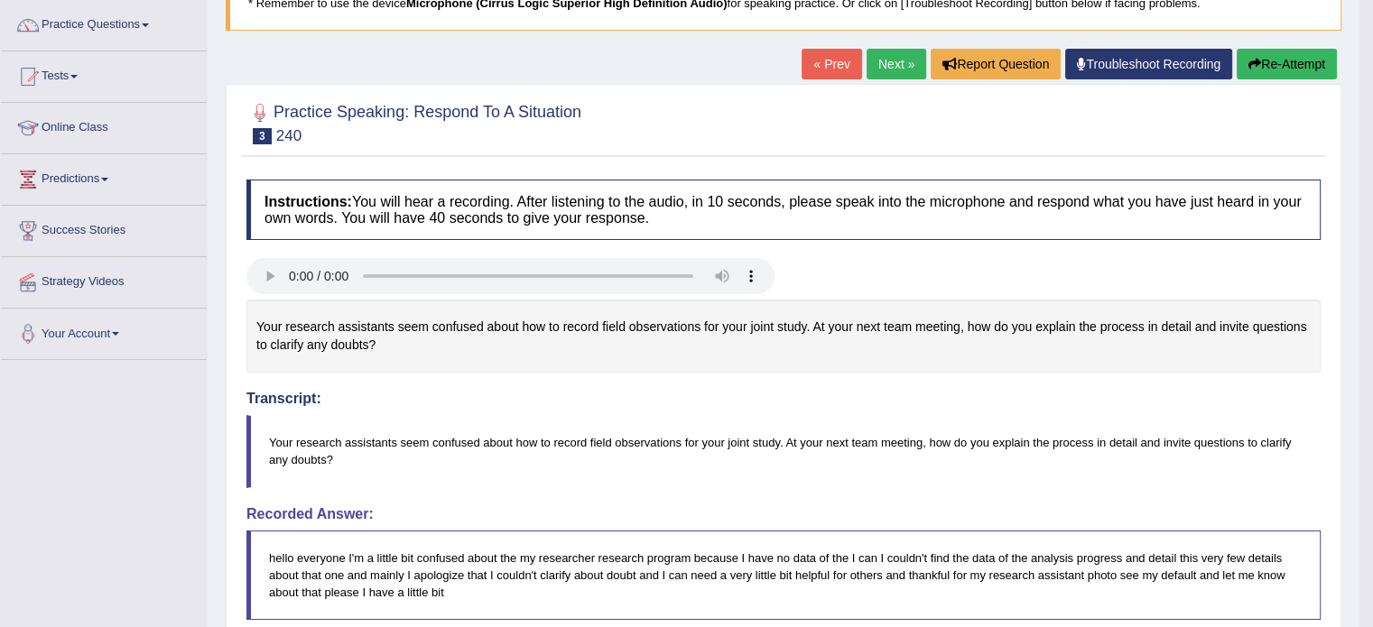
click at [1257, 69] on button "Re-Attempt" at bounding box center [1286, 64] width 100 height 31
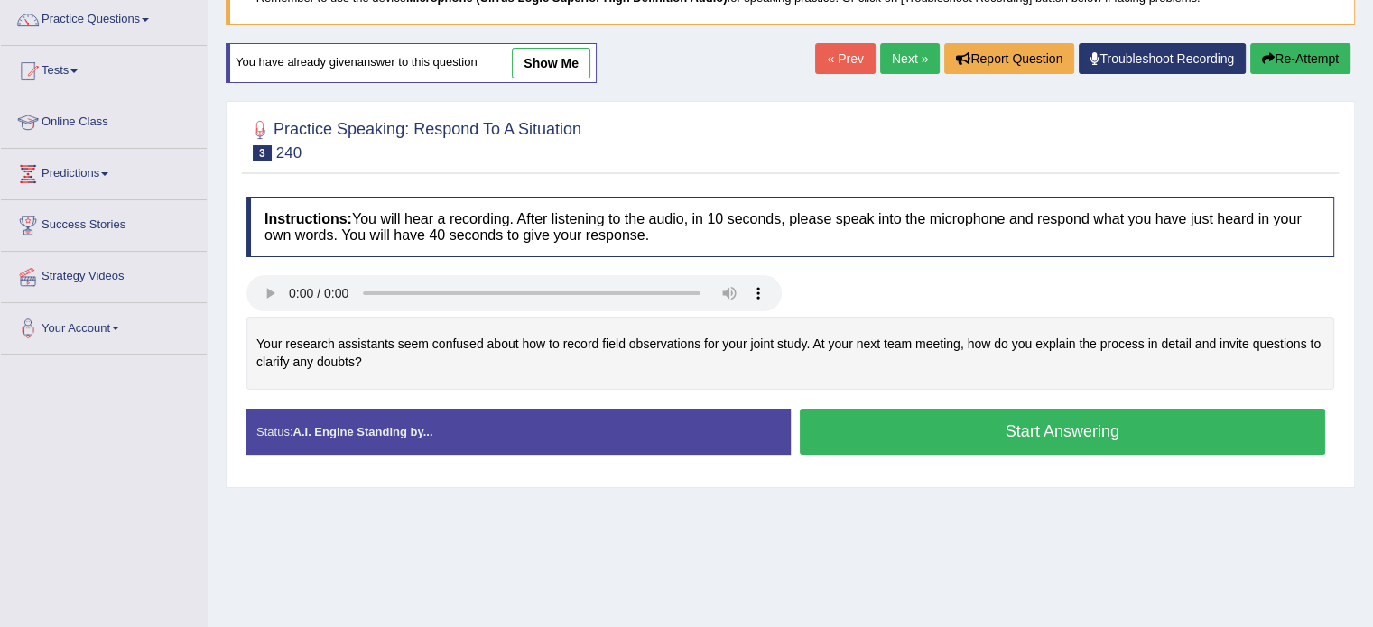
click at [912, 442] on button "Start Answering" at bounding box center [1063, 432] width 526 height 46
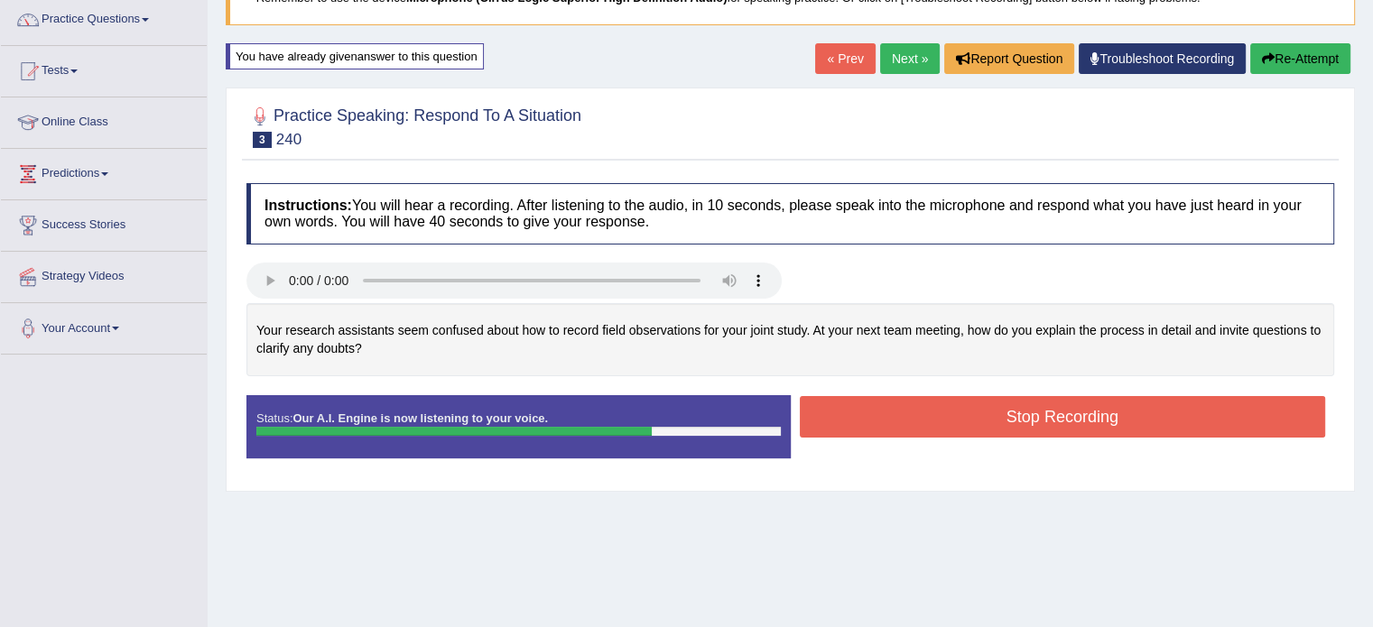
click at [913, 411] on button "Stop Recording" at bounding box center [1063, 417] width 526 height 42
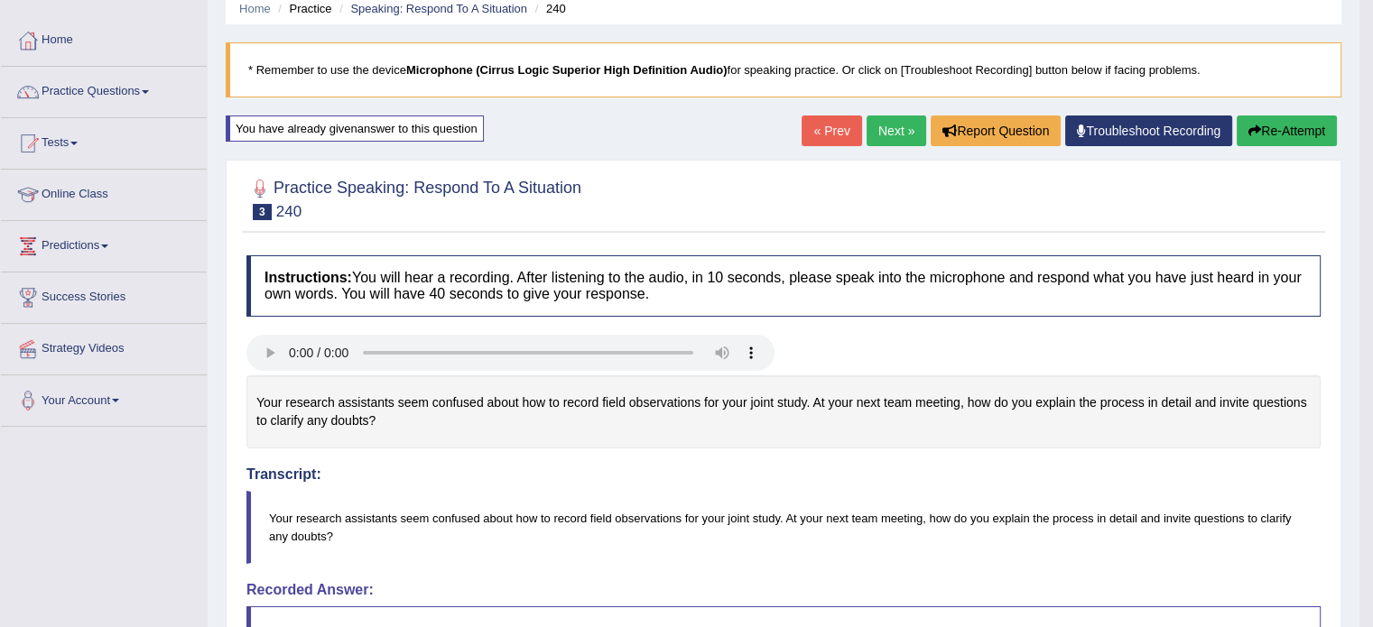
scroll to position [14, 0]
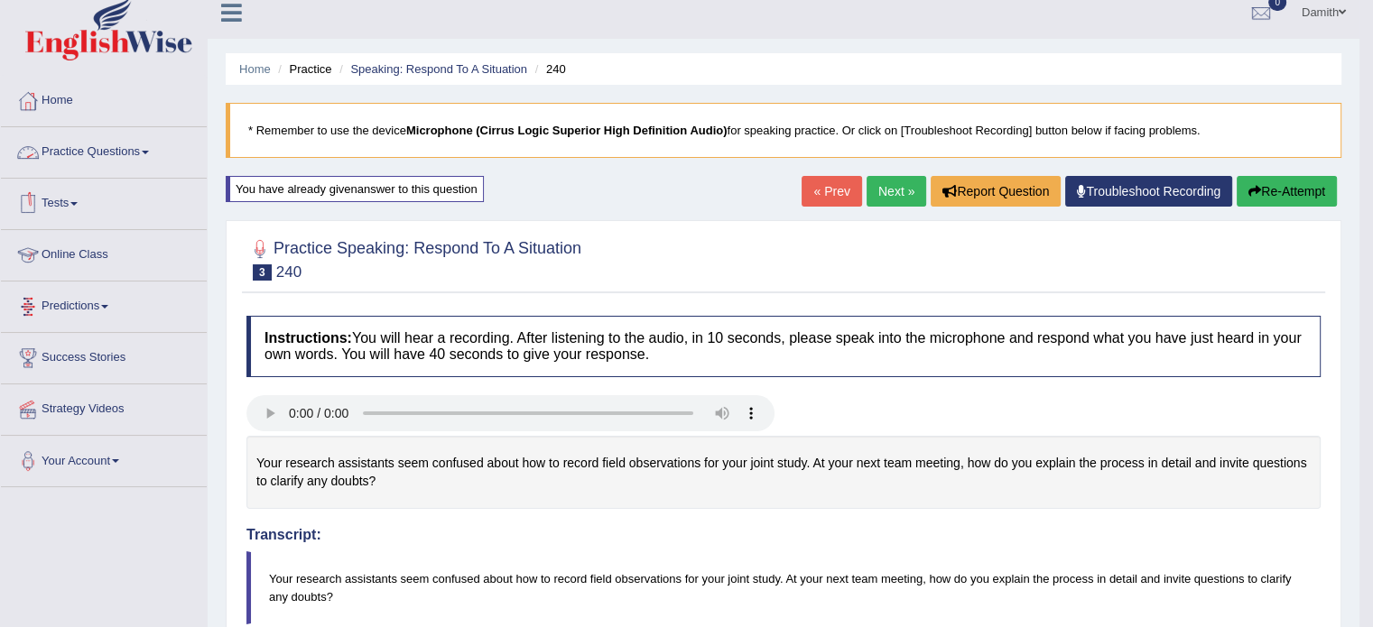
click at [126, 139] on link "Practice Questions" at bounding box center [104, 149] width 206 height 45
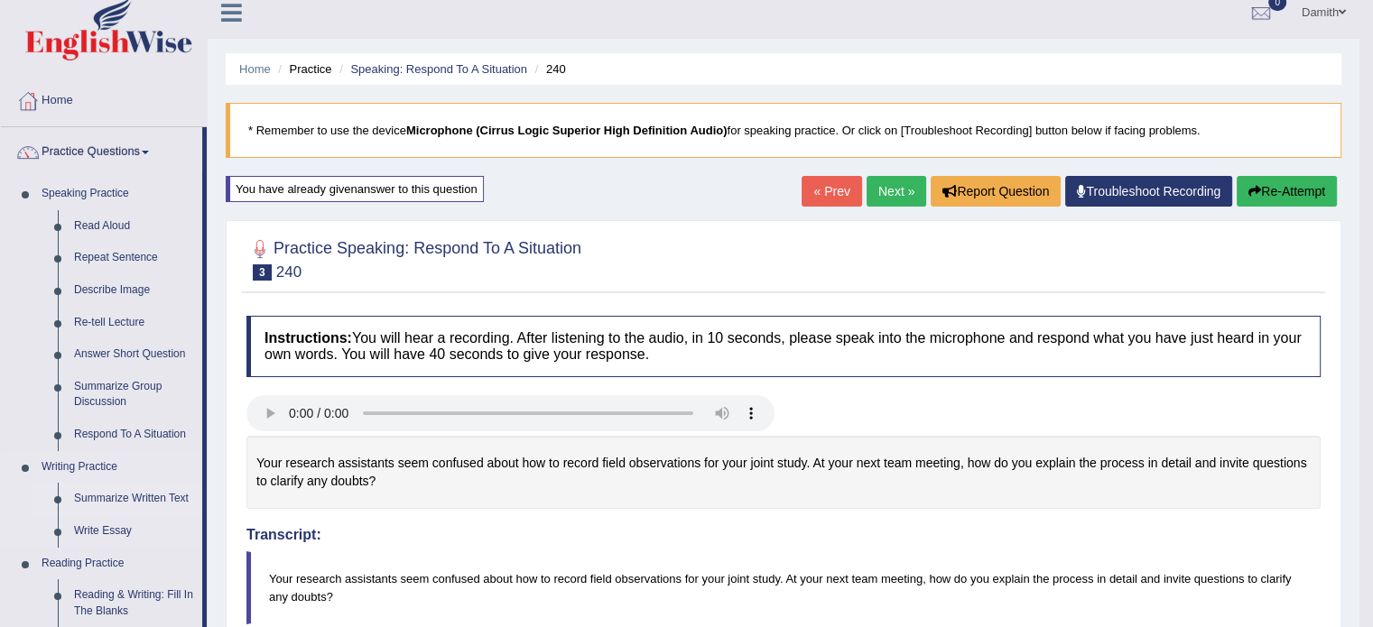
click at [134, 489] on link "Summarize Written Text" at bounding box center [134, 499] width 136 height 32
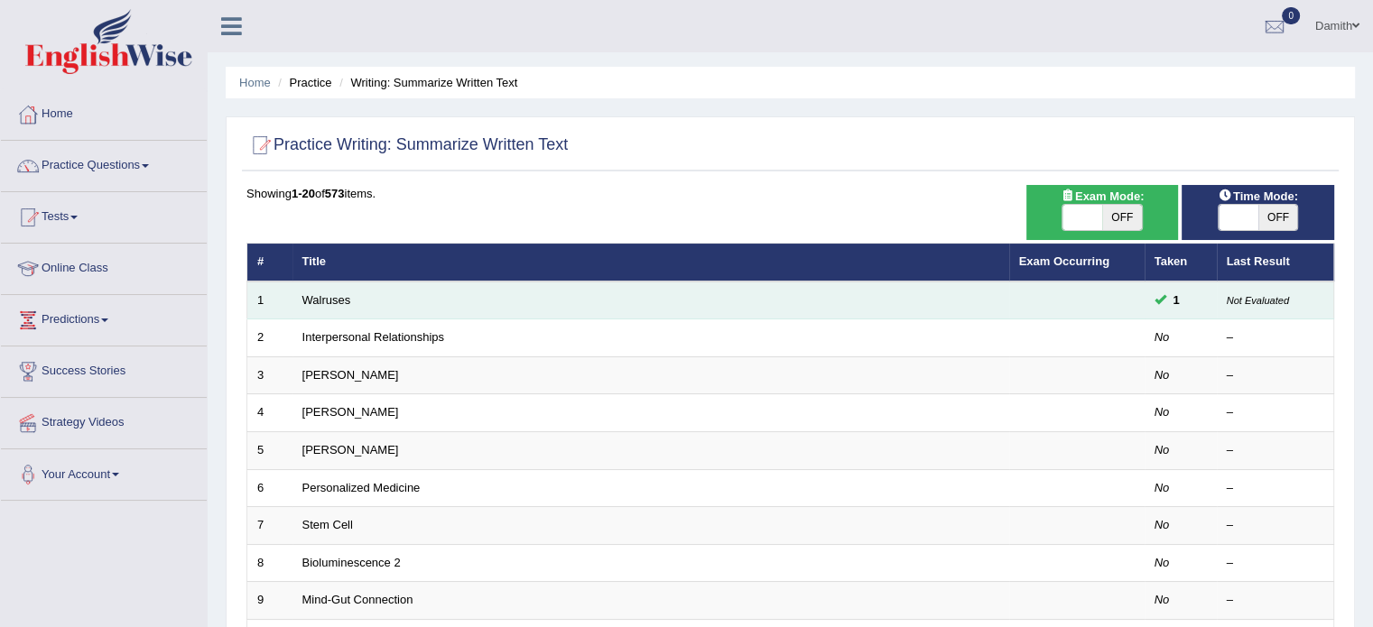
click at [338, 308] on td "Walruses" at bounding box center [650, 301] width 717 height 38
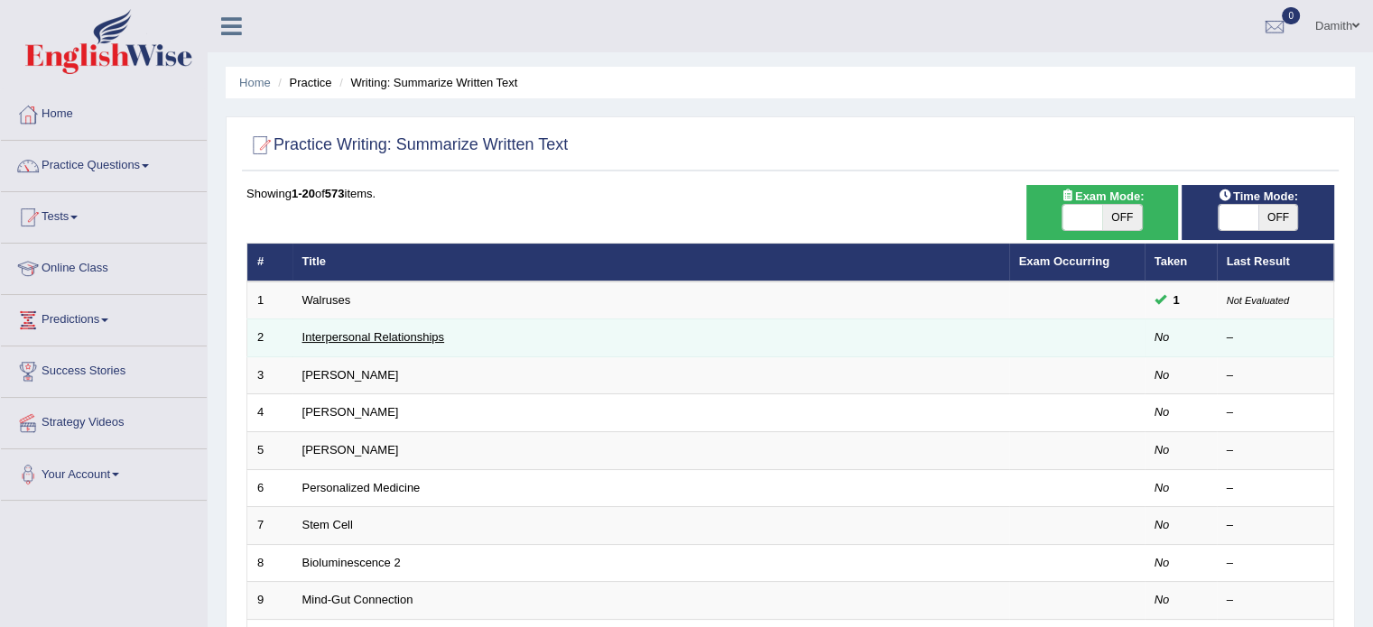
click at [337, 335] on link "Interpersonal Relationships" at bounding box center [373, 337] width 143 height 14
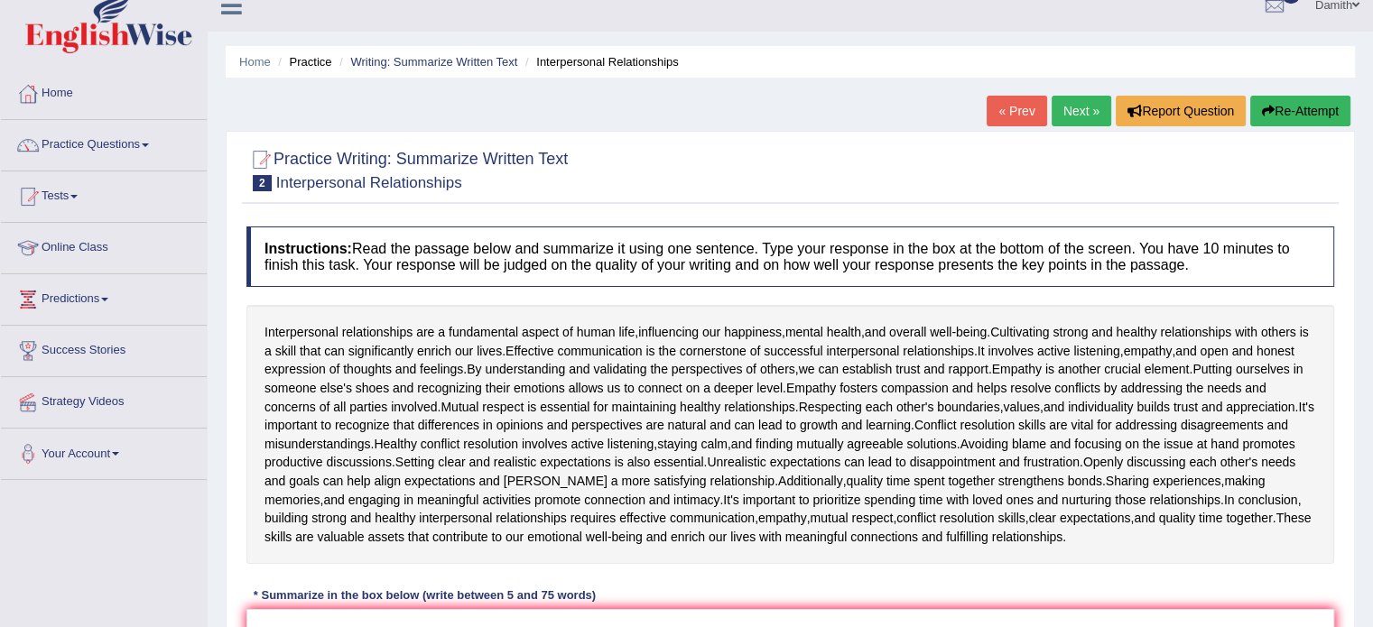
scroll to position [12, 0]
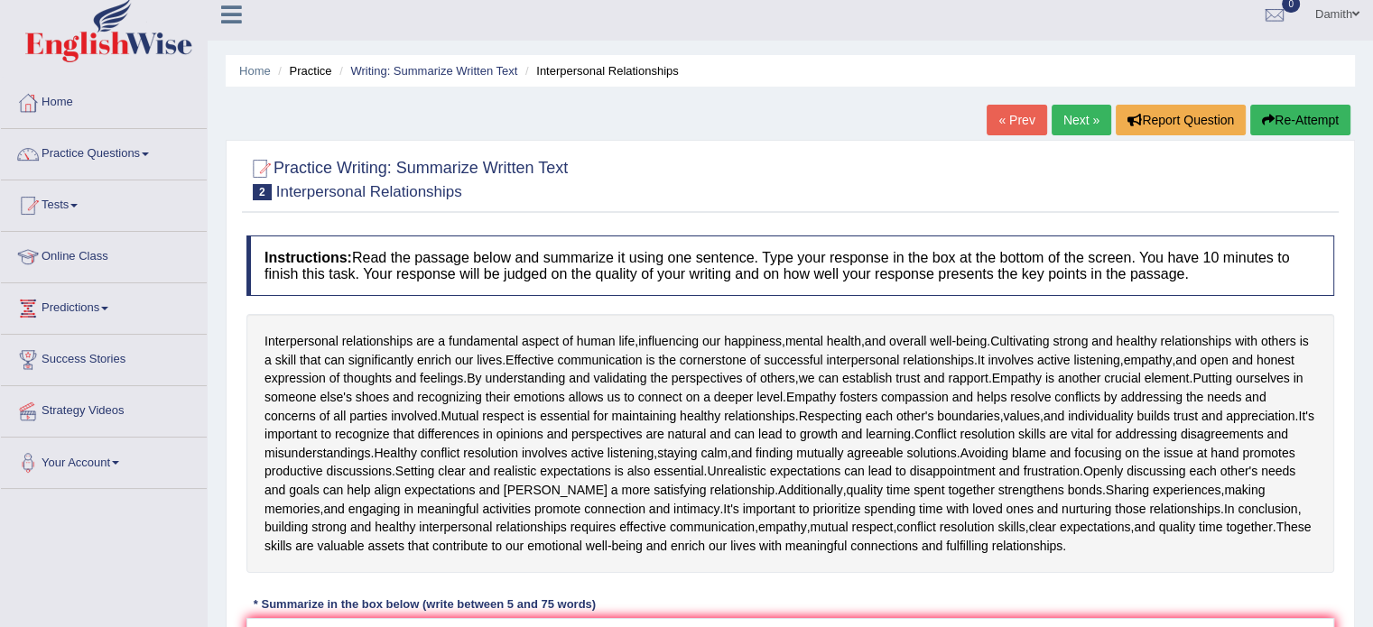
click at [1031, 117] on link "« Prev" at bounding box center [1016, 120] width 60 height 31
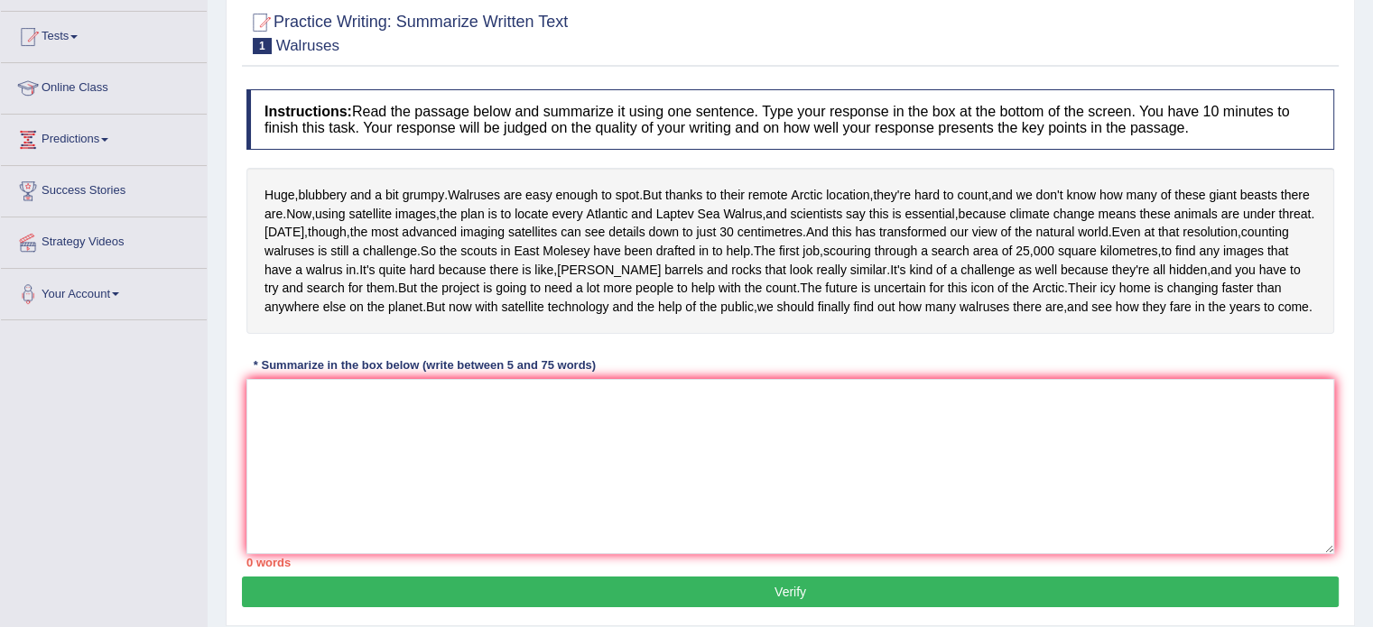
click at [384, 517] on textarea at bounding box center [790, 466] width 1088 height 175
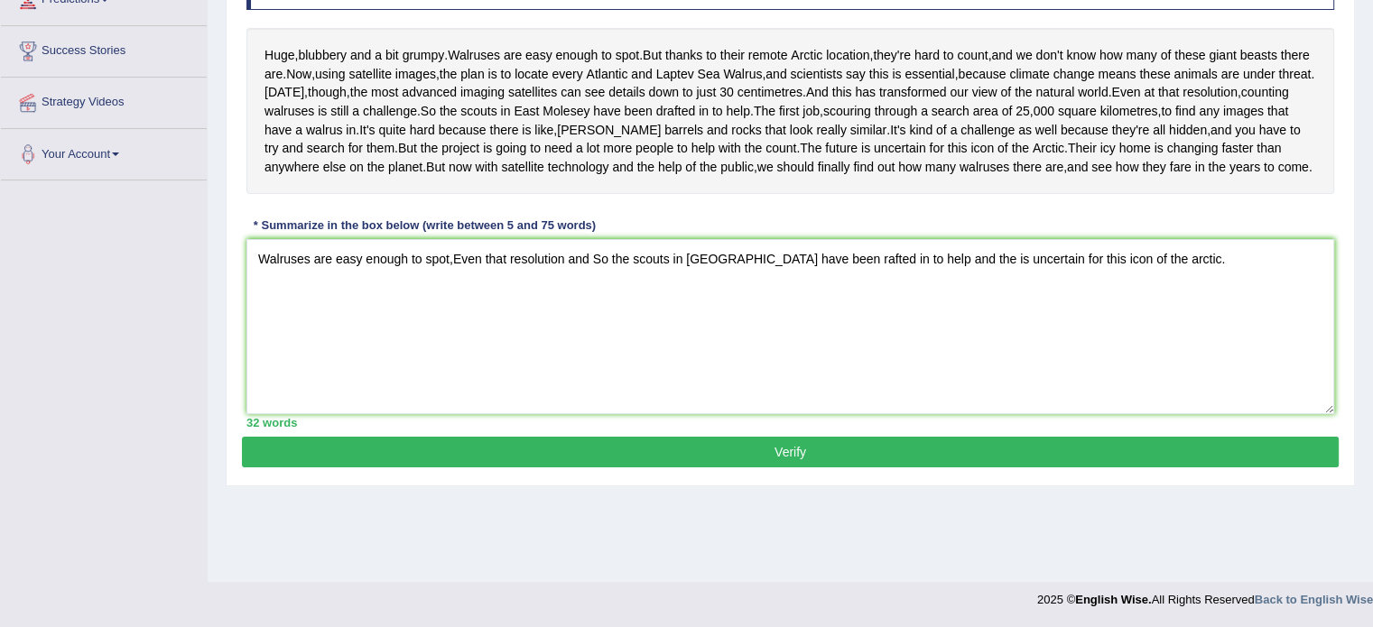
scroll to position [329, 0]
type textarea "Walruses are easy enough to spot,Even that resolution and So the scouts in East…"
click at [1175, 467] on button "Verify" at bounding box center [790, 452] width 1097 height 31
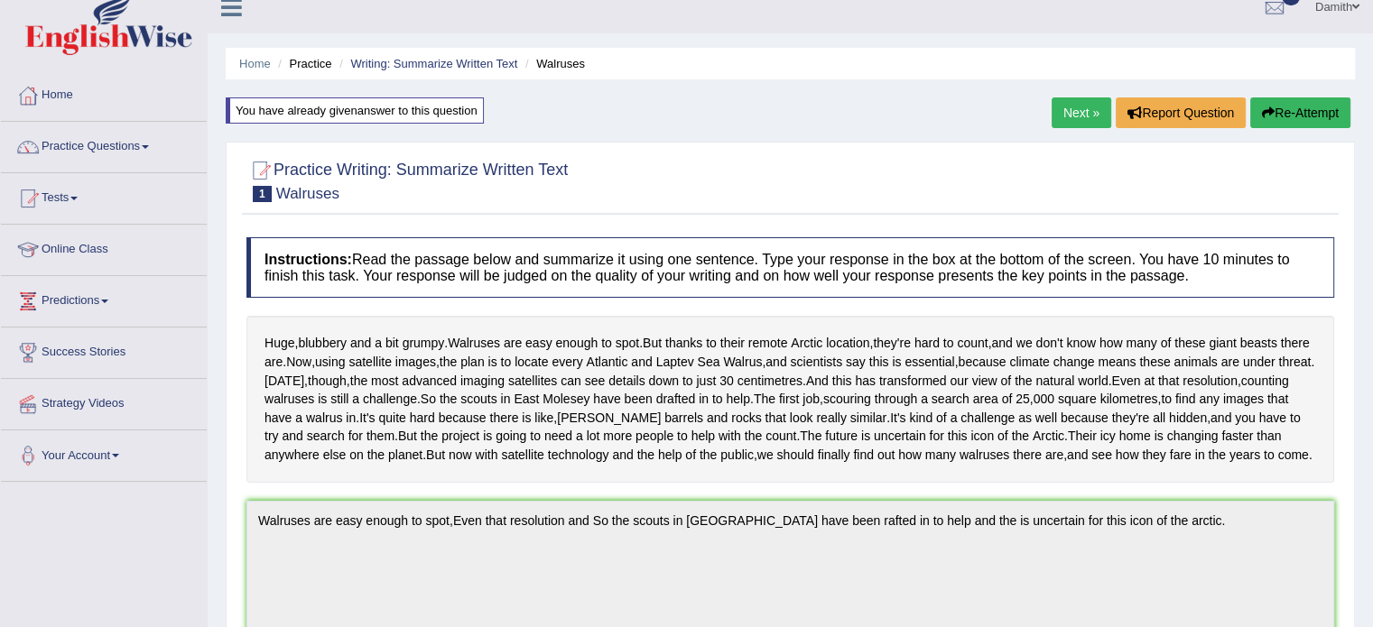
scroll to position [0, 0]
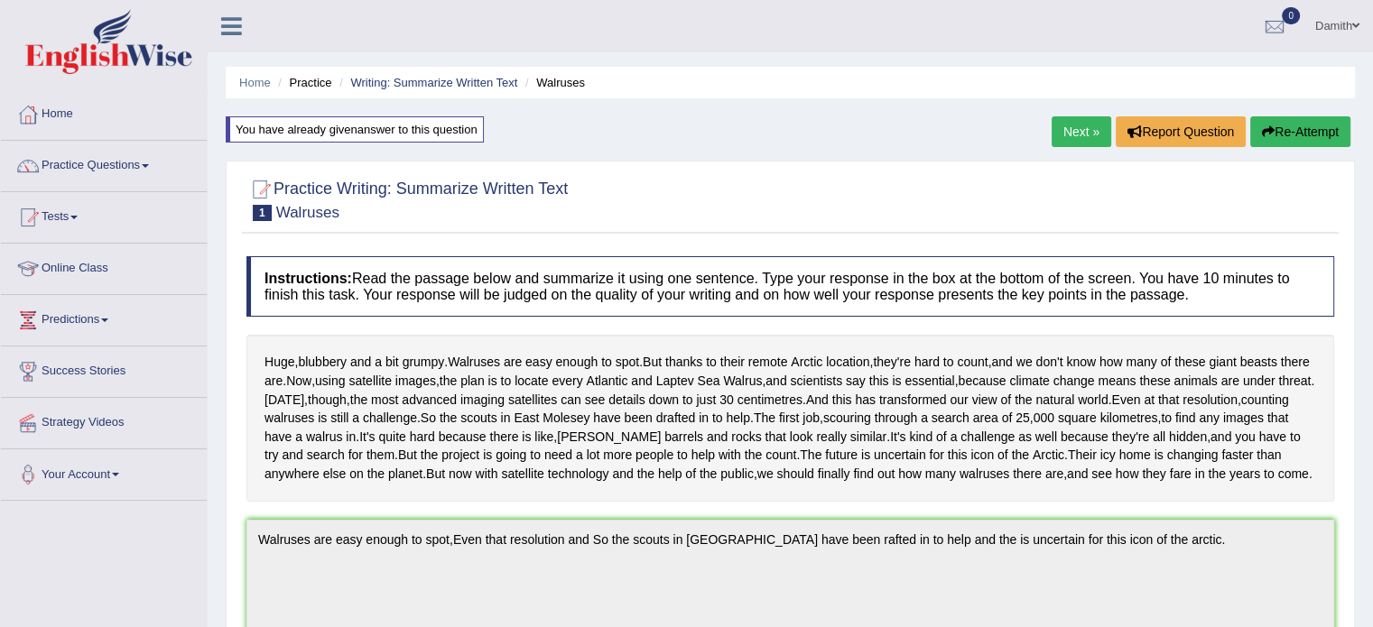
click at [1282, 124] on button "Re-Attempt" at bounding box center [1300, 131] width 100 height 31
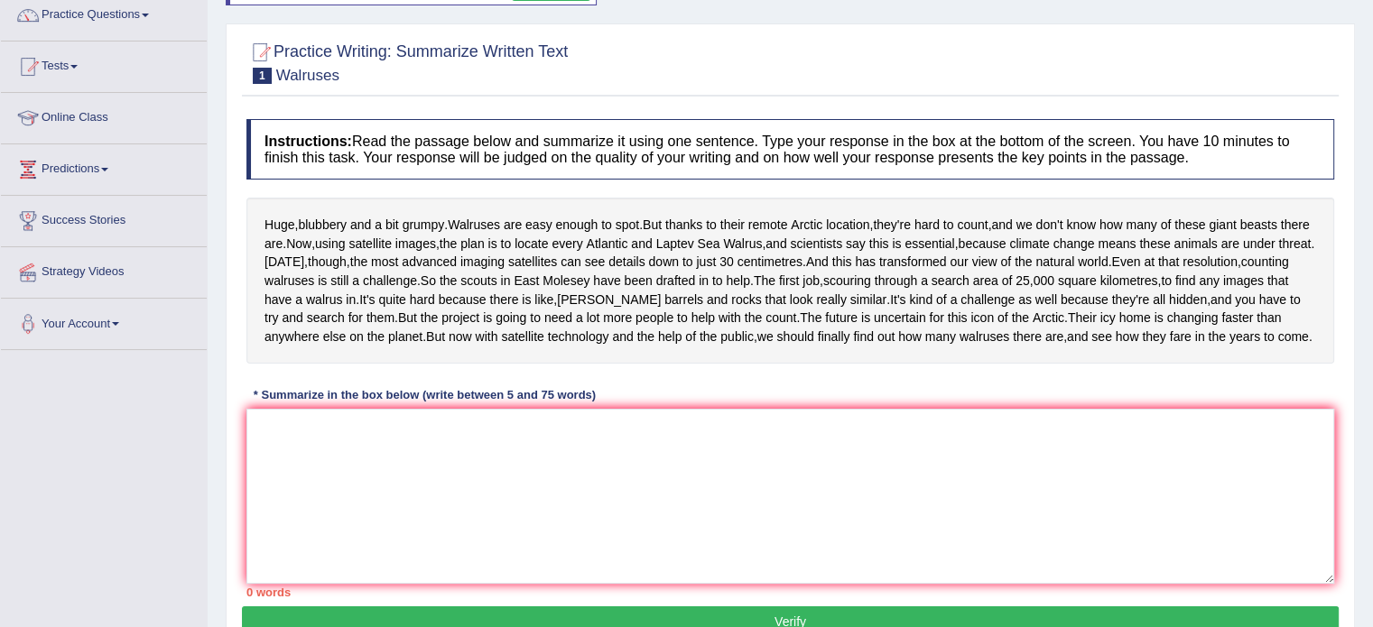
scroll to position [156, 0]
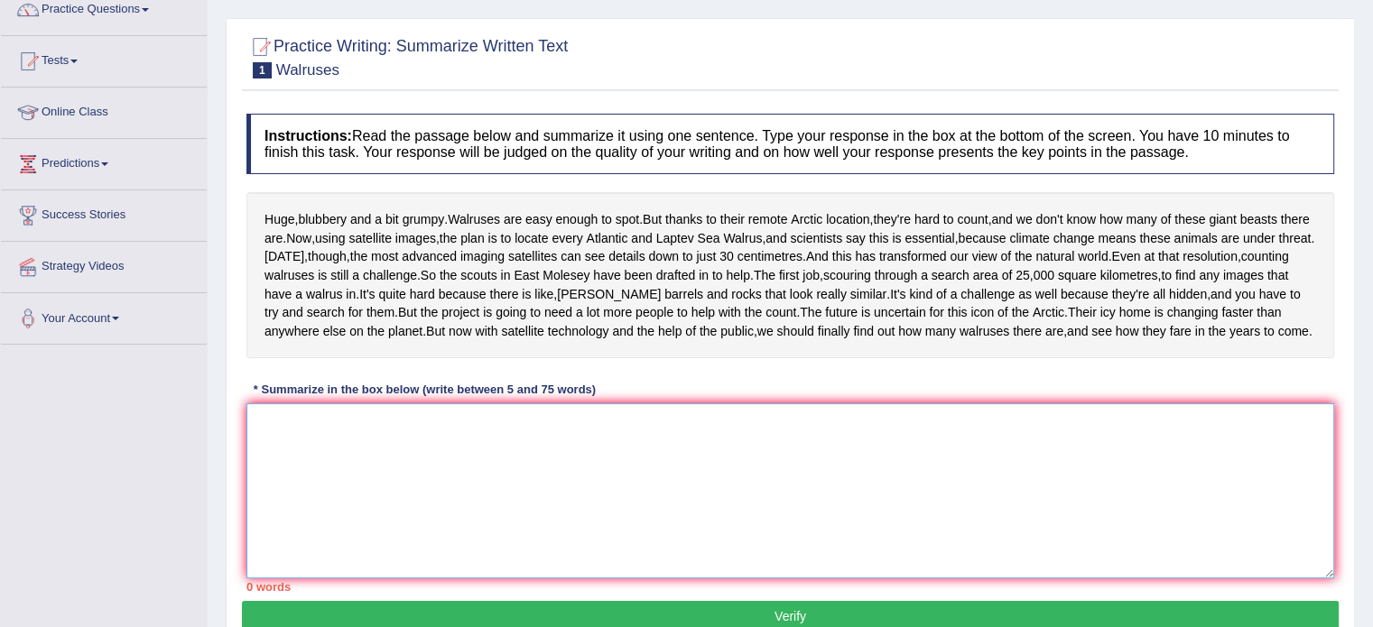
click at [583, 552] on textarea at bounding box center [790, 490] width 1088 height 175
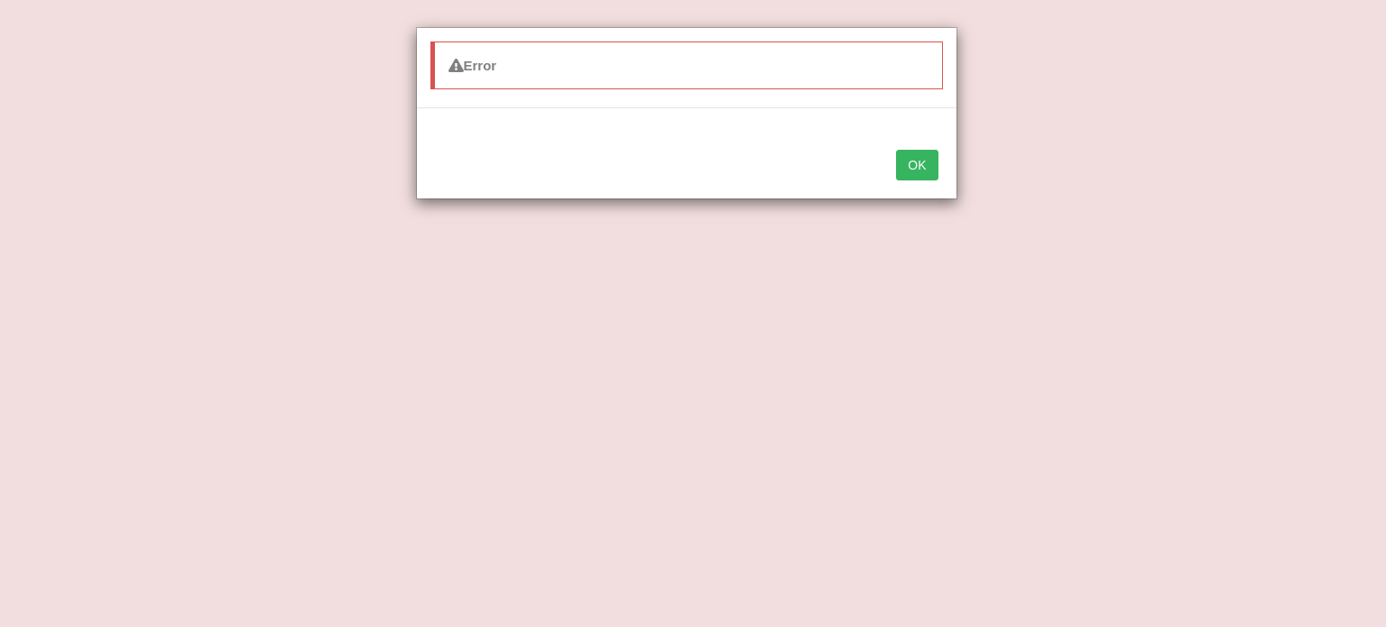
type textarea "Wa"
click at [915, 169] on button "OK" at bounding box center [917, 165] width 42 height 31
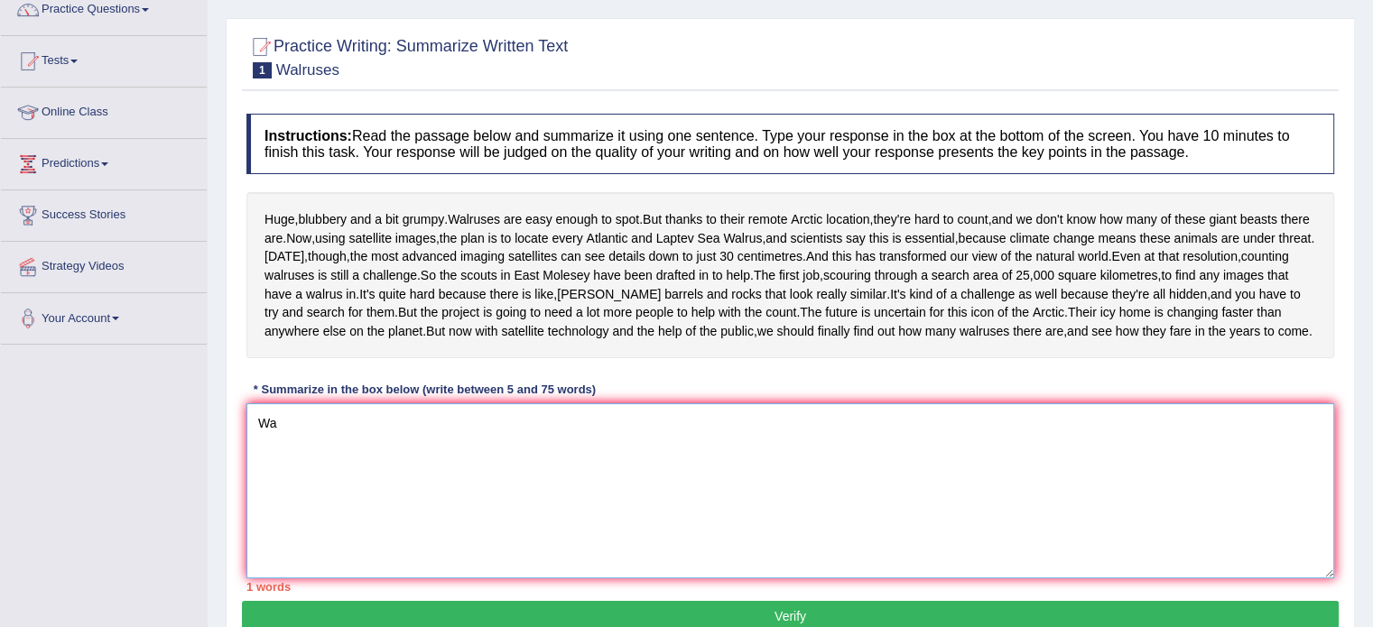
click at [278, 515] on textarea "Wa" at bounding box center [790, 490] width 1088 height 175
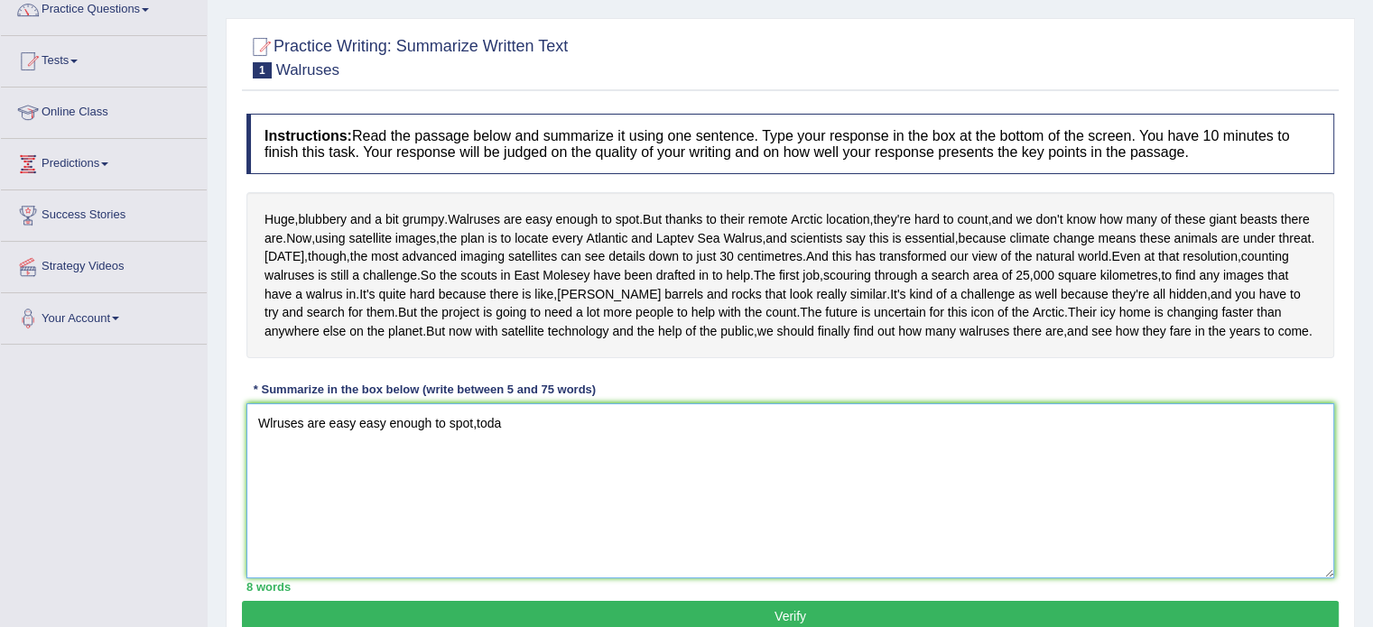
click at [276, 560] on textarea "Wlruses are easy easy enough to spot,toda" at bounding box center [790, 490] width 1088 height 175
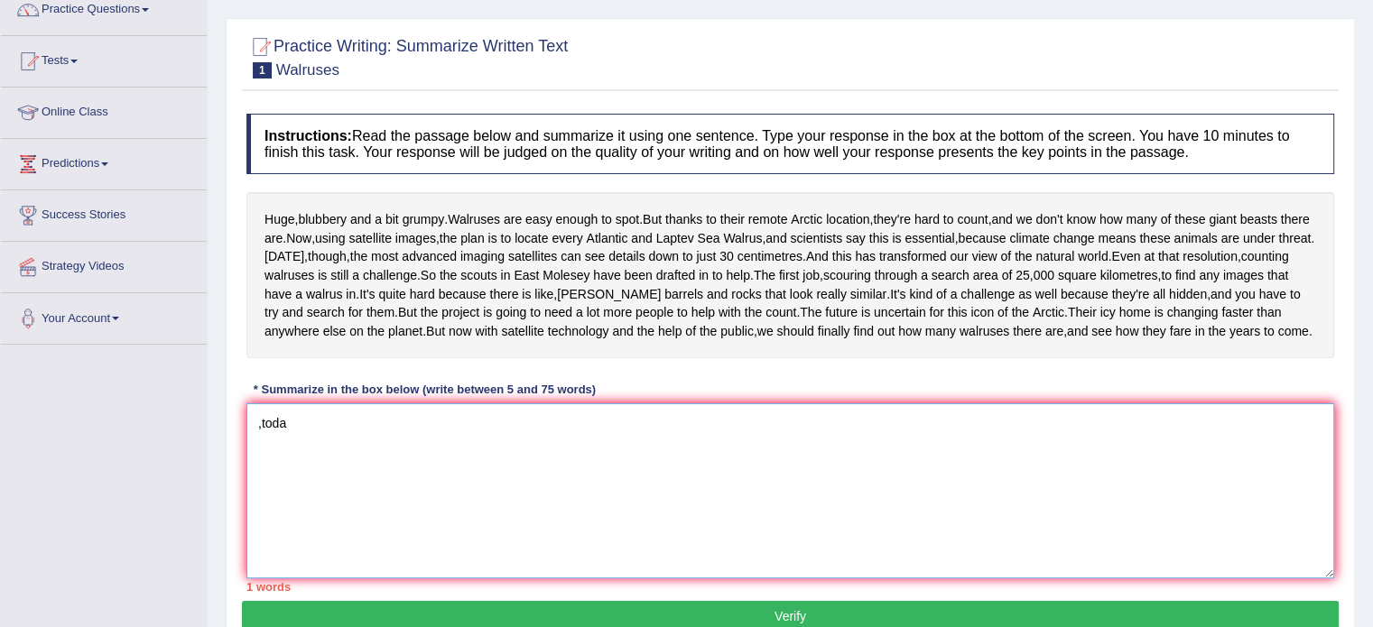
type textarea "a"
click at [275, 555] on textarea at bounding box center [790, 490] width 1088 height 175
click at [275, 555] on textarea "walruses" at bounding box center [790, 490] width 1088 height 175
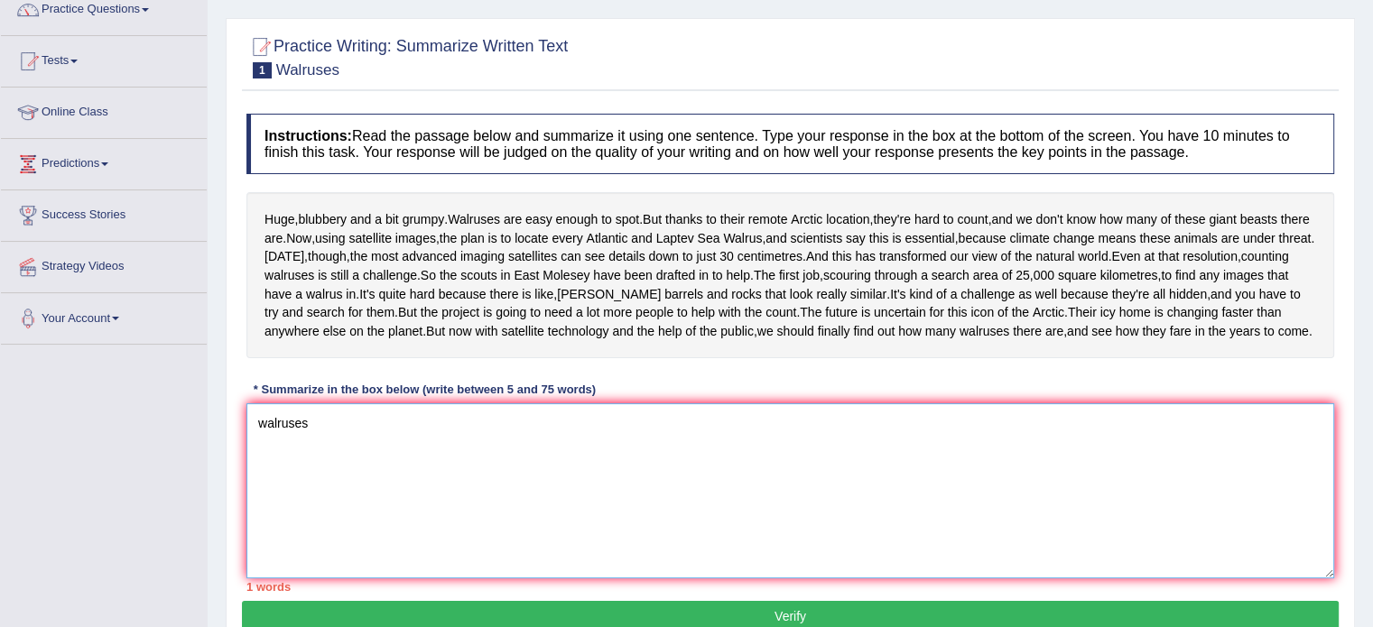
click at [329, 512] on textarea "walruses" at bounding box center [790, 490] width 1088 height 175
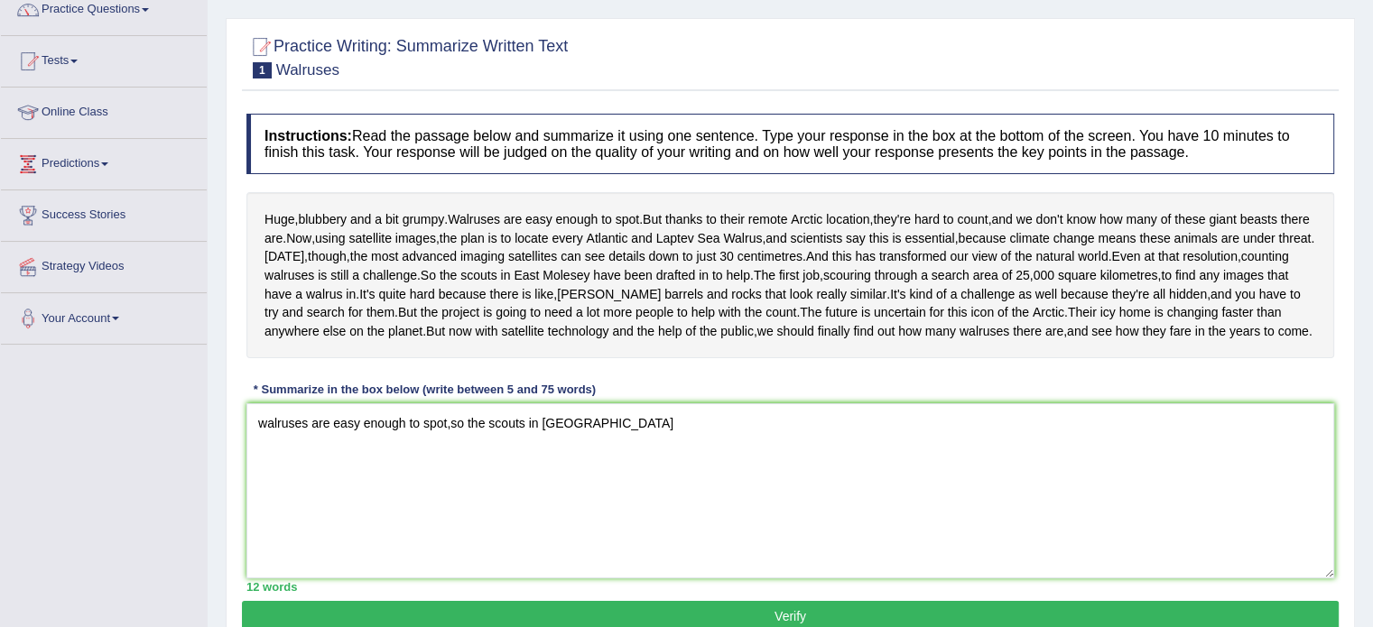
drag, startPoint x: 257, startPoint y: 320, endPoint x: 389, endPoint y: 340, distance: 133.3
click at [389, 340] on div "Huge , blubbery and a bit grumpy . Walruses are easy enough to spot . But thank…" at bounding box center [790, 275] width 1088 height 166
click at [616, 523] on textarea "walruses are easy enough to spot,so the scouts in East mole" at bounding box center [790, 490] width 1088 height 175
click at [616, 523] on textarea "walruses are easy enough to spot,so the scouts in East Mo" at bounding box center [790, 490] width 1088 height 175
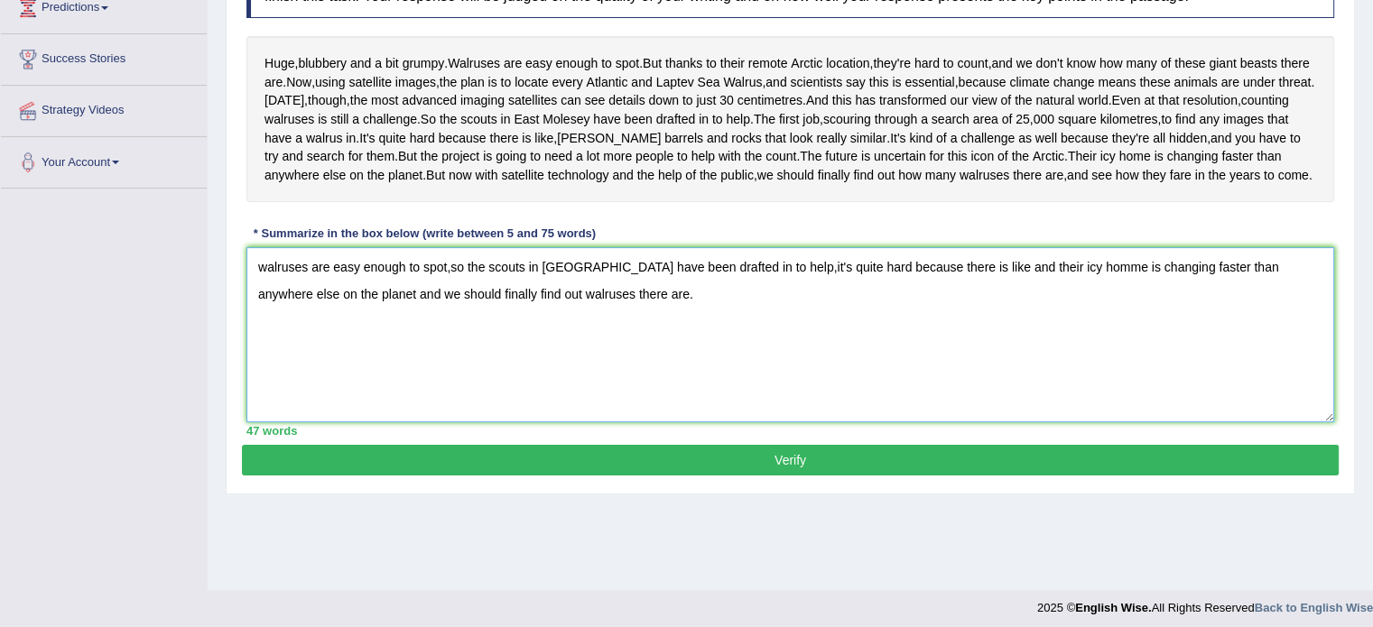
scroll to position [329, 0]
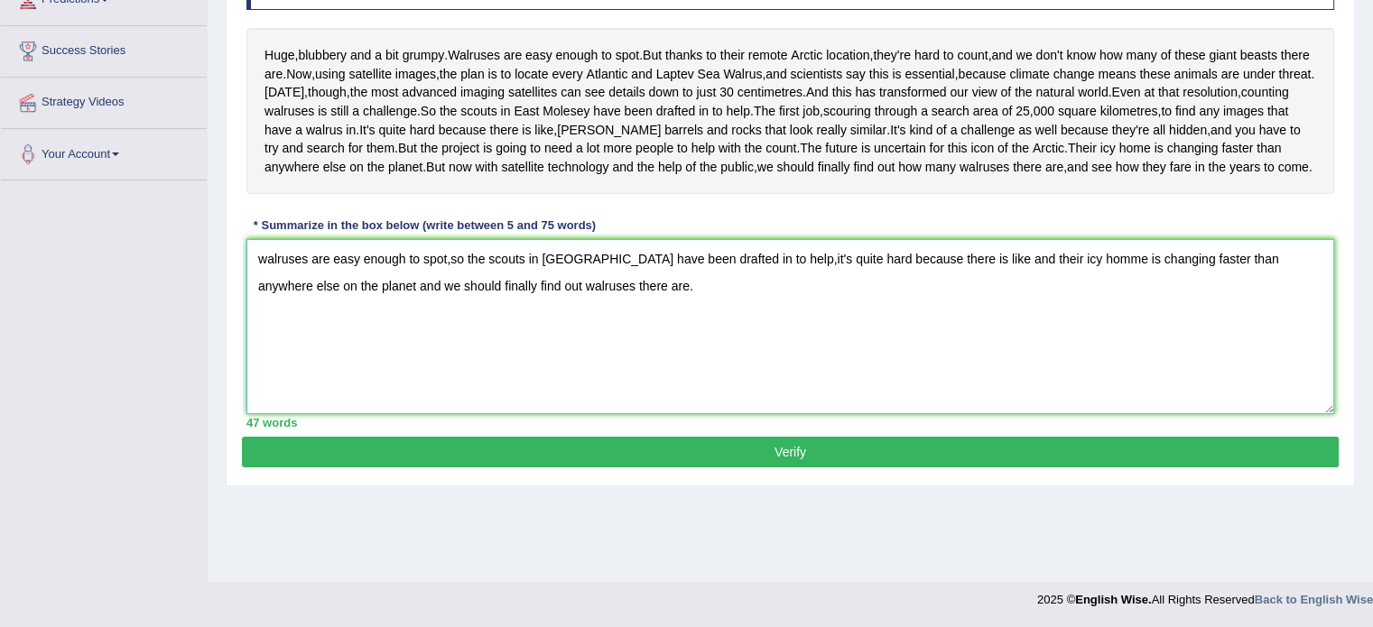
type textarea "walruses are easy enough to spot,so the scouts in East Molesey have been drafte…"
click at [1149, 467] on button "Verify" at bounding box center [790, 452] width 1097 height 31
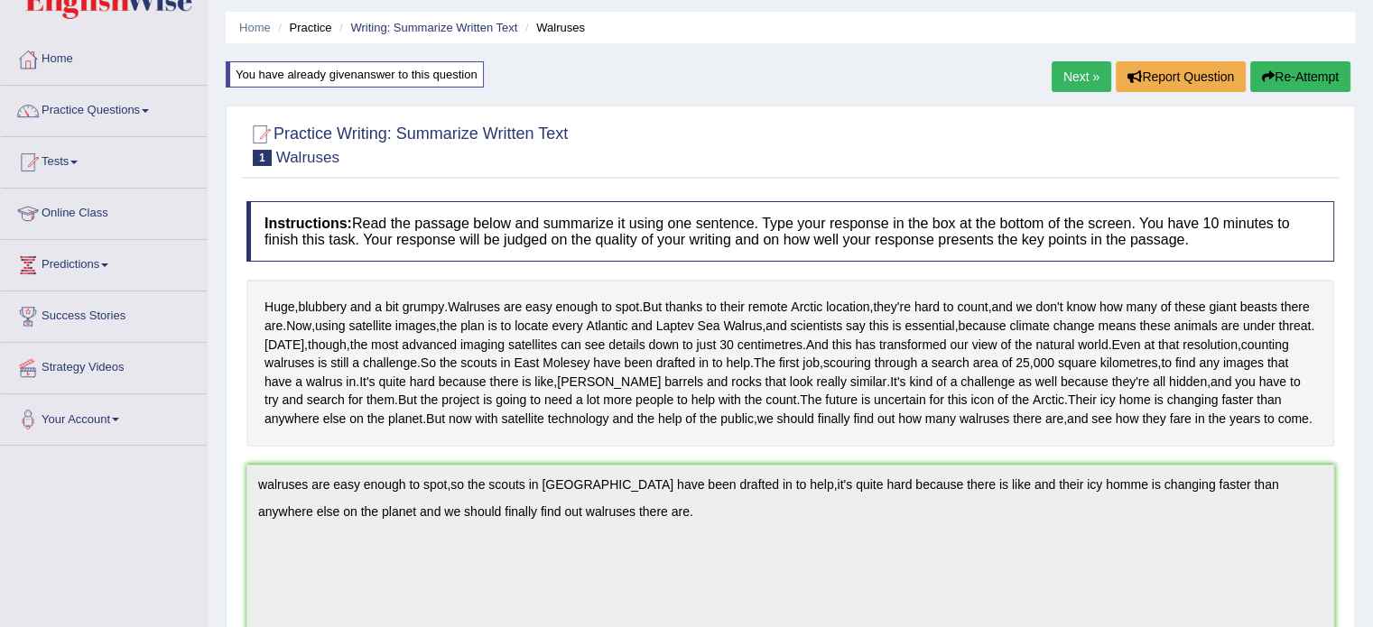
scroll to position [0, 0]
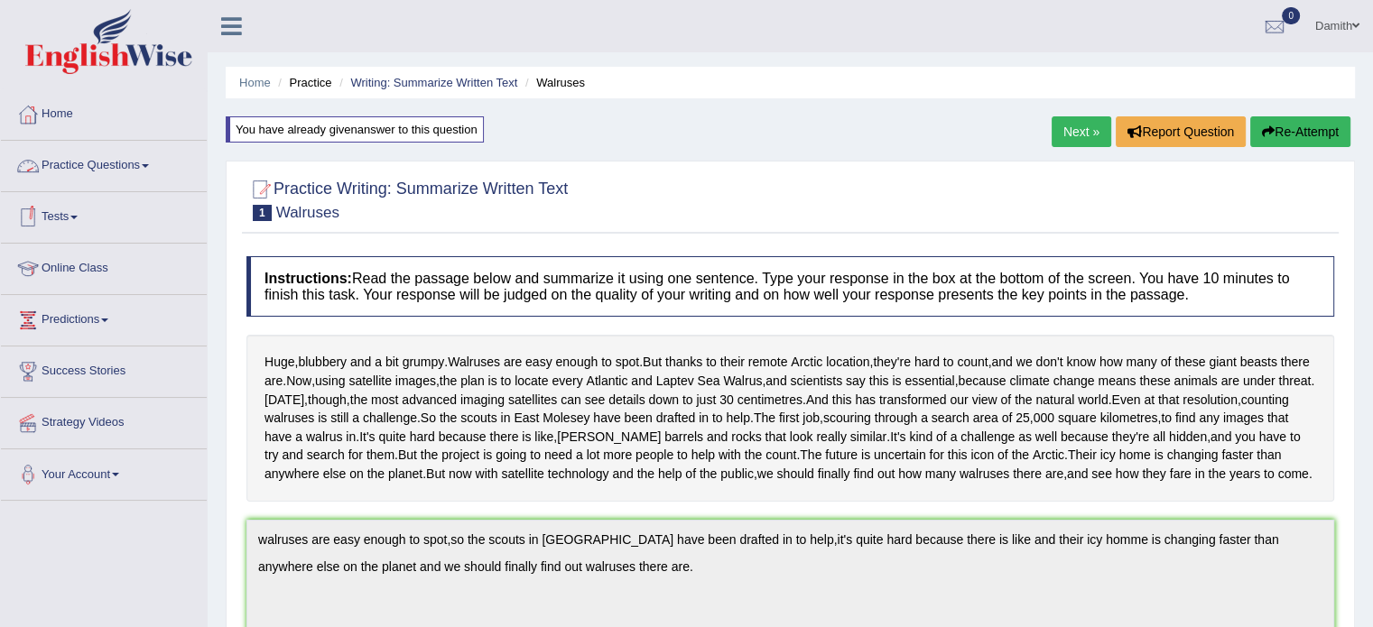
click at [128, 153] on link "Practice Questions" at bounding box center [104, 163] width 206 height 45
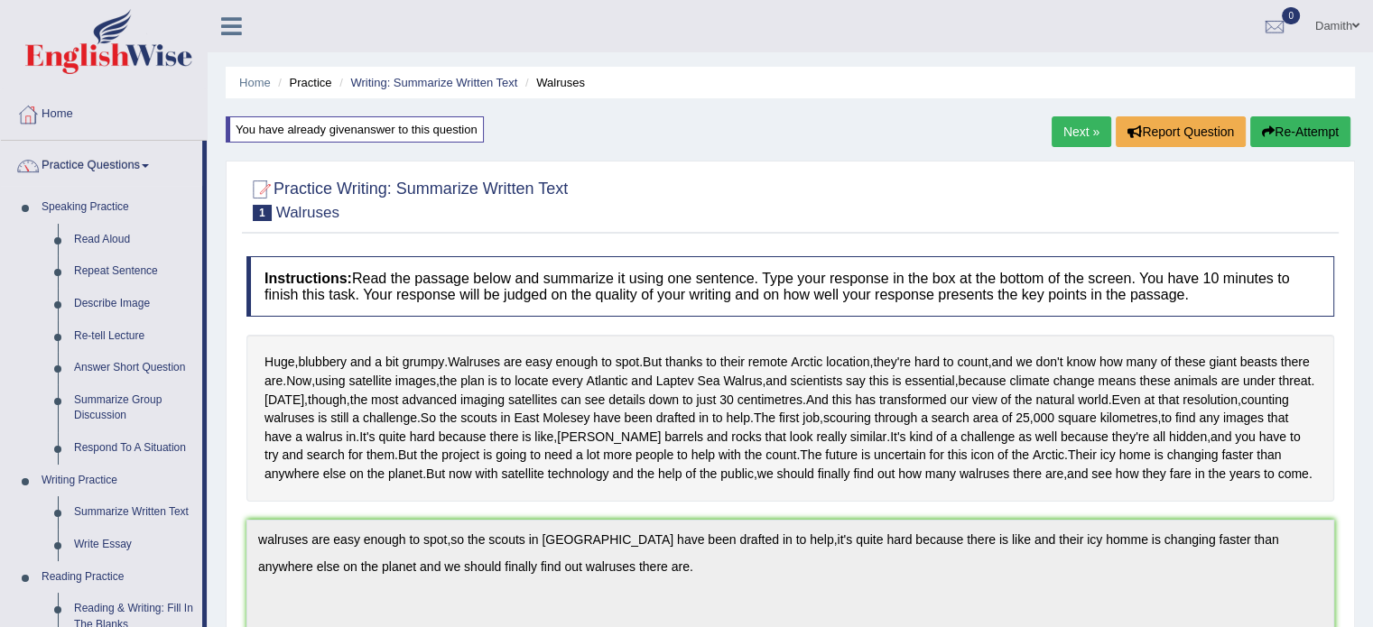
click at [1083, 125] on link "Next »" at bounding box center [1081, 131] width 60 height 31
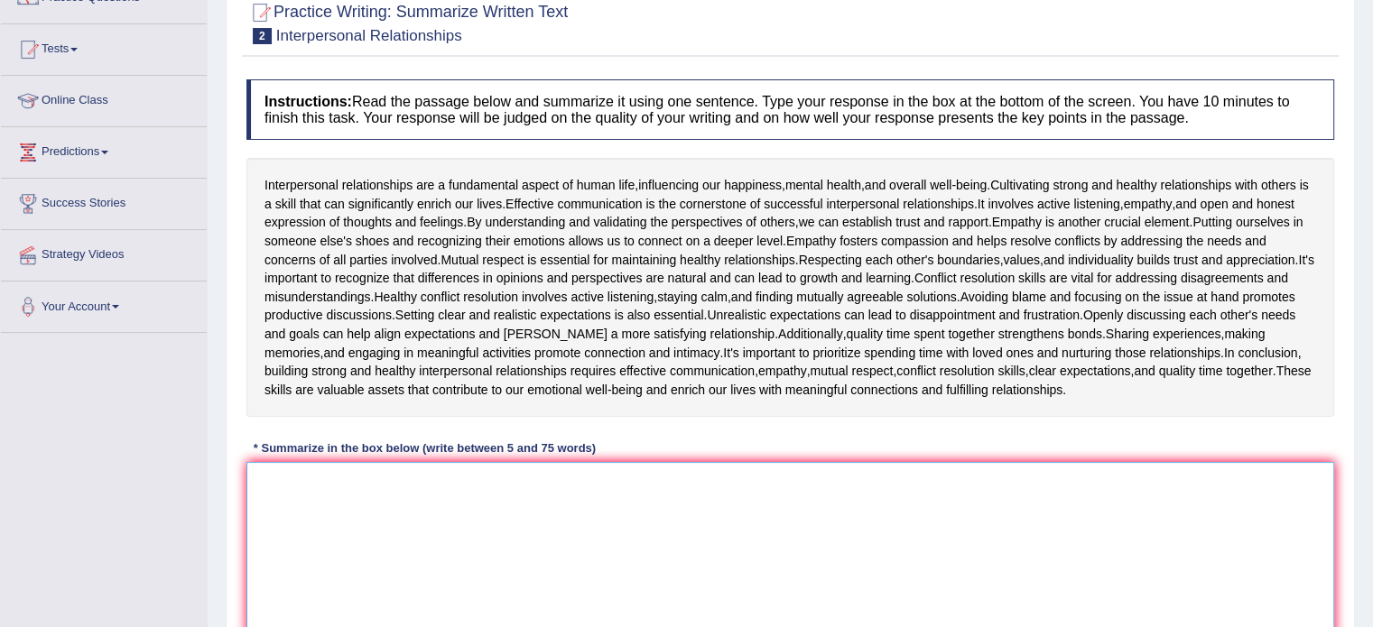
click at [361, 530] on textarea at bounding box center [790, 549] width 1088 height 175
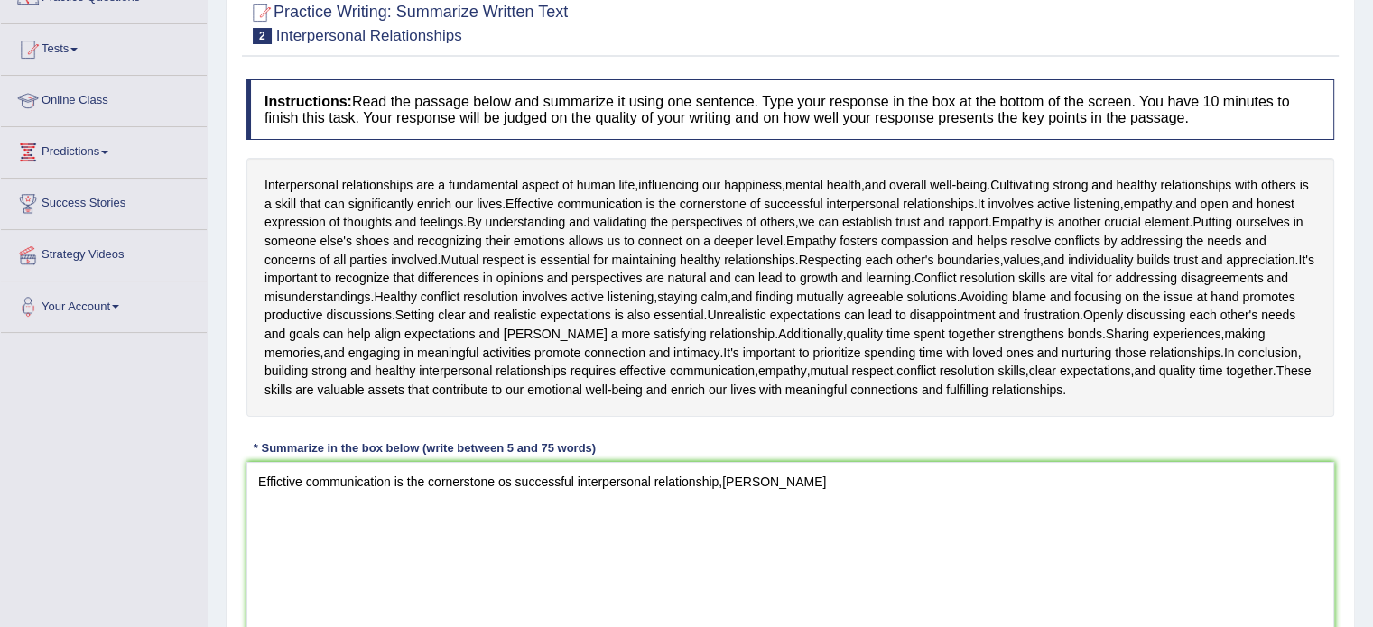
drag, startPoint x: 855, startPoint y: 233, endPoint x: 816, endPoint y: 490, distance: 260.1
click at [816, 490] on div "Instructions: Read the passage below and summarize it using one sentence. Type …" at bounding box center [790, 364] width 1097 height 589
click at [816, 490] on textarea "Effictive communication is the cornerstone os successful interpersonal relation…" at bounding box center [790, 549] width 1088 height 175
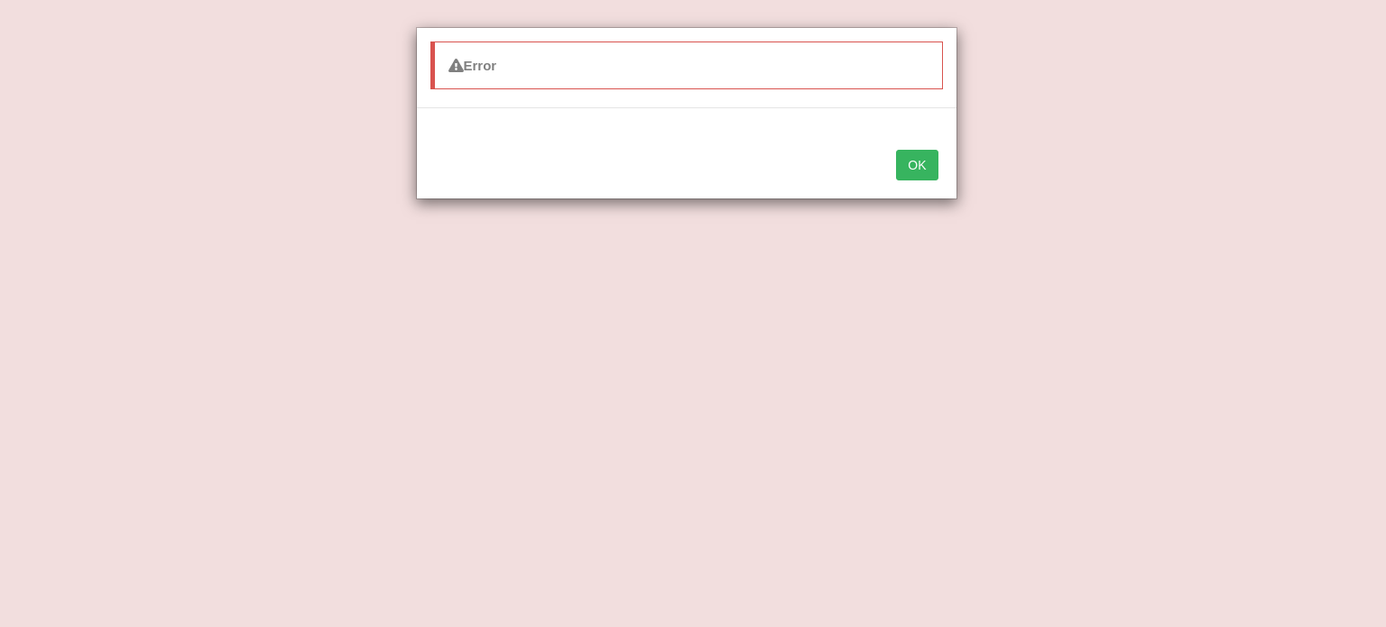
type textarea "Effictive communication is the cornerstone os successful interpersonal relation…"
click at [910, 168] on button "OK" at bounding box center [917, 165] width 42 height 31
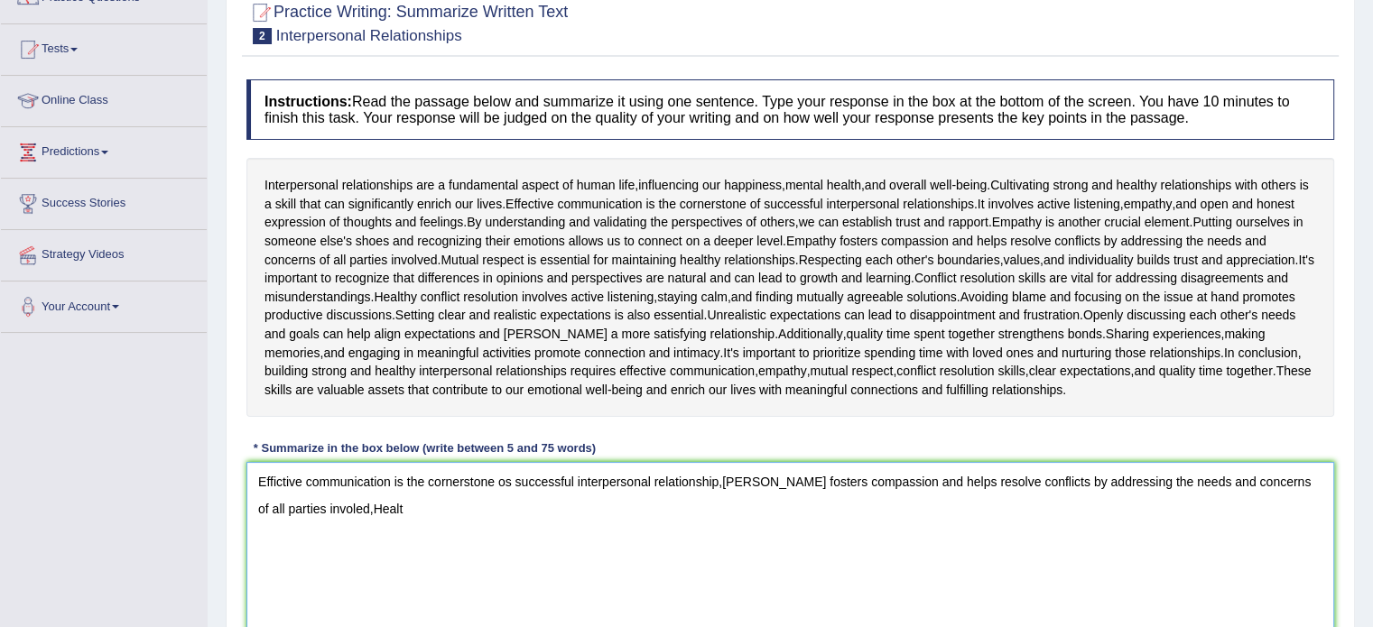
click at [331, 507] on textarea "Effictive communication is the cornerstone os successful interpersonal relation…" at bounding box center [790, 549] width 1088 height 175
click at [416, 293] on span "Healthy" at bounding box center [395, 297] width 42 height 19
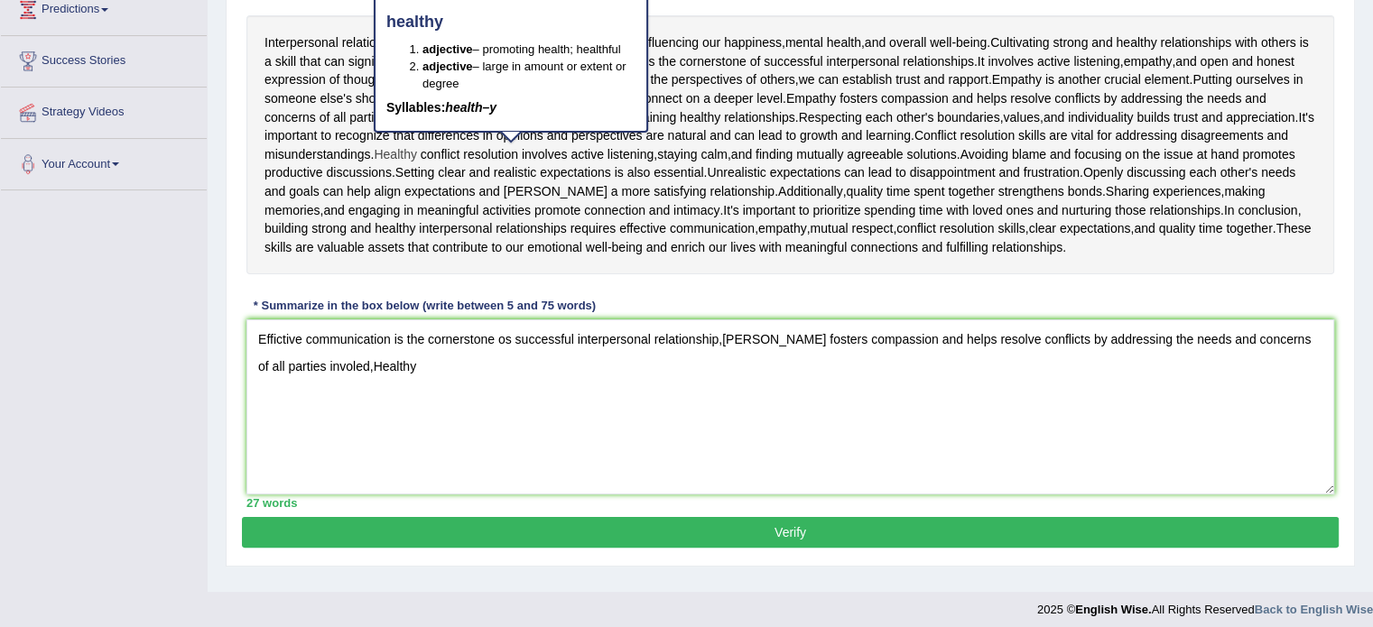
scroll to position [320, 0]
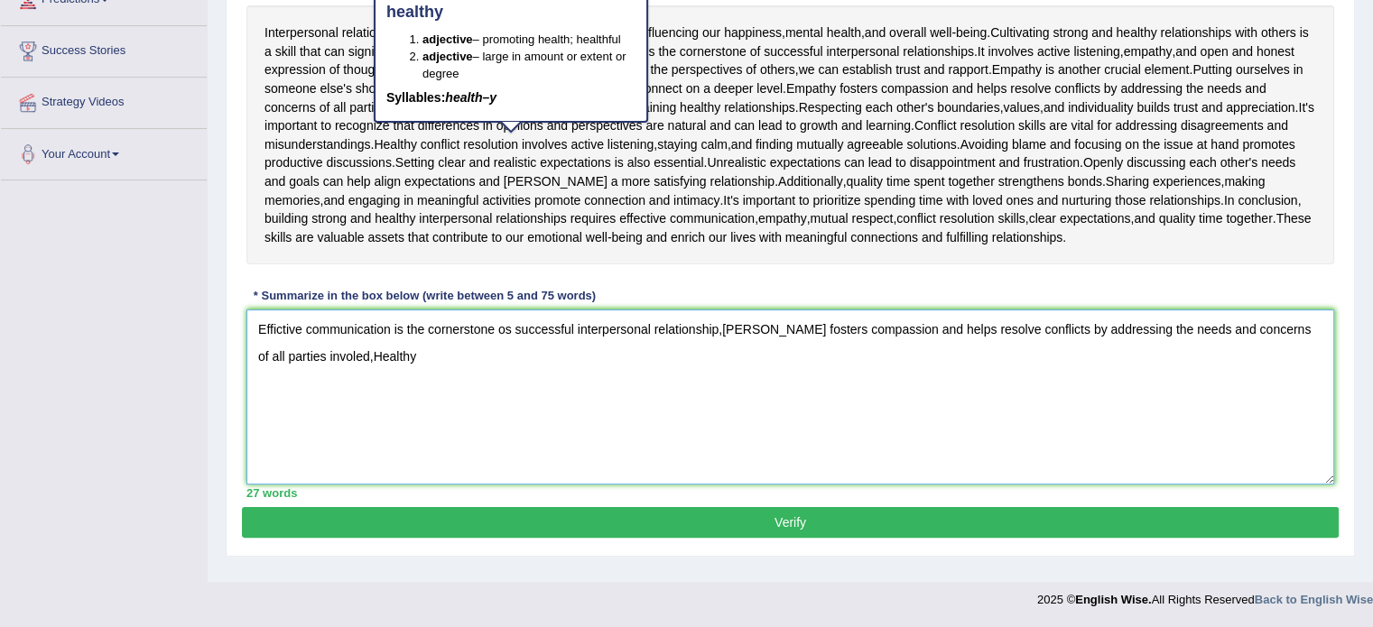
click at [354, 357] on textarea "Effictive communication is the cornerstone os successful interpersonal relation…" at bounding box center [790, 397] width 1088 height 175
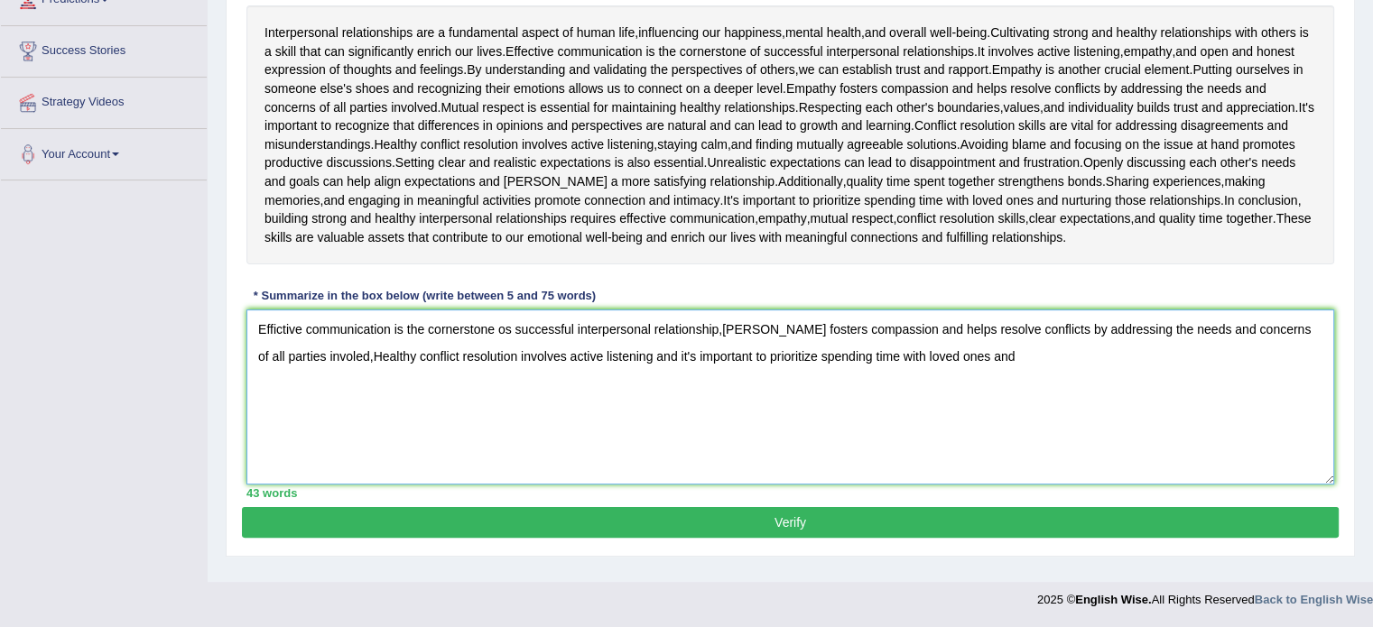
type textarea "Effictive communication is the cornerstone os successful interpersonal relation…"
